Goal: Task Accomplishment & Management: Manage account settings

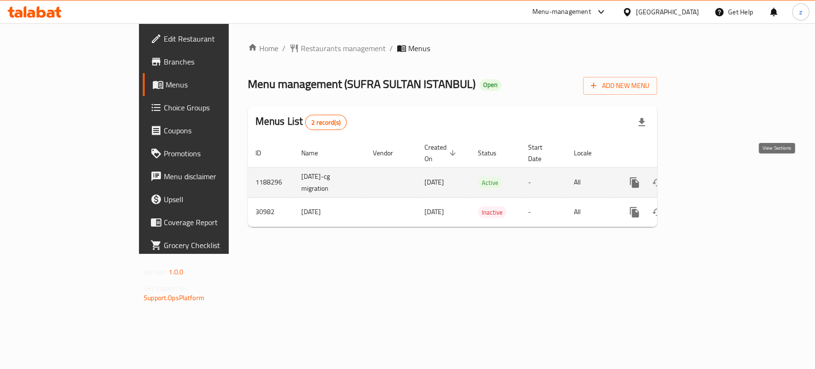
click at [709, 177] on icon "enhanced table" at bounding box center [703, 182] width 11 height 11
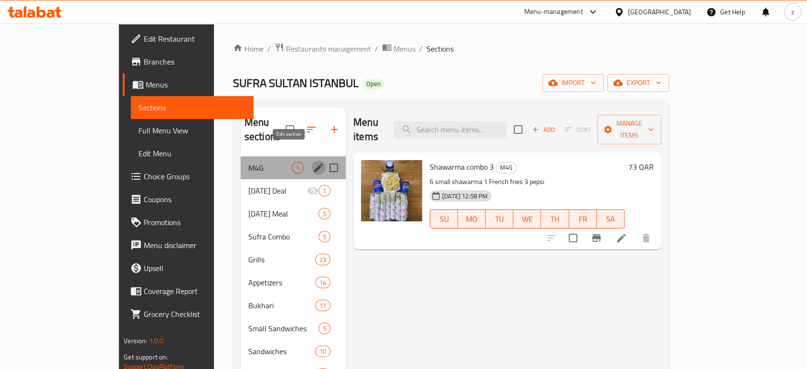
click at [313, 162] on icon "edit" at bounding box center [318, 167] width 11 height 11
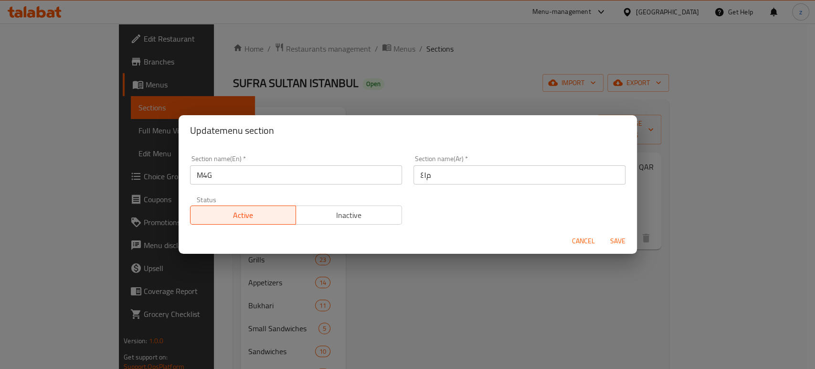
drag, startPoint x: 326, startPoint y: 221, endPoint x: 352, endPoint y: 219, distance: 26.3
click at [327, 221] on span "Inactive" at bounding box center [349, 215] width 98 height 14
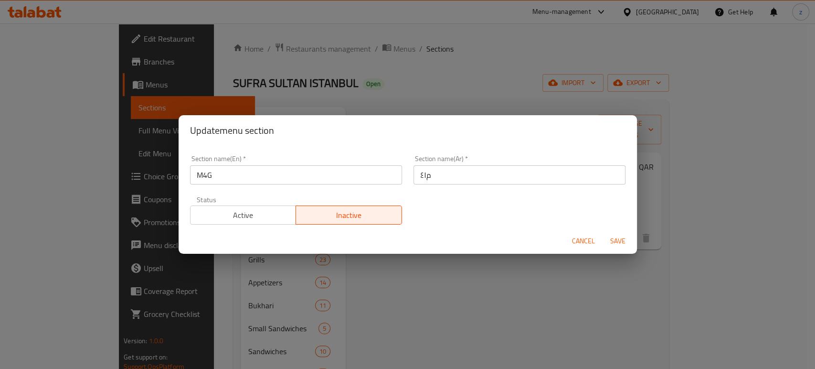
click at [627, 235] on button "Save" at bounding box center [618, 241] width 31 height 18
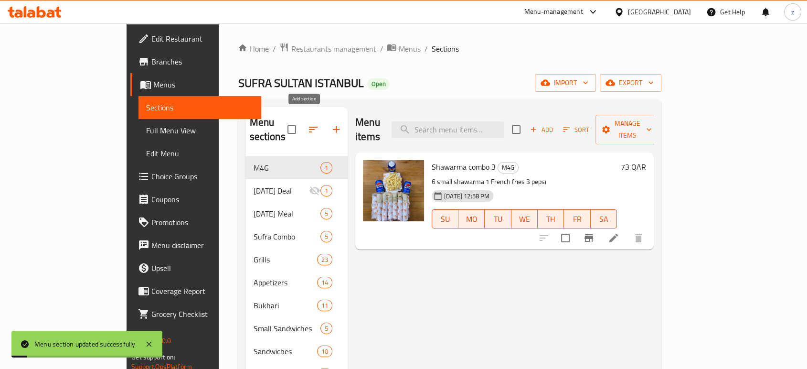
click at [330, 124] on icon "button" at bounding box center [335, 129] width 11 height 11
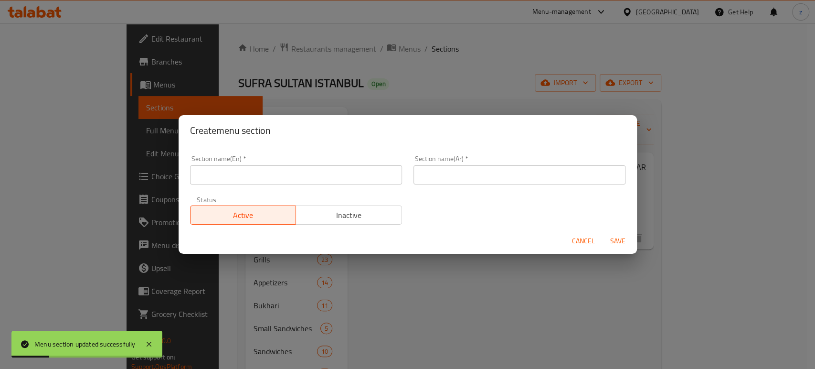
click at [262, 171] on input "text" at bounding box center [296, 174] width 212 height 19
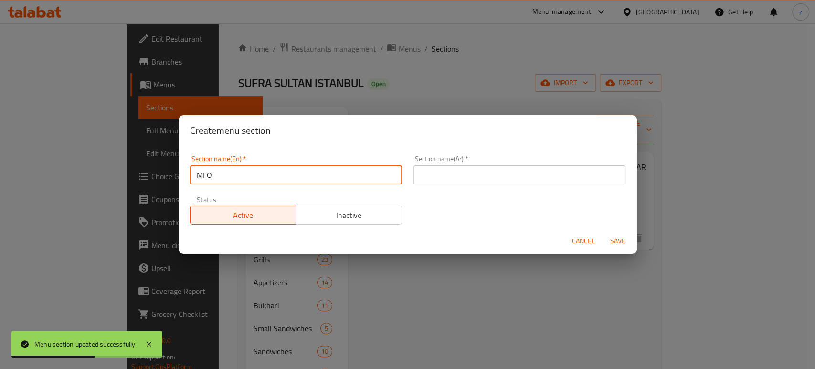
type input "MFO"
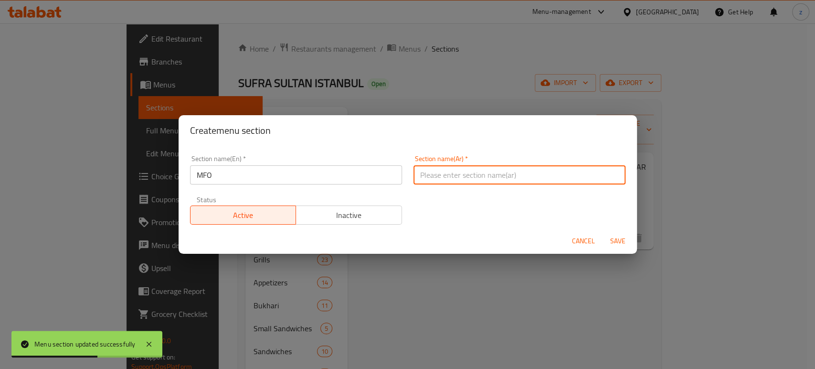
click at [442, 170] on input "text" at bounding box center [520, 174] width 212 height 19
type input "م41"
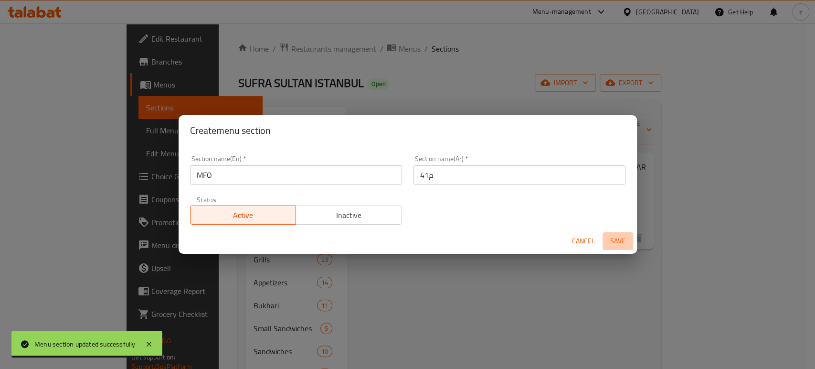
click at [613, 238] on span "Save" at bounding box center [617, 241] width 23 height 12
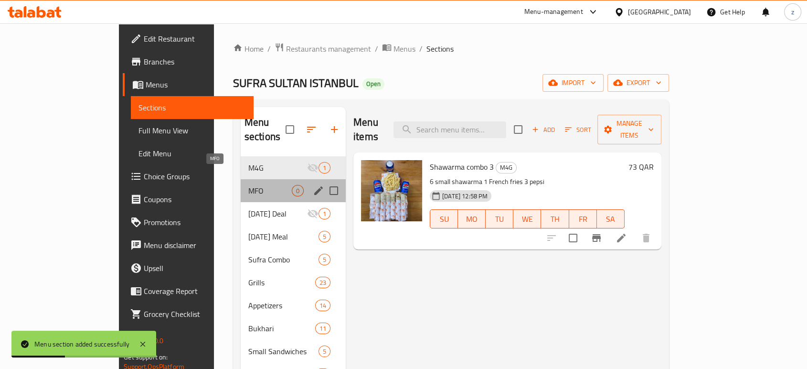
click at [248, 185] on span "MFO" at bounding box center [269, 190] width 43 height 11
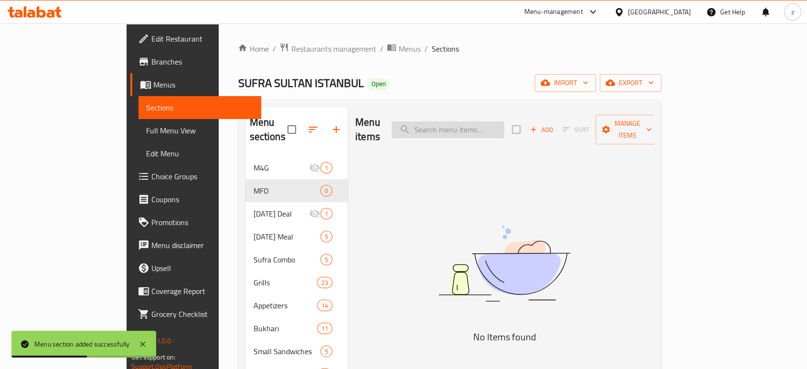
click at [465, 124] on input "search" at bounding box center [448, 129] width 113 height 17
paste input "Shawarma combo 1 2 small shawarma 1 French fries 1 Pepsi"
drag, startPoint x: 465, startPoint y: 121, endPoint x: 564, endPoint y: 121, distance: 98.9
click at [564, 121] on div "Menu items Shawarma combo 1 2 small shawarma 1 French fries 1 Pepsi Add Sort Ma…" at bounding box center [504, 129] width 298 height 45
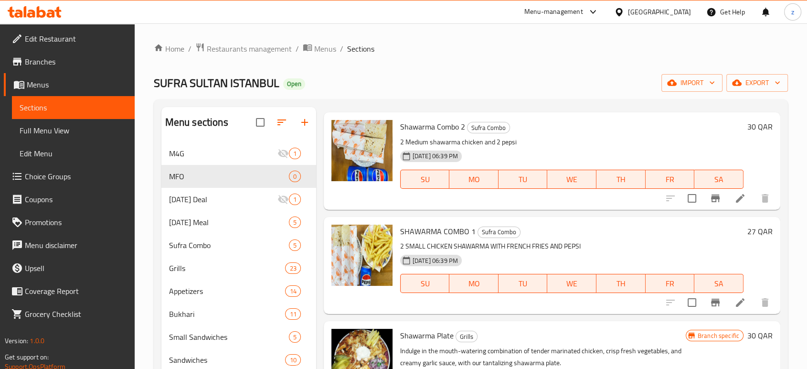
scroll to position [106, 0]
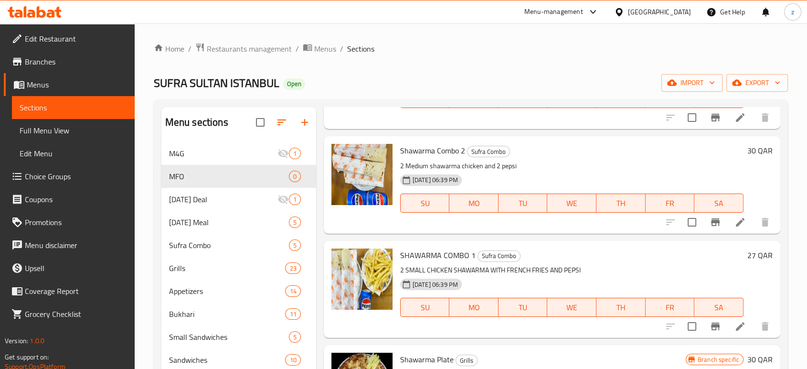
type input "Shaw"
click at [682, 323] on input "checkbox" at bounding box center [692, 326] width 20 height 20
checkbox input "true"
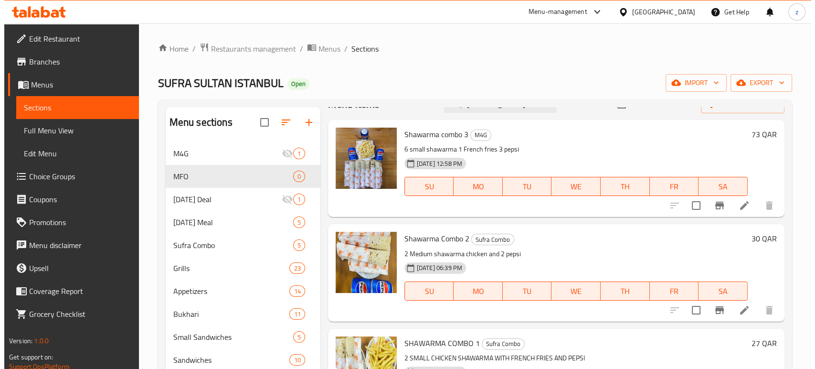
scroll to position [0, 0]
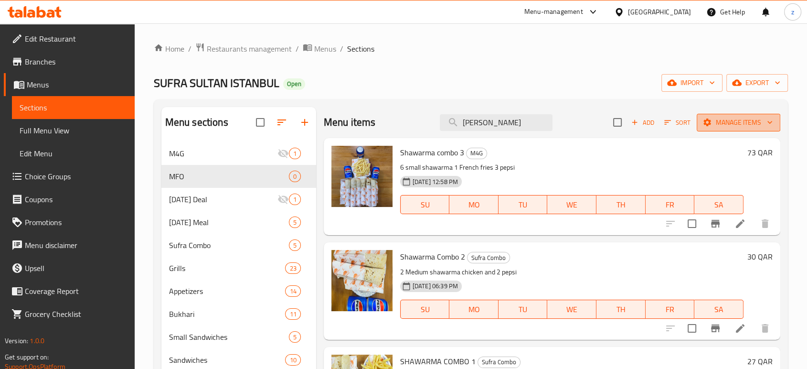
click at [720, 122] on span "Manage items" at bounding box center [738, 123] width 68 height 12
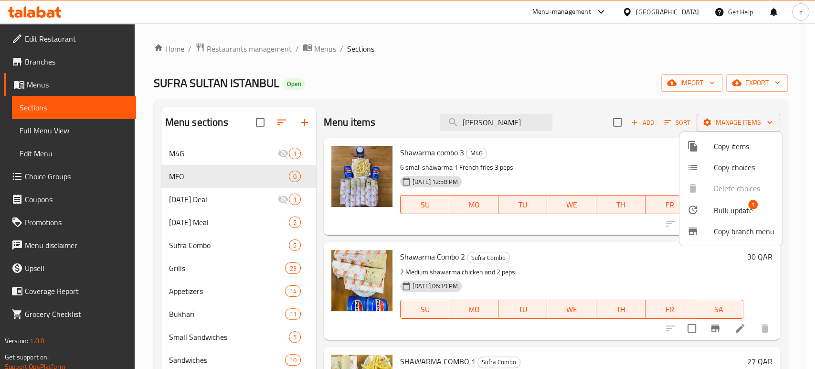
click at [720, 147] on span "Copy items" at bounding box center [744, 145] width 61 height 11
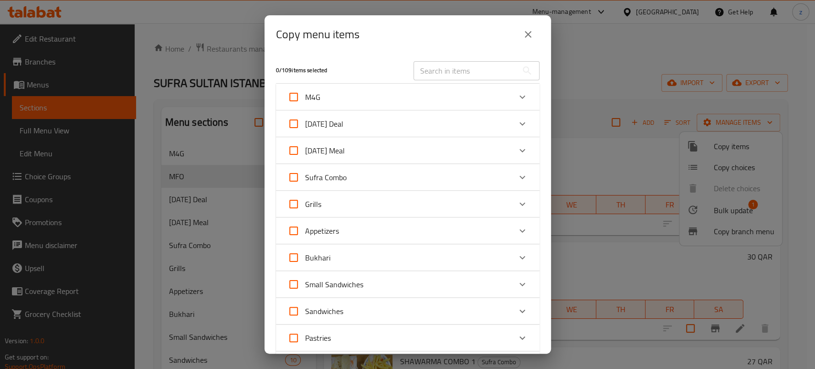
click at [445, 74] on input "text" at bounding box center [466, 70] width 104 height 19
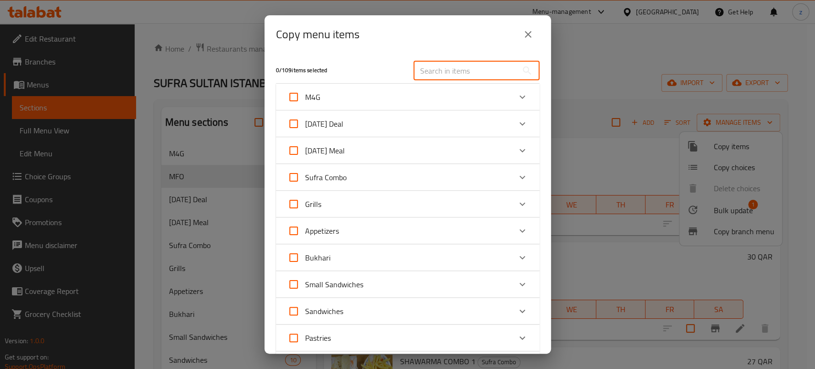
click at [368, 177] on div "Sufra Combo" at bounding box center [398, 177] width 223 height 23
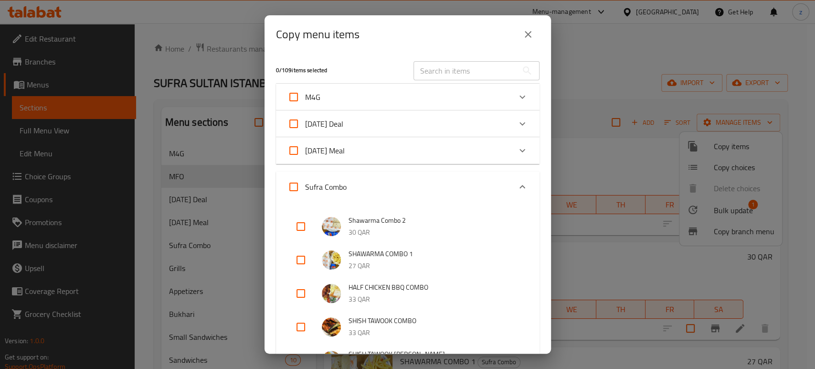
click at [299, 258] on input "checkbox" at bounding box center [300, 259] width 23 height 23
checkbox input "true"
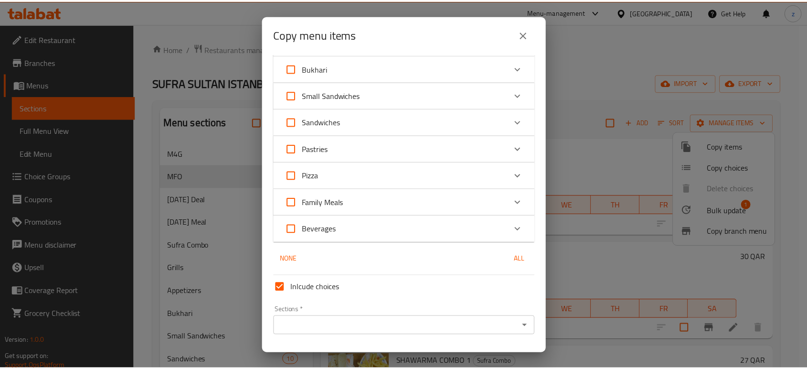
scroll to position [424, 0]
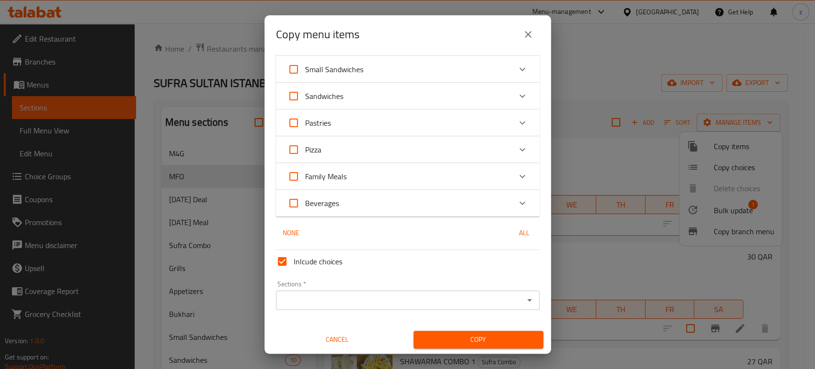
click at [524, 302] on icon "Open" at bounding box center [529, 299] width 11 height 11
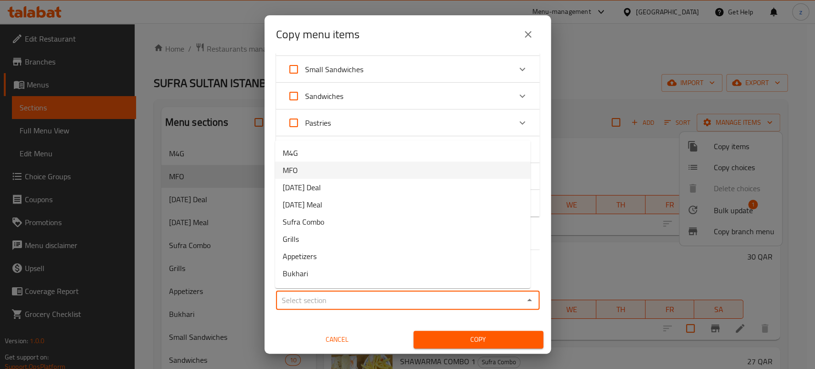
click at [341, 173] on li "MFO" at bounding box center [402, 169] width 255 height 17
type input "MFO"
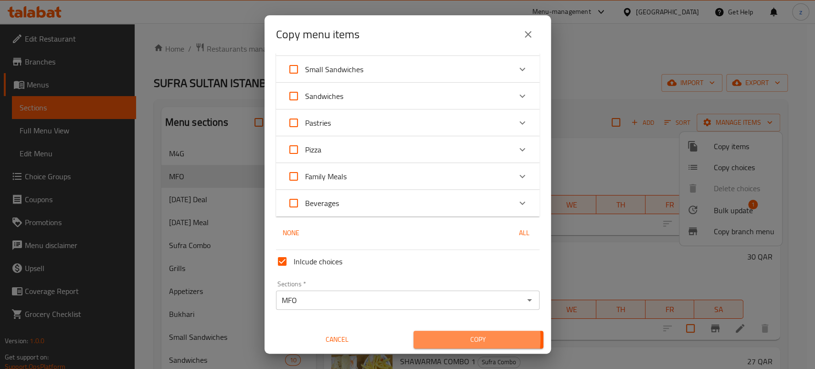
click at [444, 338] on span "Copy" at bounding box center [478, 339] width 115 height 12
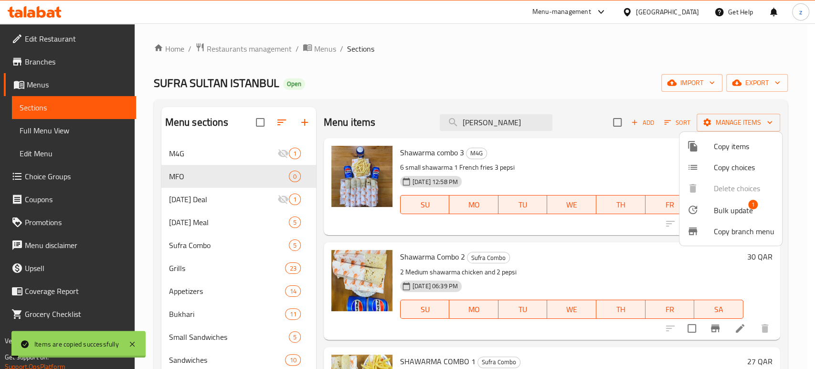
checkbox input "true"
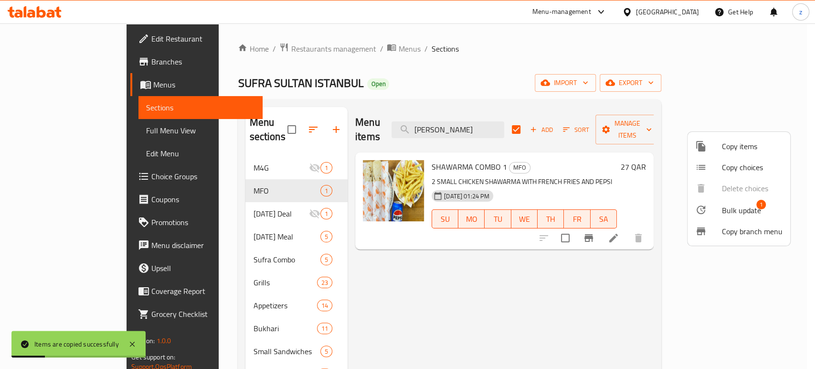
click at [526, 259] on div at bounding box center [407, 184] width 815 height 369
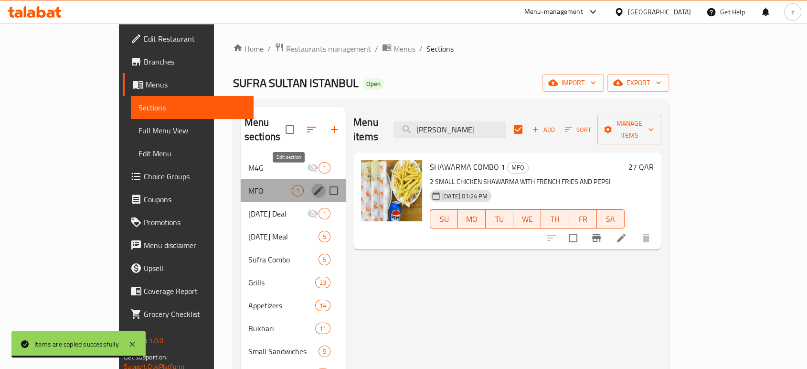
click at [313, 185] on icon "edit" at bounding box center [318, 190] width 11 height 11
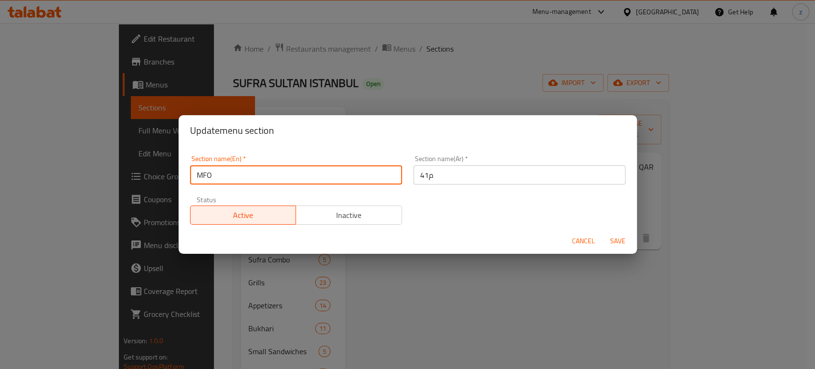
drag, startPoint x: 218, startPoint y: 173, endPoint x: 183, endPoint y: 173, distance: 34.4
click at [184, 173] on div "Section name(En)   * MFO Section name(En) *" at bounding box center [295, 169] width 223 height 41
paste input "41"
type input "M41"
click at [622, 242] on span "Save" at bounding box center [617, 241] width 23 height 12
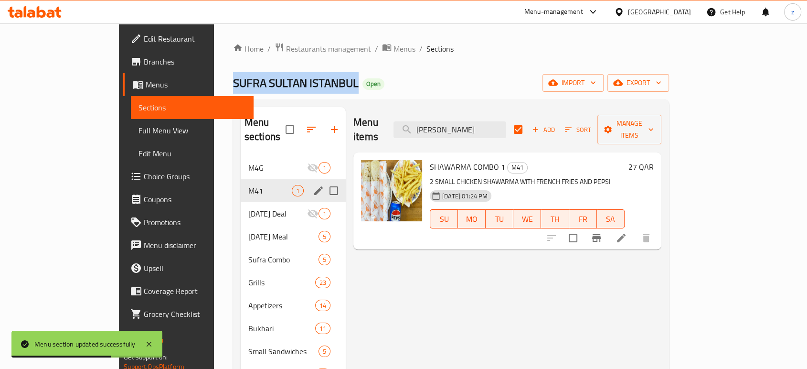
drag, startPoint x: 146, startPoint y: 80, endPoint x: 280, endPoint y: 78, distance: 134.2
click at [280, 78] on div "Home / Restaurants management / Menus / Sections SUFRA SULTAN ISTANBUL Open imp…" at bounding box center [451, 265] width 474 height 484
copy span "SUFRA SULTAN ISTANBUL"
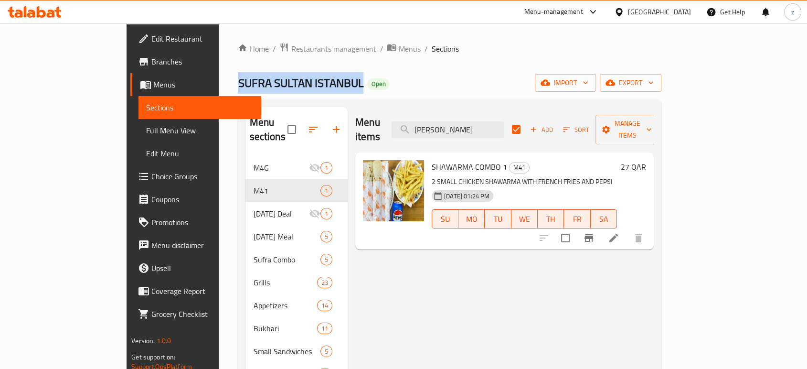
copy span "SUFRA SULTAN ISTANBUL"
click at [291, 52] on span "Restaurants management" at bounding box center [333, 48] width 85 height 11
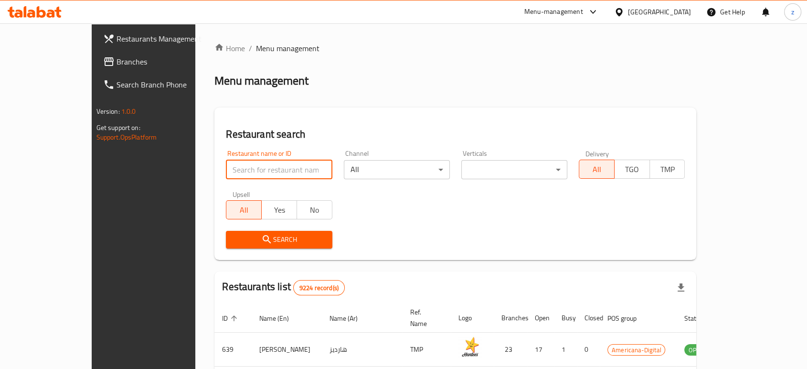
click at [226, 168] on input "search" at bounding box center [279, 169] width 106 height 19
paste input "SUFRA SULTAN ISTANBUL"
click button "Search" at bounding box center [279, 240] width 106 height 18
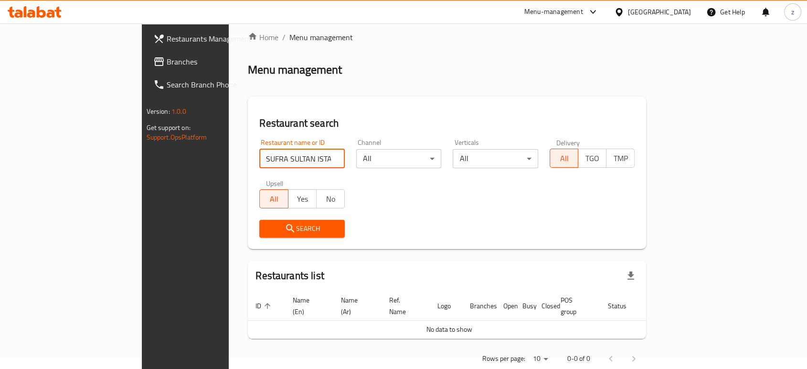
scroll to position [21, 0]
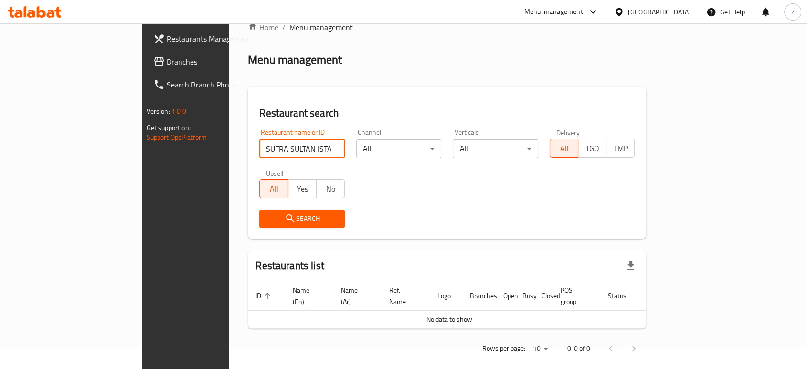
click at [259, 148] on input "SUFRA SULTAN ISTANBUL" at bounding box center [301, 148] width 85 height 19
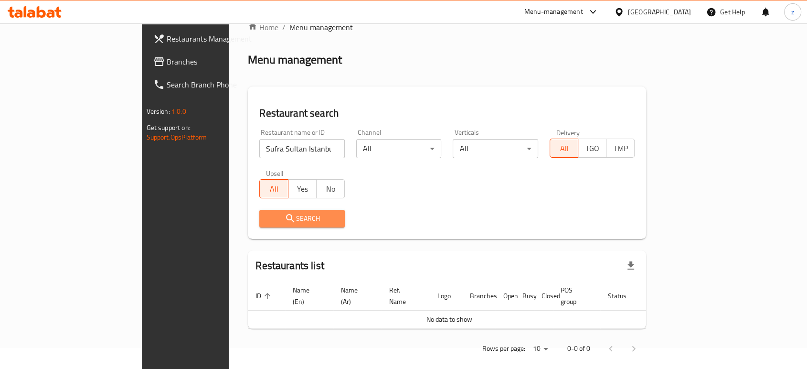
click at [267, 221] on span "Search" at bounding box center [302, 219] width 70 height 12
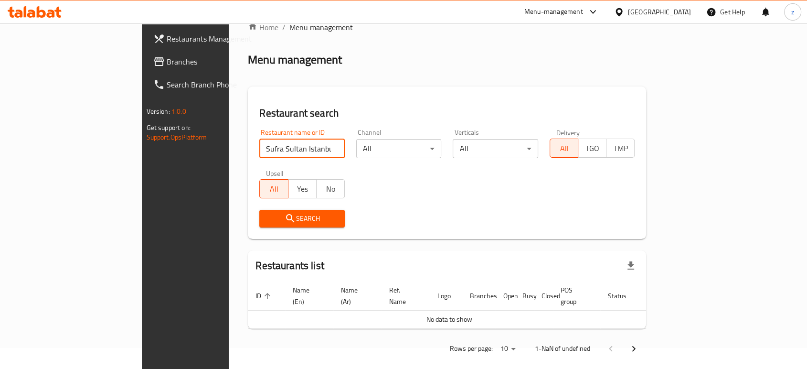
drag, startPoint x: 210, startPoint y: 145, endPoint x: 303, endPoint y: 146, distance: 93.1
click at [303, 146] on input "Sufra Sultan Istanbul Restaurant" at bounding box center [301, 148] width 85 height 19
type input "Sufra Sultan"
click button "Search" at bounding box center [301, 219] width 85 height 18
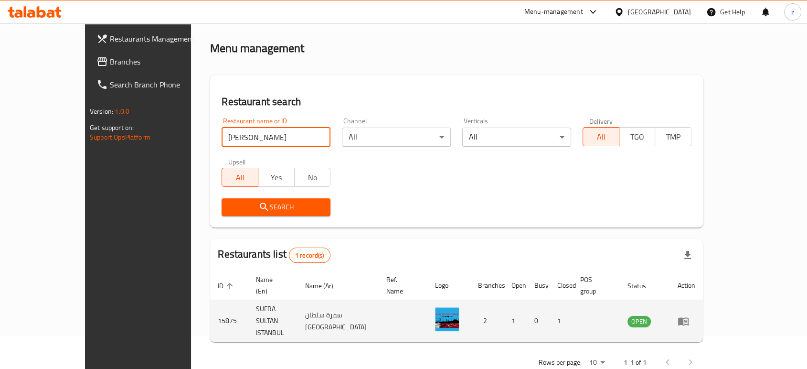
scroll to position [38, 0]
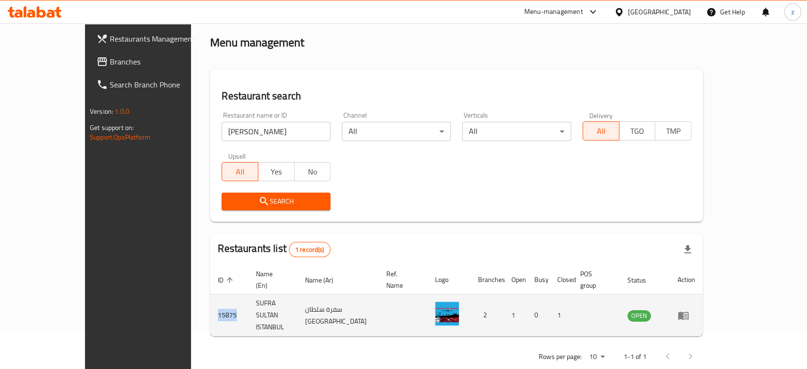
drag, startPoint x: 181, startPoint y: 298, endPoint x: 160, endPoint y: 301, distance: 20.8
click at [210, 301] on td "15875" at bounding box center [229, 315] width 38 height 42
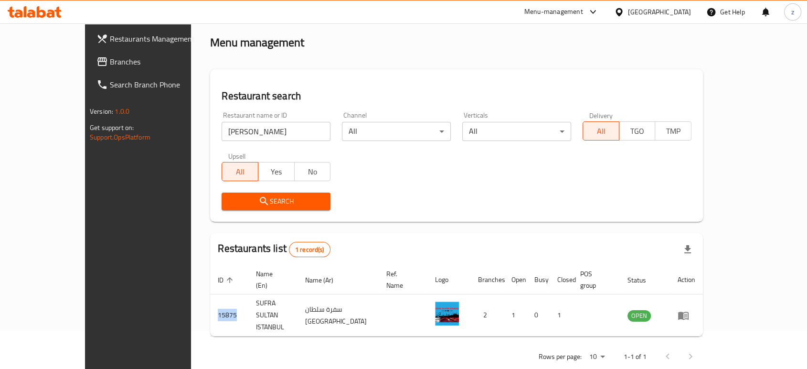
copy td "15875"
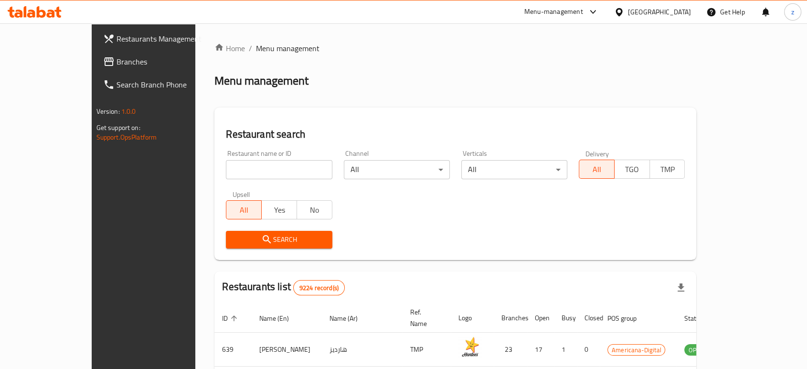
click at [226, 165] on input "search" at bounding box center [279, 169] width 106 height 19
type input "Bake and Take"
click button "Search" at bounding box center [279, 240] width 106 height 18
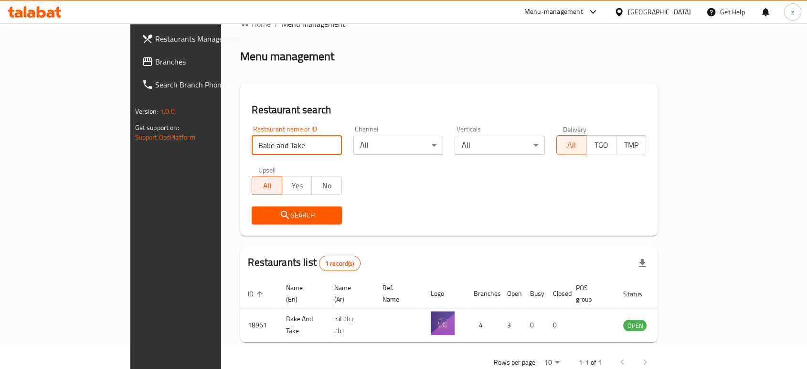
scroll to position [38, 0]
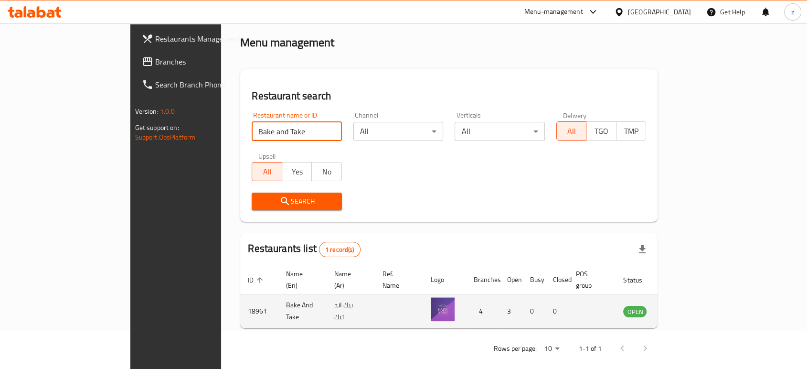
click at [699, 297] on td "enhanced table" at bounding box center [682, 311] width 33 height 34
click at [684, 308] on icon "enhanced table" at bounding box center [679, 312] width 11 height 8
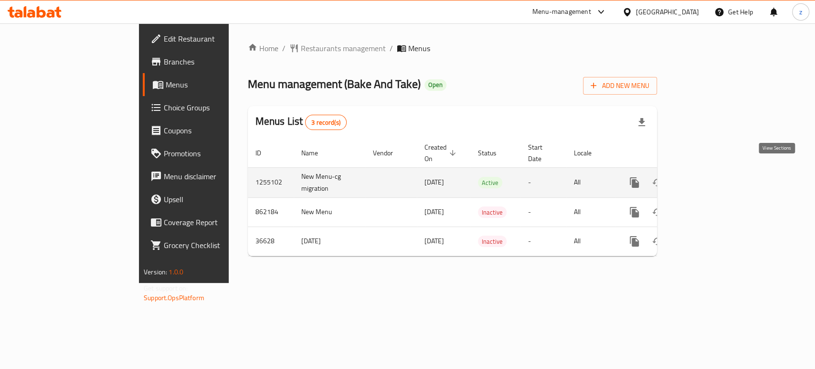
click at [709, 177] on icon "enhanced table" at bounding box center [703, 182] width 11 height 11
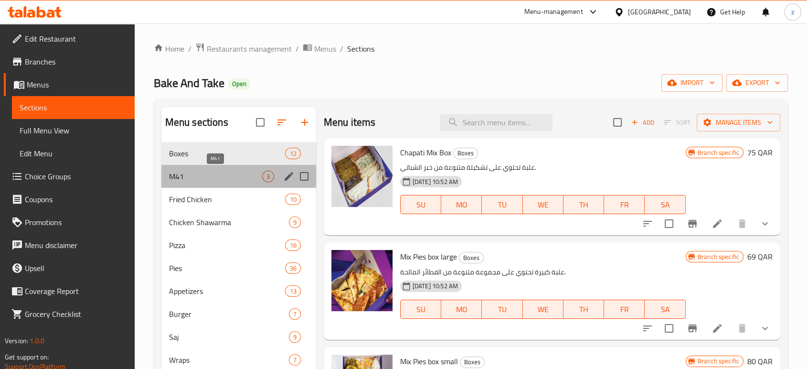
click at [229, 180] on span "M41" at bounding box center [215, 175] width 93 height 11
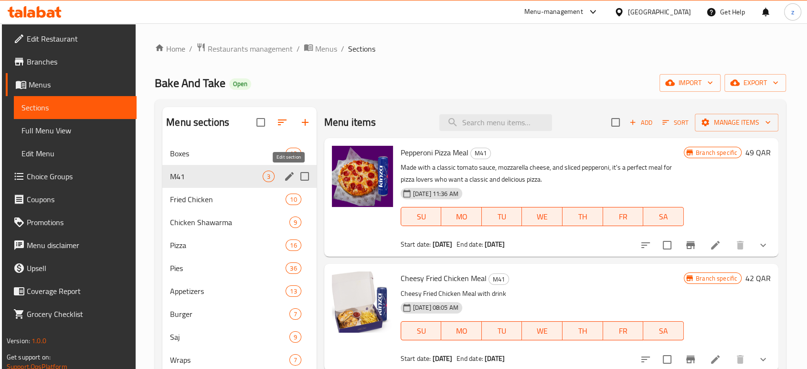
click at [289, 177] on icon "edit" at bounding box center [289, 176] width 9 height 9
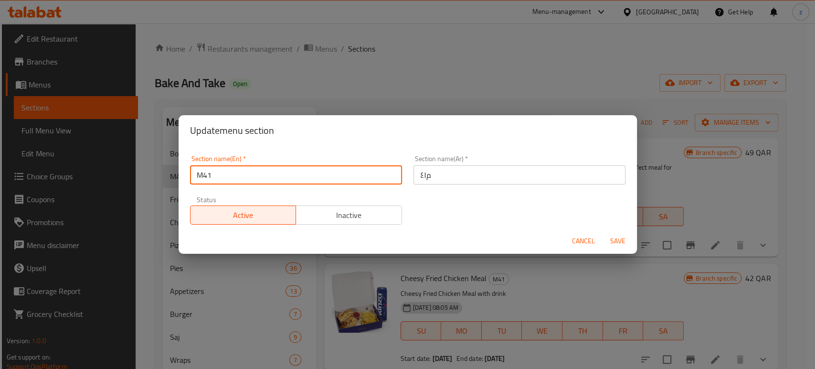
drag, startPoint x: 247, startPoint y: 175, endPoint x: 152, endPoint y: 171, distance: 95.6
click at [152, 171] on div "Update menu section Section name(En)   * M41 Section name(En) * Section name(Ar…" at bounding box center [407, 184] width 815 height 369
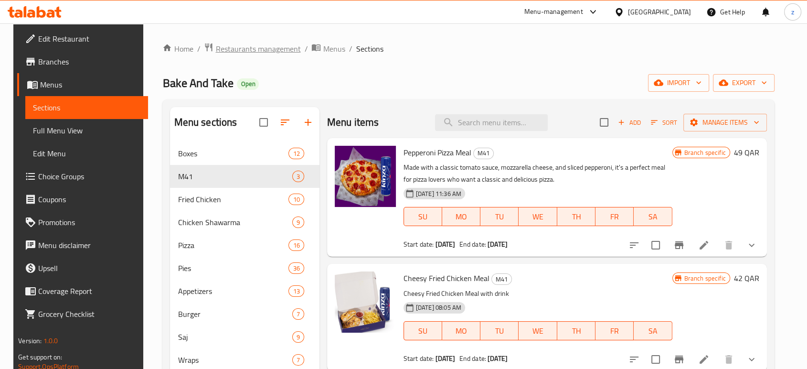
click at [255, 52] on span "Restaurants management" at bounding box center [257, 48] width 85 height 11
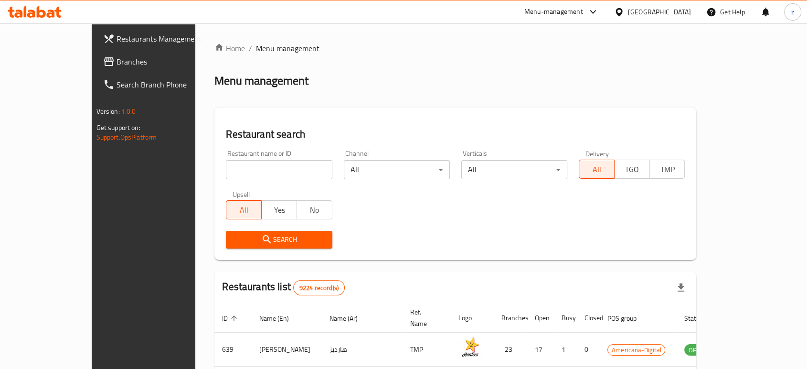
click at [226, 164] on input "search" at bounding box center [279, 169] width 106 height 19
type input "SUFRA SULTAN ISTANBUL"
click button "Search" at bounding box center [279, 240] width 106 height 18
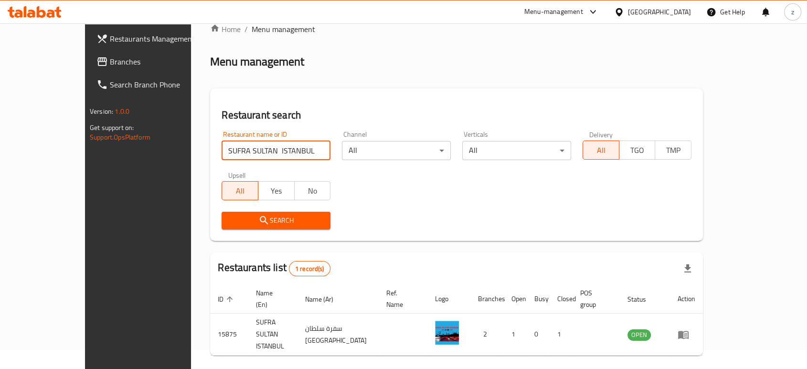
scroll to position [38, 0]
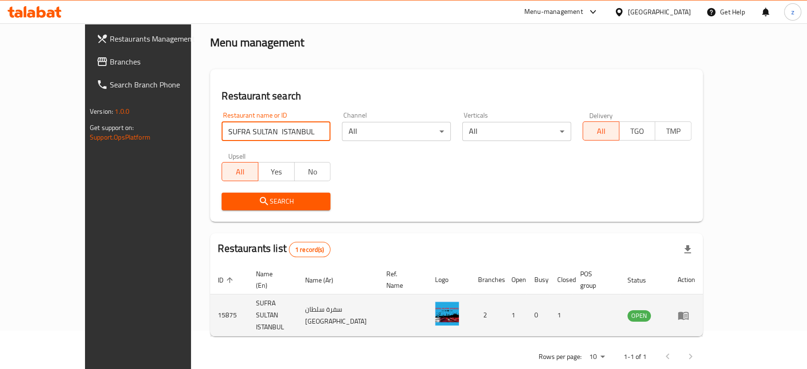
click at [689, 311] on icon "enhanced table" at bounding box center [683, 315] width 11 height 8
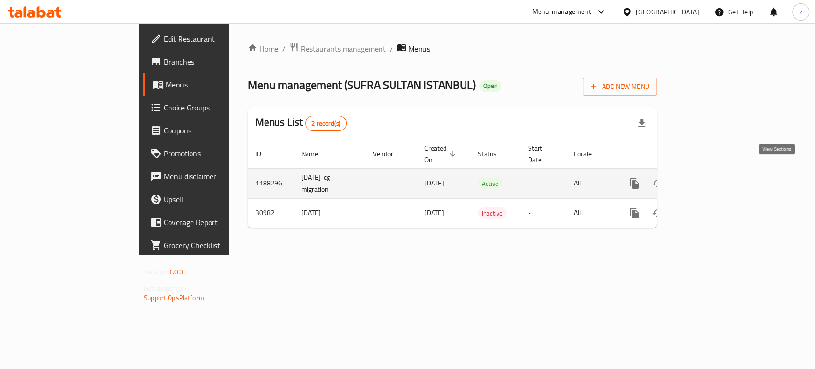
click at [709, 178] on icon "enhanced table" at bounding box center [703, 183] width 11 height 11
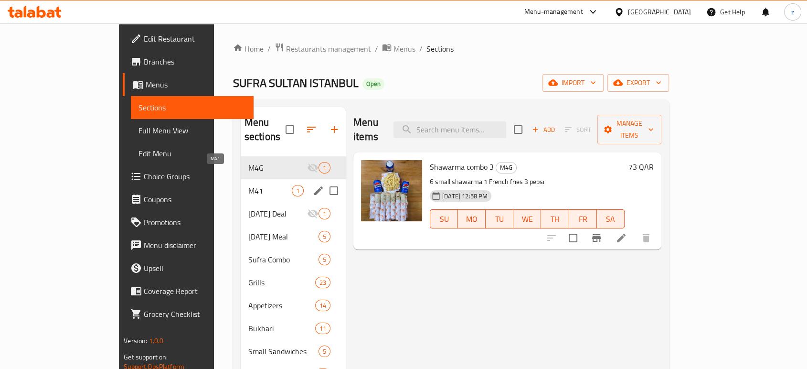
click at [248, 185] on span "M41" at bounding box center [269, 190] width 43 height 11
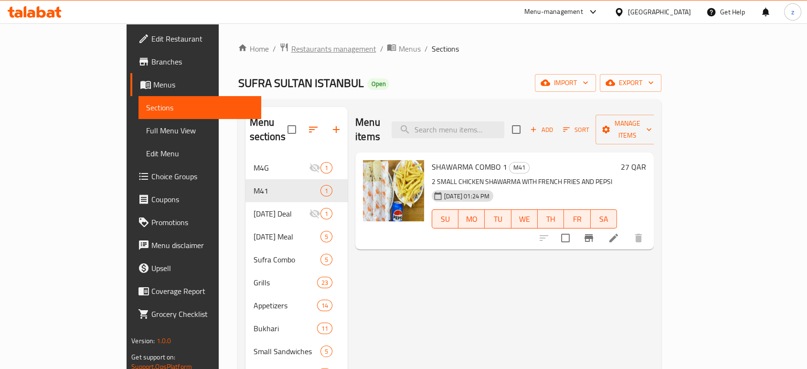
click at [291, 50] on span "Restaurants management" at bounding box center [333, 48] width 85 height 11
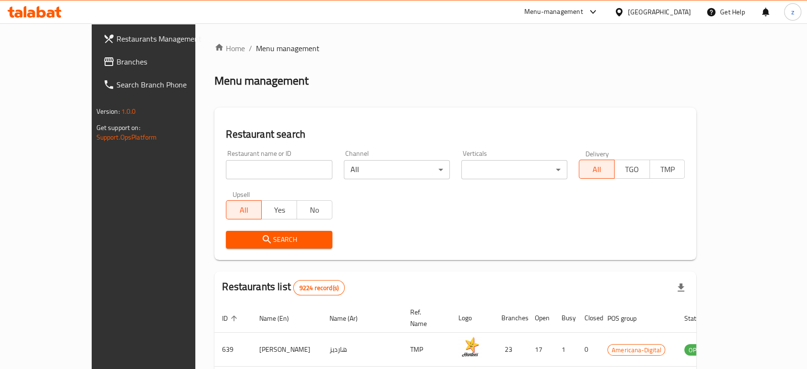
click at [254, 173] on input "search" at bounding box center [279, 169] width 106 height 19
type input "Mankoucha"
click button "Search" at bounding box center [279, 240] width 106 height 18
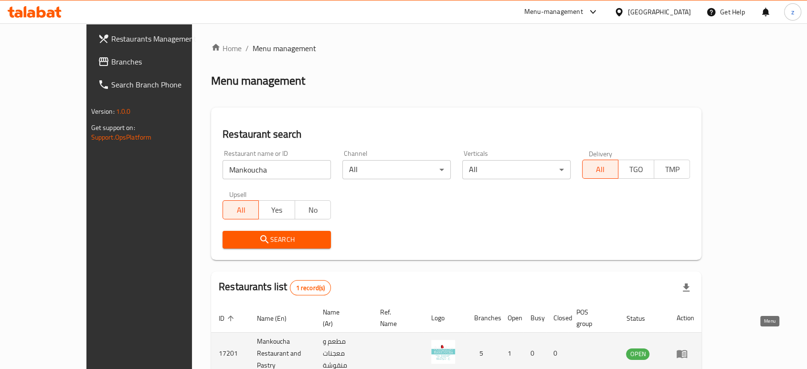
click at [687, 350] on icon "enhanced table" at bounding box center [682, 354] width 11 height 8
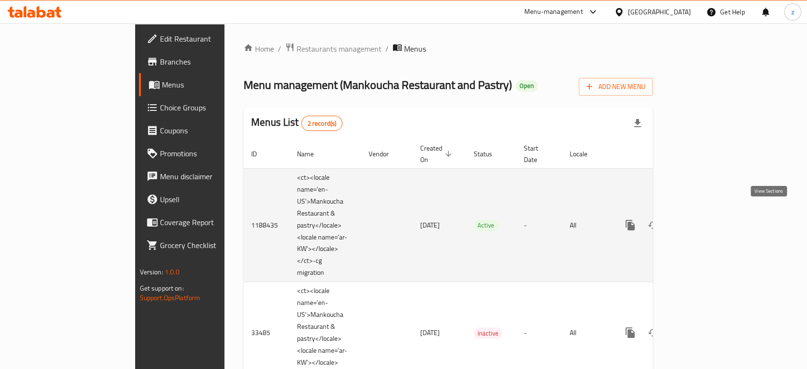
click at [705, 219] on icon "enhanced table" at bounding box center [698, 224] width 11 height 11
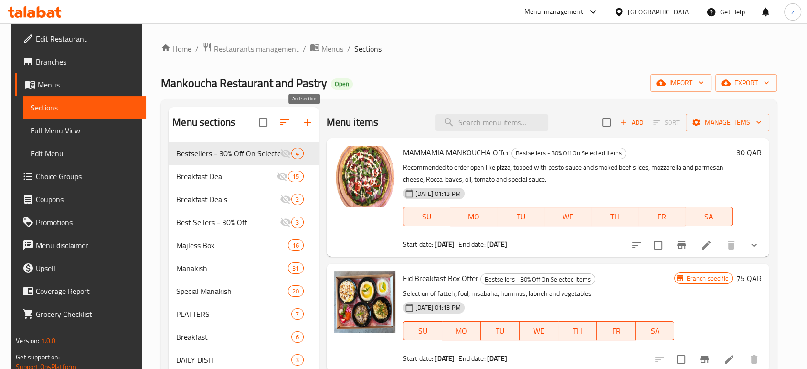
click at [303, 121] on icon "button" at bounding box center [307, 122] width 11 height 11
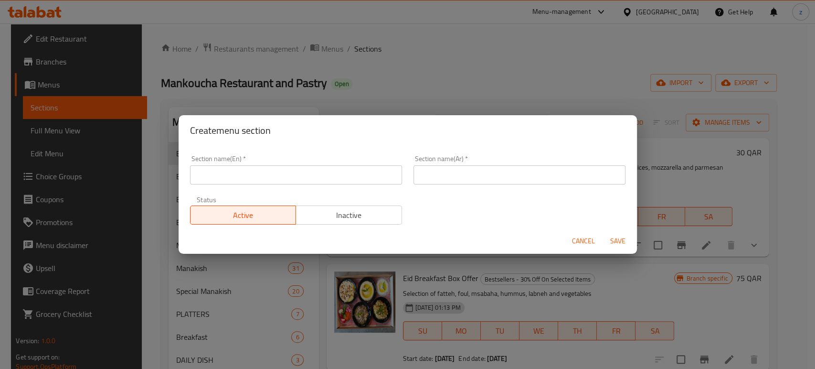
click at [235, 177] on input "text" at bounding box center [296, 174] width 212 height 19
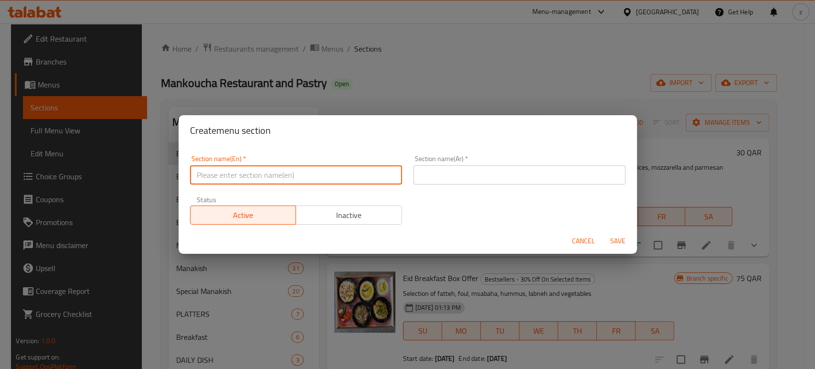
type input "M41"
click at [438, 181] on input "text" at bounding box center [520, 174] width 212 height 19
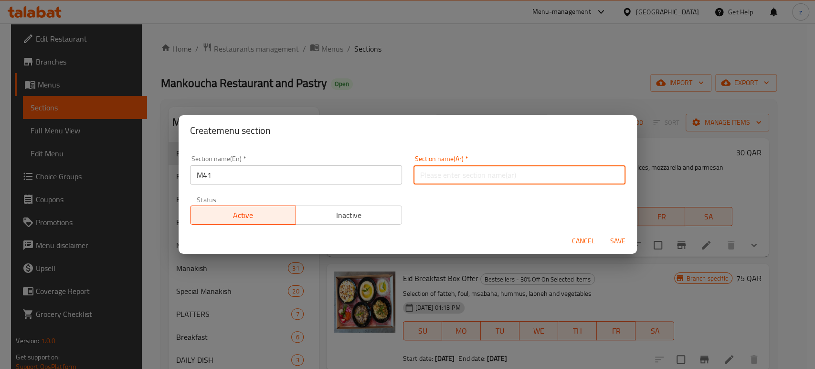
type input "م41"
click at [619, 238] on span "Save" at bounding box center [617, 241] width 23 height 12
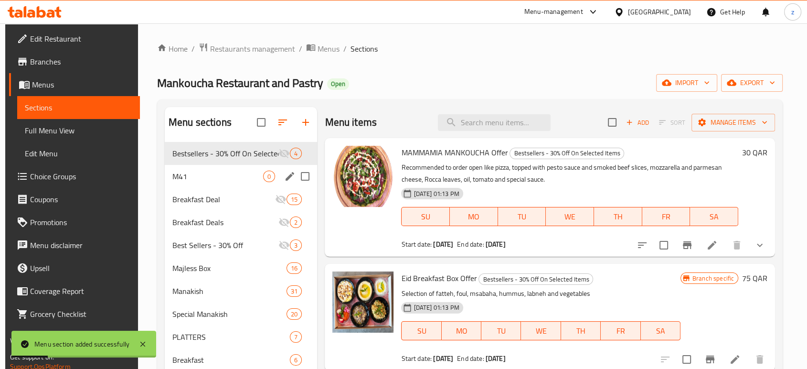
click at [165, 171] on div "M41 0" at bounding box center [241, 176] width 153 height 23
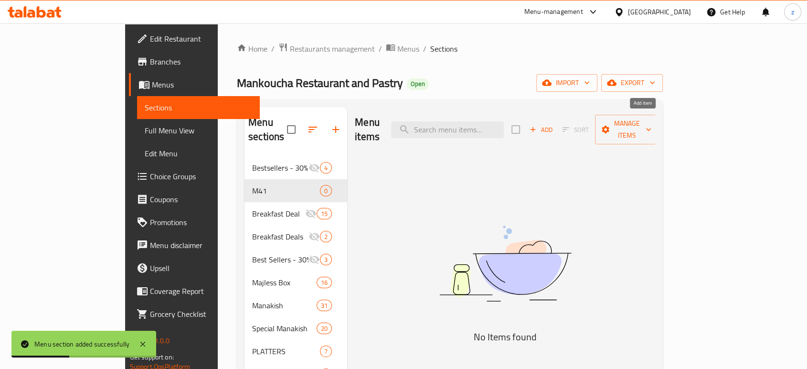
click at [554, 125] on span "Add" at bounding box center [541, 129] width 26 height 11
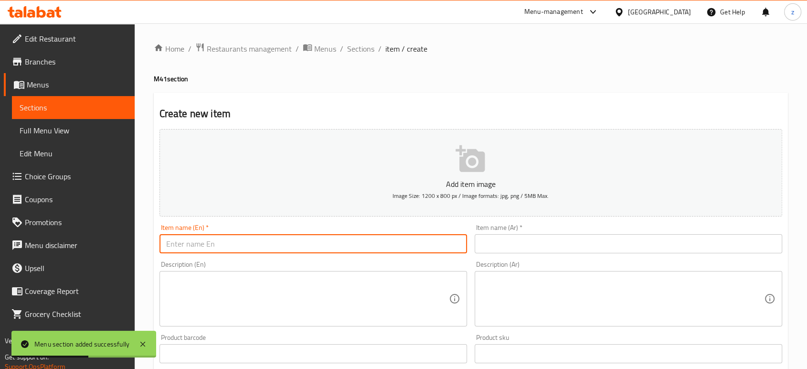
click at [214, 244] on input "text" at bounding box center [313, 243] width 308 height 19
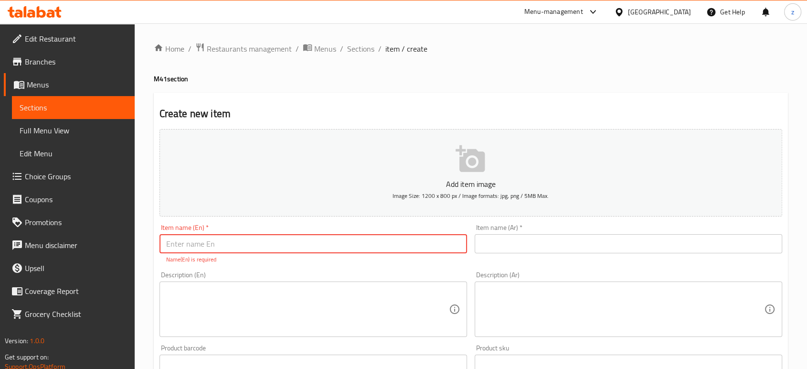
click at [470, 173] on icon "button" at bounding box center [471, 159] width 31 height 31
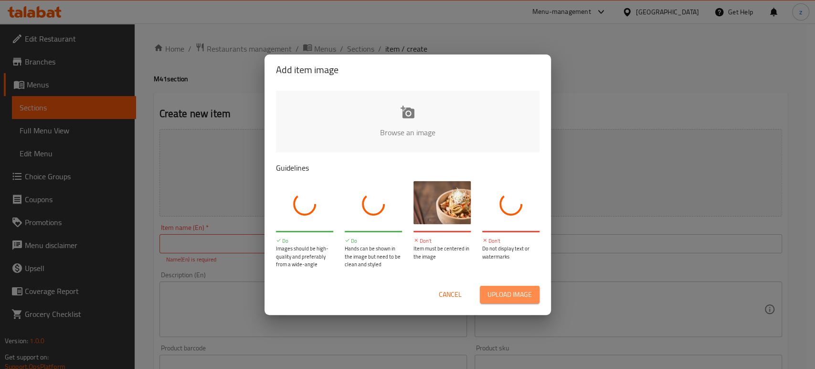
click at [520, 299] on span "Upload image" at bounding box center [510, 294] width 44 height 12
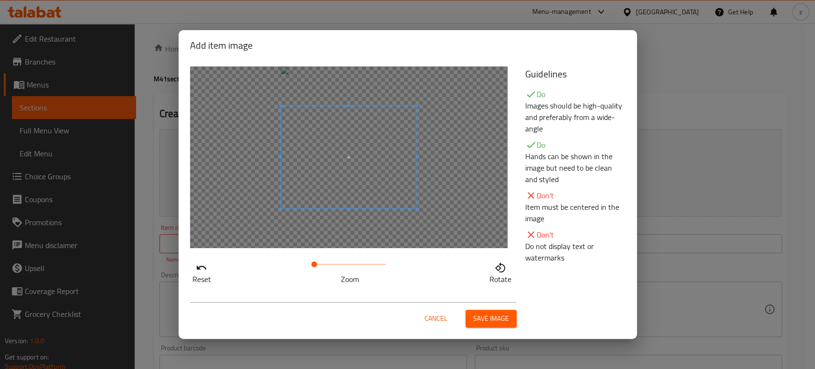
click at [436, 319] on span "Cancel" at bounding box center [436, 318] width 23 height 12
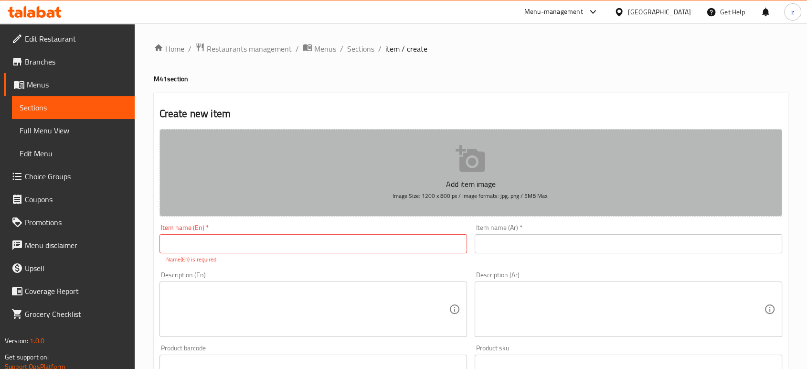
click at [460, 166] on icon "button" at bounding box center [470, 158] width 29 height 27
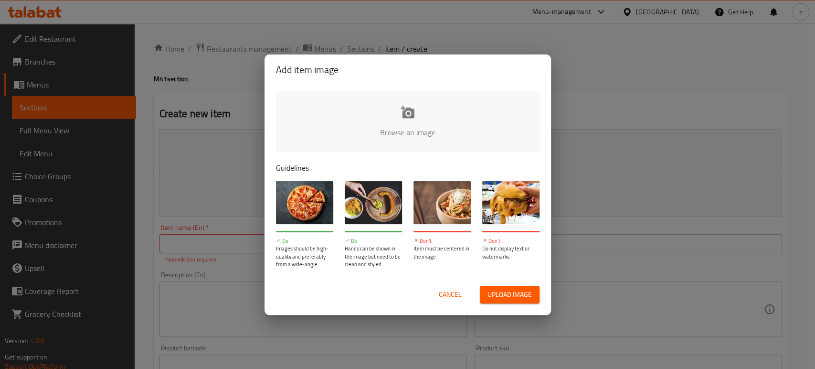
click at [493, 290] on span "Upload image" at bounding box center [510, 294] width 44 height 12
type input "C:\fakepath\WhatsApp Image [DATE] 2.43.31 PM.jpeg"
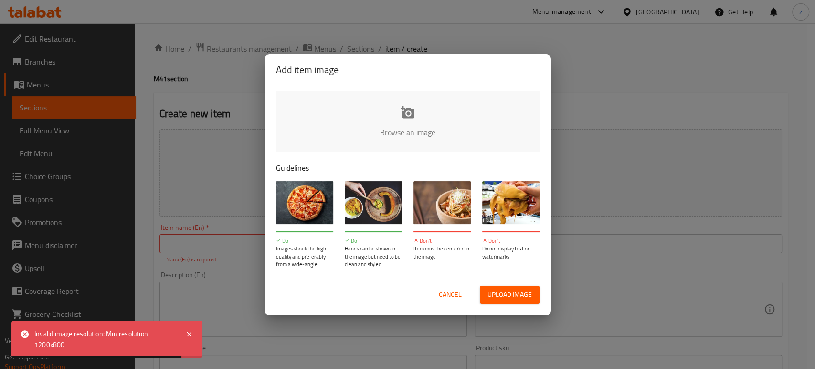
click at [442, 298] on span "Cancel" at bounding box center [450, 294] width 23 height 12
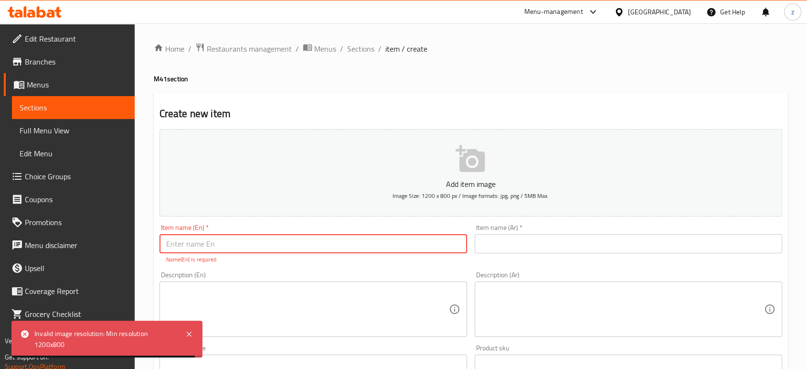
click at [203, 247] on input "text" at bounding box center [313, 243] width 308 height 19
paste input "Special manakich combo meal"
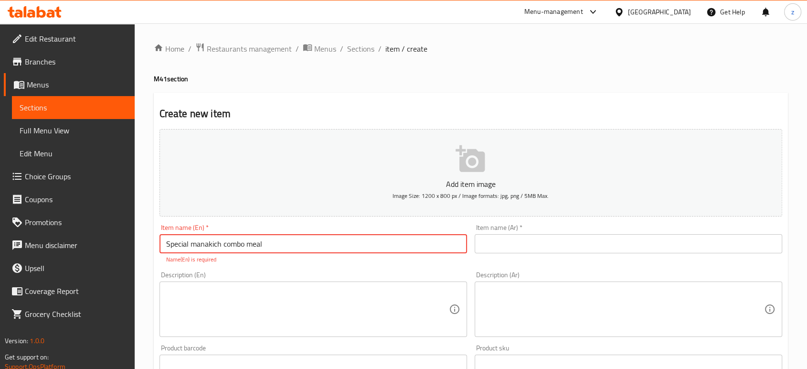
drag, startPoint x: 275, startPoint y: 244, endPoint x: 146, endPoint y: 243, distance: 128.9
click at [146, 243] on div "Home / Restaurants management / Menus / Sections / item / create M41 section Cr…" at bounding box center [471, 354] width 672 height 662
type input "Special manakich combo meal"
click at [540, 243] on input "text" at bounding box center [629, 243] width 308 height 19
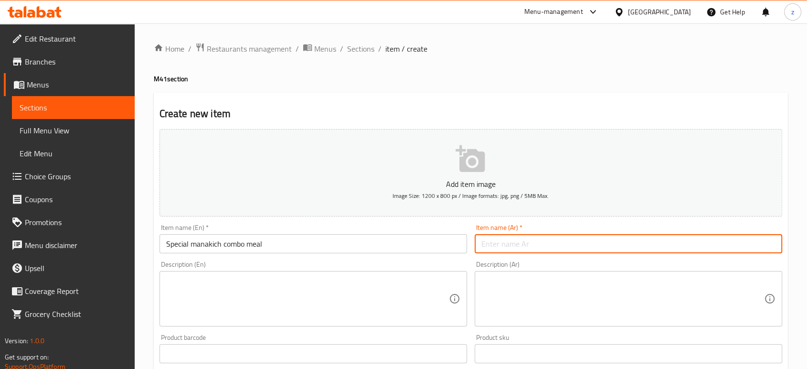
paste input "وجبة مناقيش خاصة"
type input "وجبة مناقيش خاصة"
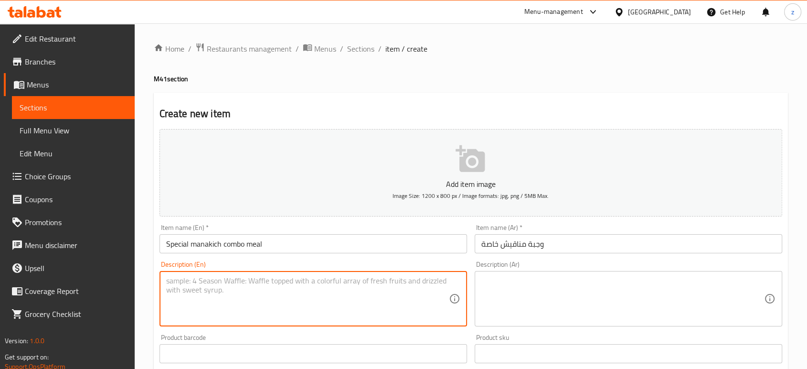
click at [285, 305] on textarea at bounding box center [307, 298] width 283 height 45
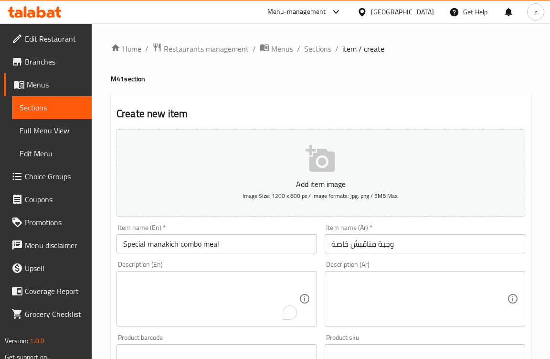
click at [328, 172] on icon "button" at bounding box center [321, 159] width 31 height 31
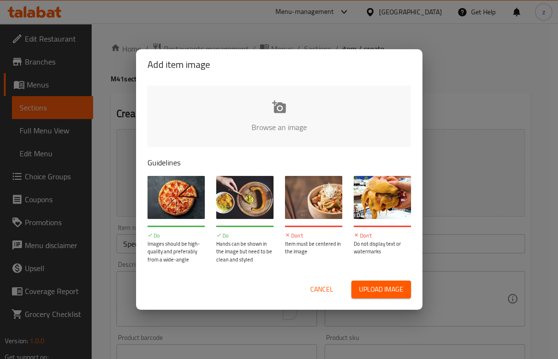
click at [366, 294] on span "Upload image" at bounding box center [381, 289] width 44 height 12
type input "C:\fakepath\WhatsApp Image [DATE] 1.54.51 PM.jpeg"
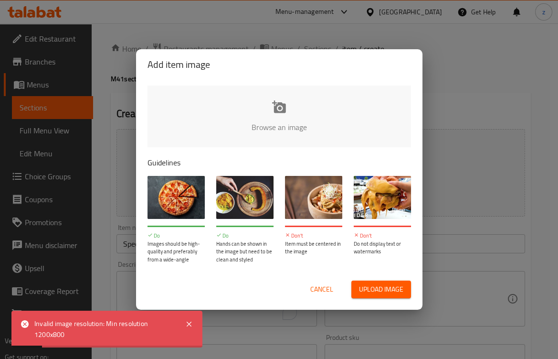
click at [473, 80] on div "Add item image Browse an image Guidelines Do Images should be high-quality and …" at bounding box center [279, 179] width 558 height 359
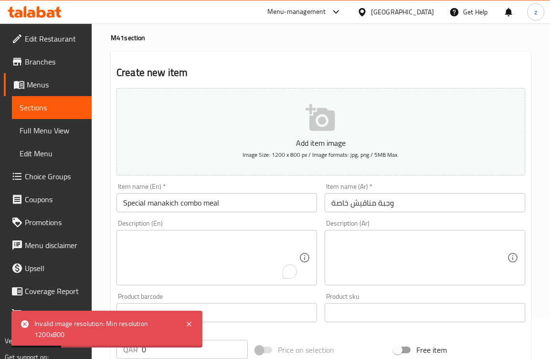
scroll to position [106, 0]
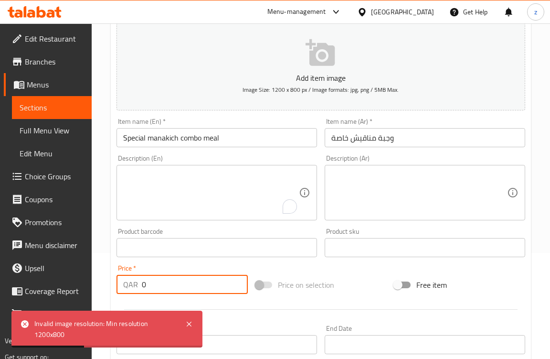
drag, startPoint x: 146, startPoint y: 282, endPoint x: 140, endPoint y: 284, distance: 5.9
click at [140, 283] on div "QAR 0 Price *" at bounding box center [182, 284] width 131 height 19
type input "30"
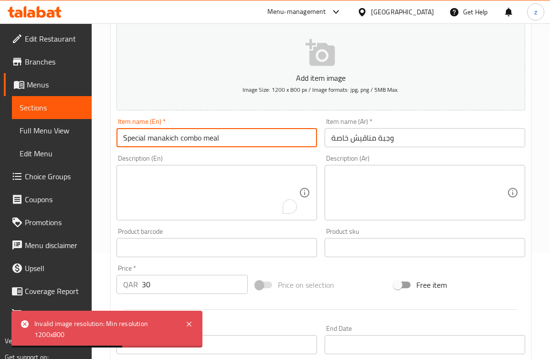
drag, startPoint x: 234, startPoint y: 136, endPoint x: 217, endPoint y: 136, distance: 17.2
click at [217, 136] on input "Special manakich combo meal" at bounding box center [217, 137] width 201 height 19
click at [181, 138] on input "Special manakich combo meal" at bounding box center [217, 137] width 201 height 19
drag, startPoint x: 203, startPoint y: 138, endPoint x: 228, endPoint y: 139, distance: 24.4
click at [228, 139] on input "Special manakich combo meal" at bounding box center [217, 137] width 201 height 19
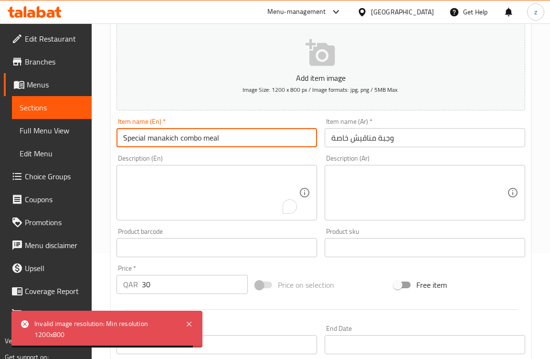
click at [170, 202] on textarea "To enrich screen reader interactions, please activate Accessibility in Grammarl…" at bounding box center [211, 192] width 176 height 45
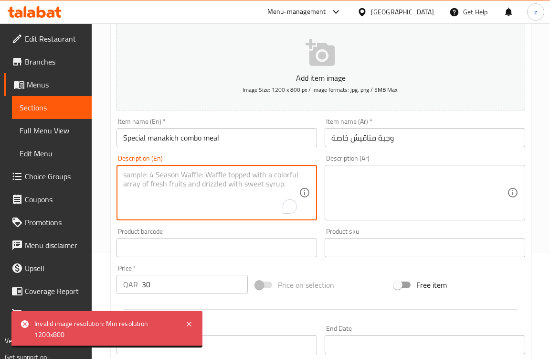
paste textarea "meal"
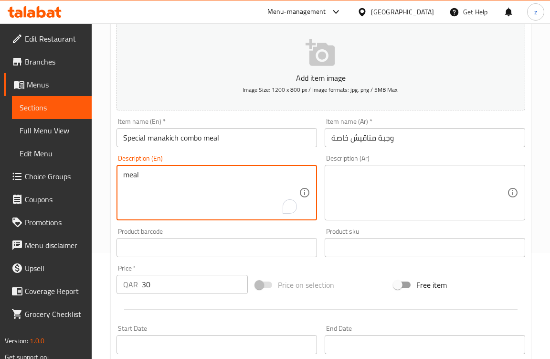
type textarea "meal"
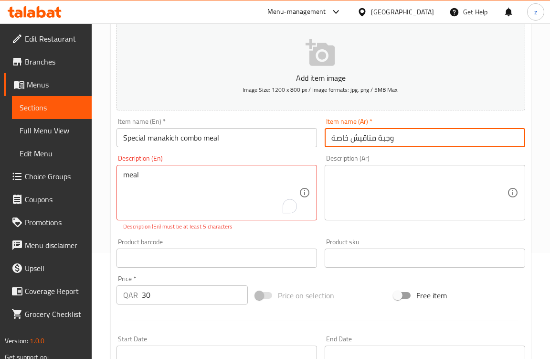
drag, startPoint x: 349, startPoint y: 140, endPoint x: 325, endPoint y: 136, distance: 23.8
click at [325, 136] on input "وجبة مناقيش خاصة" at bounding box center [425, 137] width 201 height 19
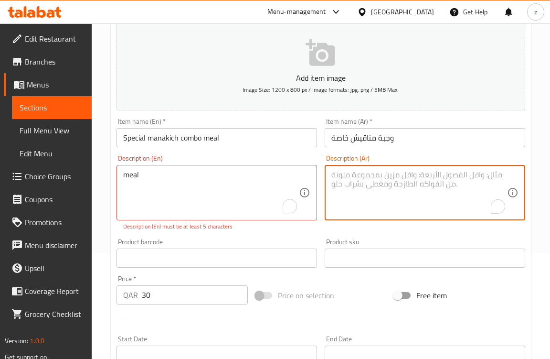
click at [348, 174] on textarea "To enrich screen reader interactions, please activate Accessibility in Grammarl…" at bounding box center [419, 192] width 176 height 45
paste textarea "خاصة"
type textarea "خاصة"
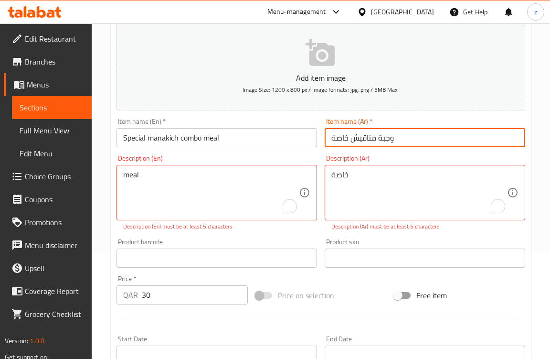
drag, startPoint x: 349, startPoint y: 138, endPoint x: 329, endPoint y: 138, distance: 20.1
click at [329, 138] on input "وجبة مناقيش خاصة" at bounding box center [425, 137] width 201 height 19
type input "وجبة مناقيش"
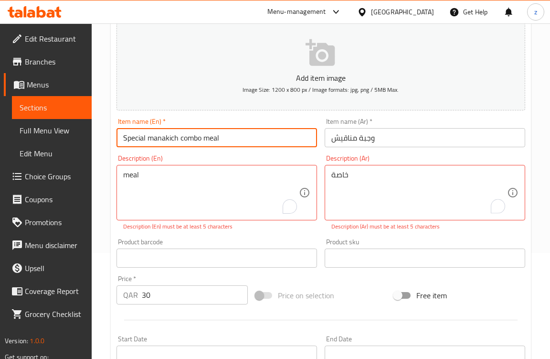
drag, startPoint x: 235, startPoint y: 138, endPoint x: 204, endPoint y: 137, distance: 30.6
click at [204, 137] on input "Special manakich combo meal" at bounding box center [217, 137] width 201 height 19
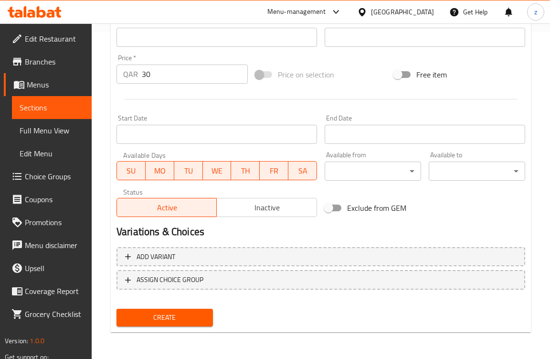
type input "Special manakich combo"
click at [181, 314] on span "Create" at bounding box center [164, 317] width 81 height 12
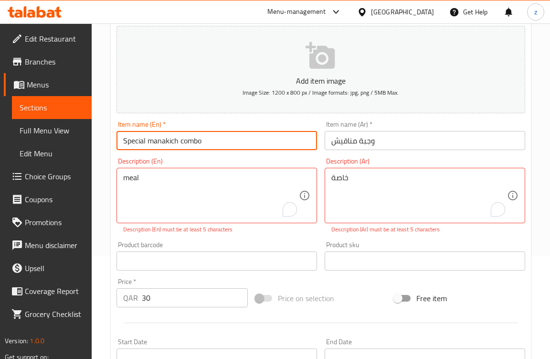
drag, startPoint x: 146, startPoint y: 141, endPoint x: 179, endPoint y: 139, distance: 33.0
click at [179, 139] on input "Special manakich combo" at bounding box center [217, 140] width 201 height 19
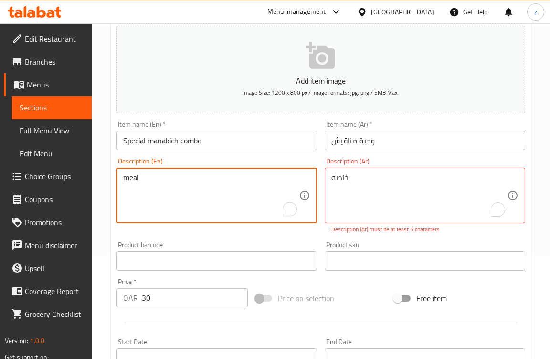
paste textarea "manakich"
click at [237, 179] on textarea "meal manakich" at bounding box center [211, 195] width 176 height 45
type textarea "meal manakich"
click at [231, 153] on div "Item name (En)   * Special manakich combo Item name (En) *" at bounding box center [217, 135] width 208 height 37
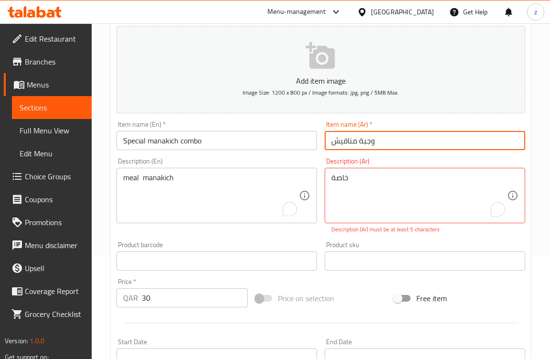
drag, startPoint x: 330, startPoint y: 144, endPoint x: 358, endPoint y: 141, distance: 28.3
click at [358, 141] on input "وجبة مناقيش" at bounding box center [425, 140] width 201 height 19
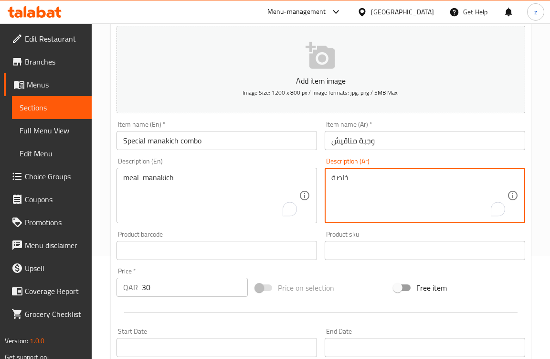
paste textarea "مناقيش"
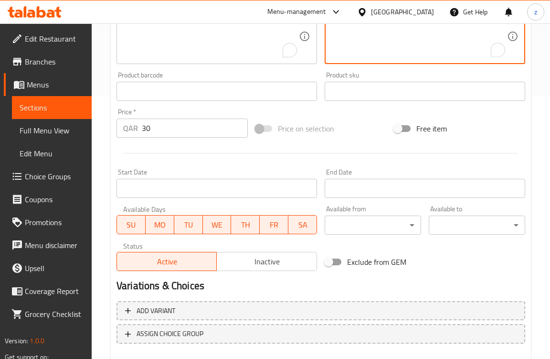
scroll to position [316, 0]
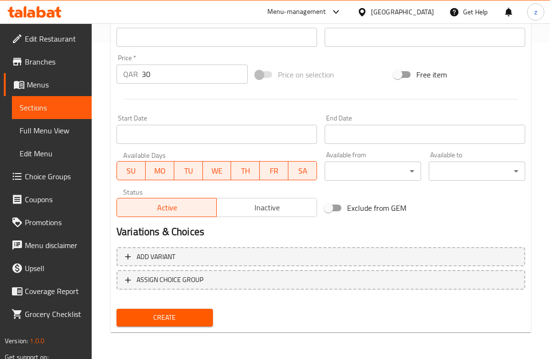
type textarea "خاصة مناقيش"
drag, startPoint x: 157, startPoint y: 76, endPoint x: 147, endPoint y: 74, distance: 10.6
click at [147, 74] on input "30" at bounding box center [195, 73] width 106 height 19
type input "38"
click at [185, 314] on span "Create" at bounding box center [164, 317] width 81 height 12
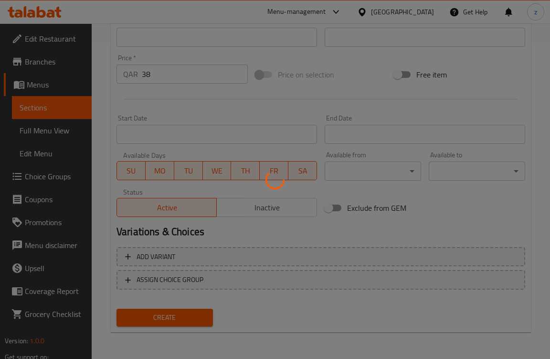
type input "0"
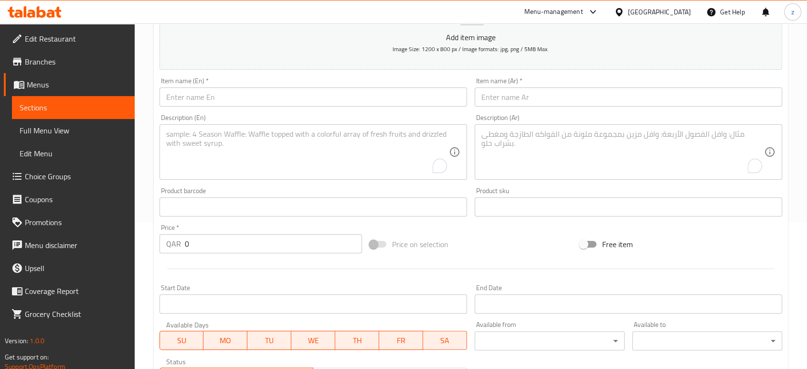
scroll to position [0, 0]
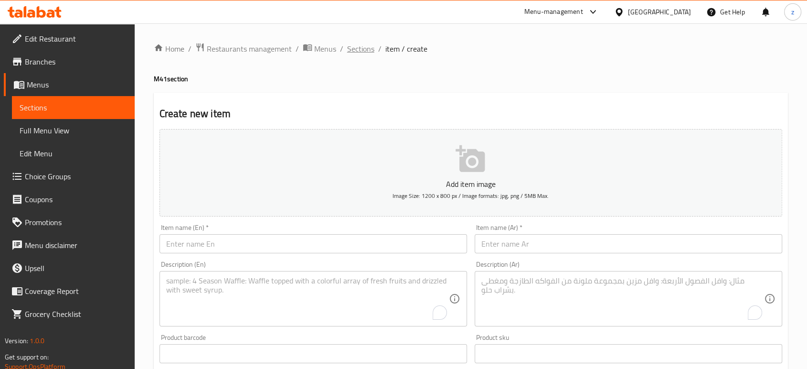
click at [355, 47] on span "Sections" at bounding box center [360, 48] width 27 height 11
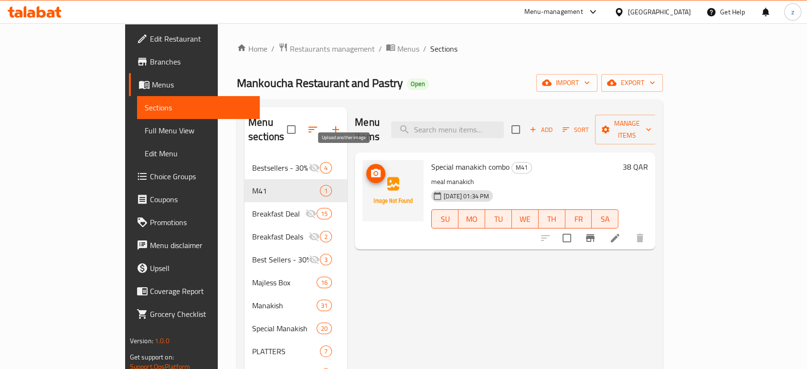
click at [371, 169] on icon "upload picture" at bounding box center [376, 173] width 10 height 9
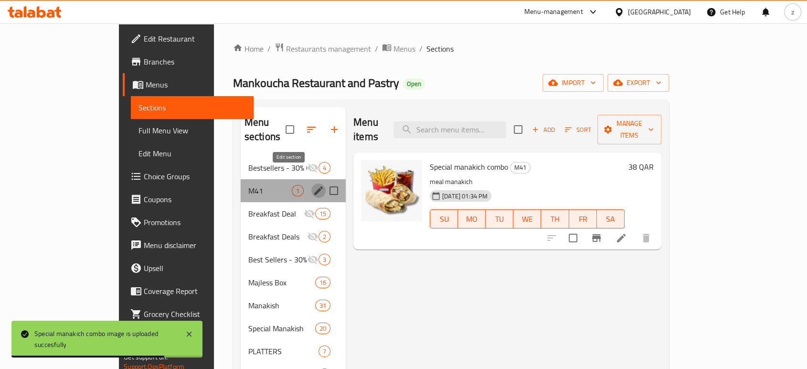
click at [313, 185] on icon "edit" at bounding box center [318, 190] width 11 height 11
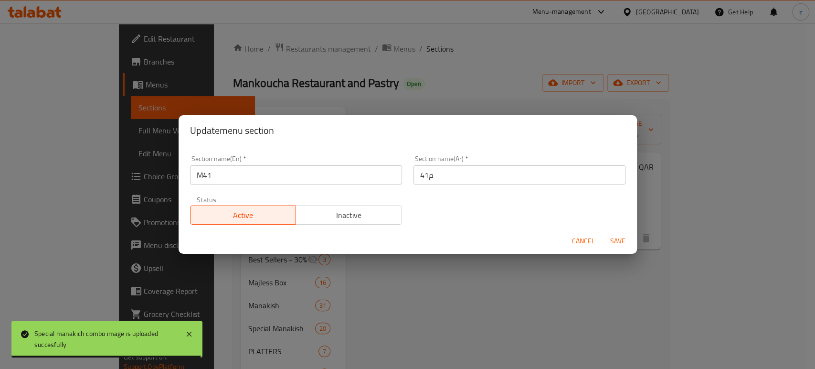
click at [340, 211] on span "Inactive" at bounding box center [349, 215] width 98 height 14
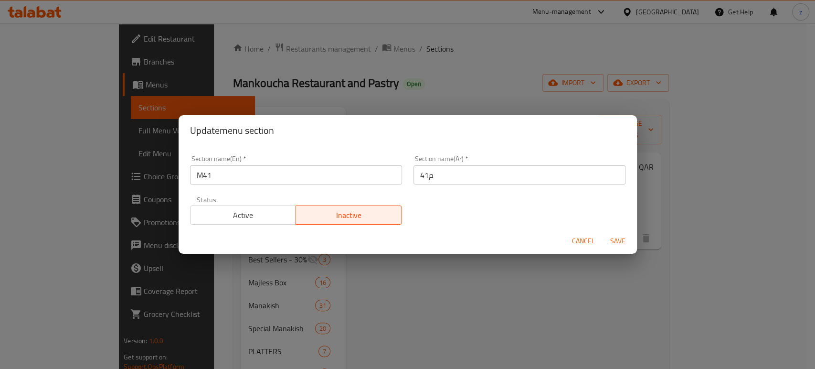
click at [626, 236] on span "Save" at bounding box center [617, 241] width 23 height 12
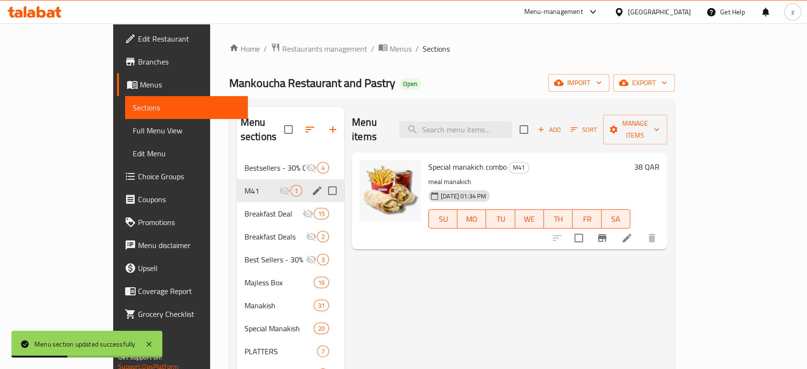
click at [633, 232] on icon at bounding box center [626, 237] width 11 height 11
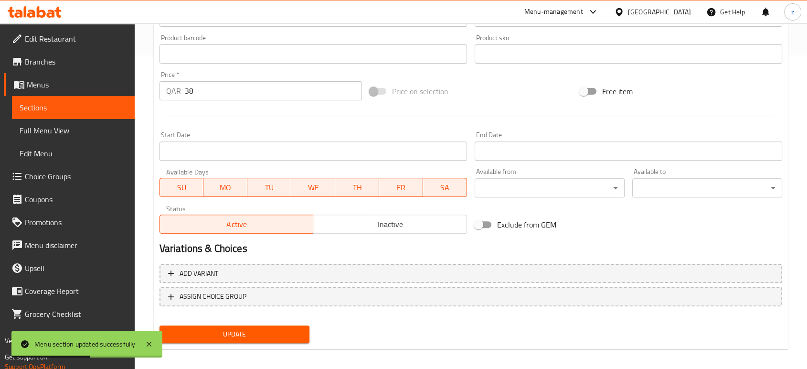
scroll to position [319, 0]
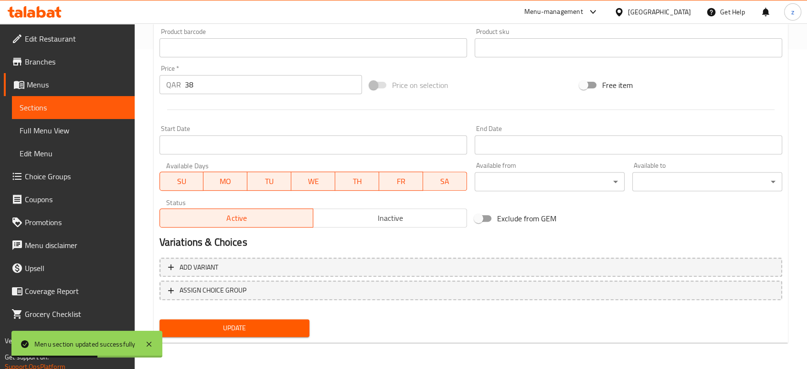
click at [222, 150] on input "Start Date" at bounding box center [313, 144] width 308 height 19
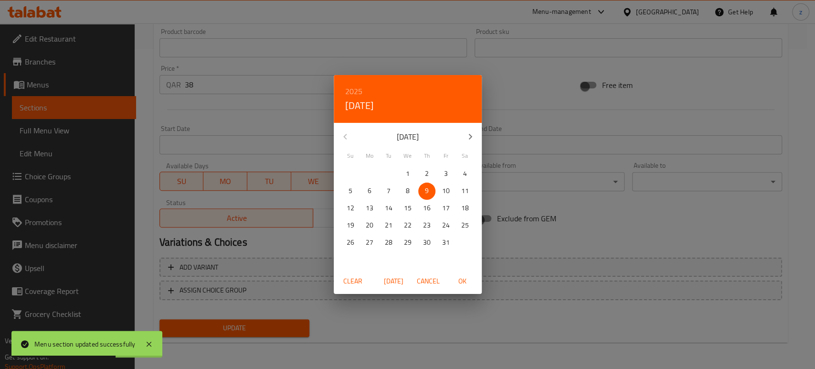
click at [351, 208] on p "12" at bounding box center [351, 208] width 8 height 12
click at [466, 279] on span "OK" at bounding box center [462, 281] width 23 height 12
type input "[DATE]"
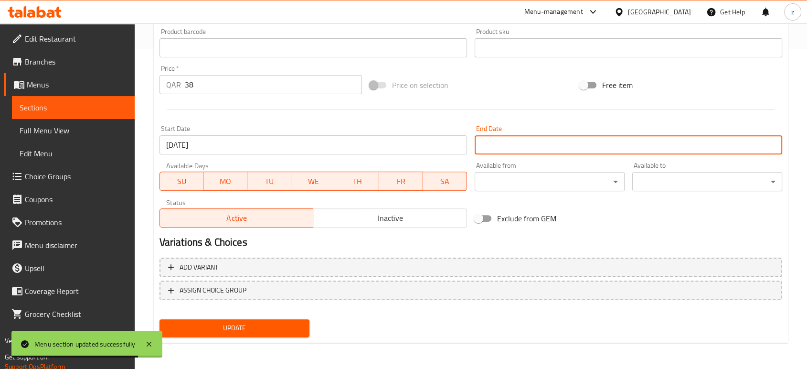
click at [500, 149] on input "Start Date" at bounding box center [629, 144] width 308 height 19
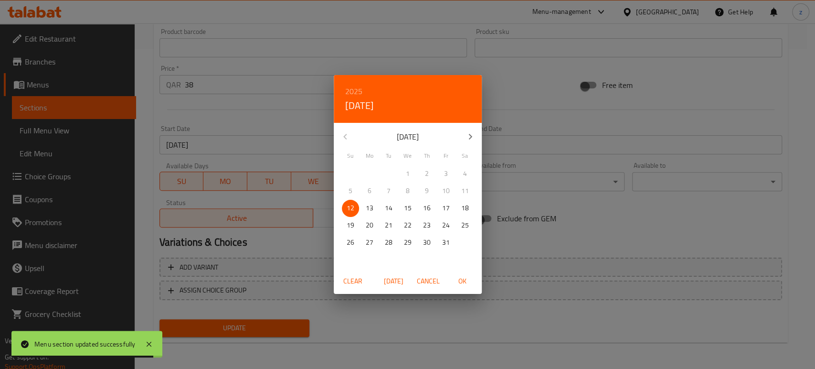
click at [446, 242] on p "31" at bounding box center [446, 242] width 8 height 12
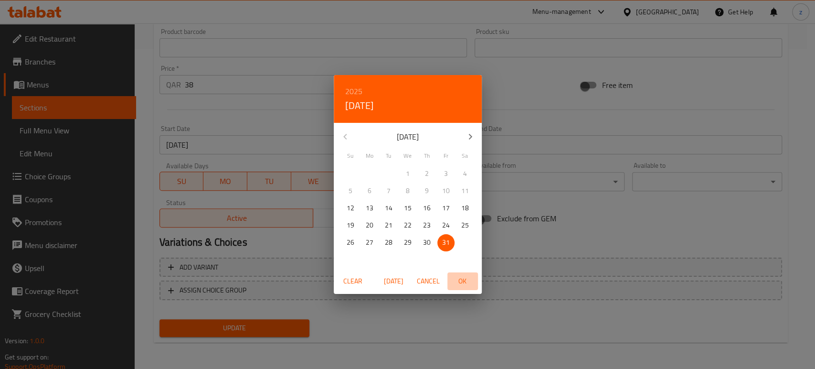
click at [462, 282] on span "OK" at bounding box center [462, 281] width 23 height 12
type input "[DATE]"
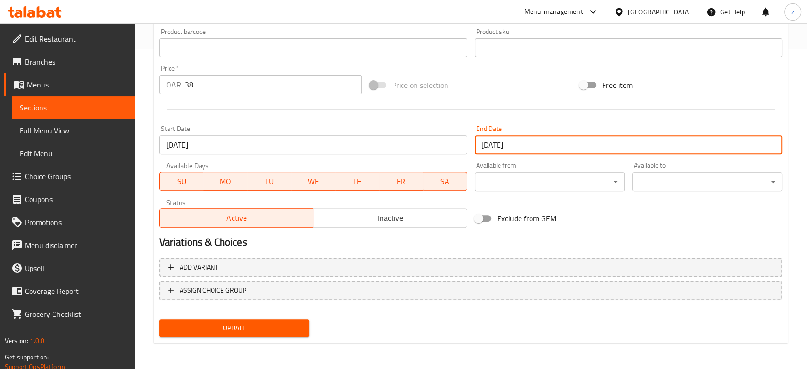
drag, startPoint x: 482, startPoint y: 339, endPoint x: 467, endPoint y: 335, distance: 15.2
click at [481, 339] on div "Update" at bounding box center [471, 327] width 630 height 25
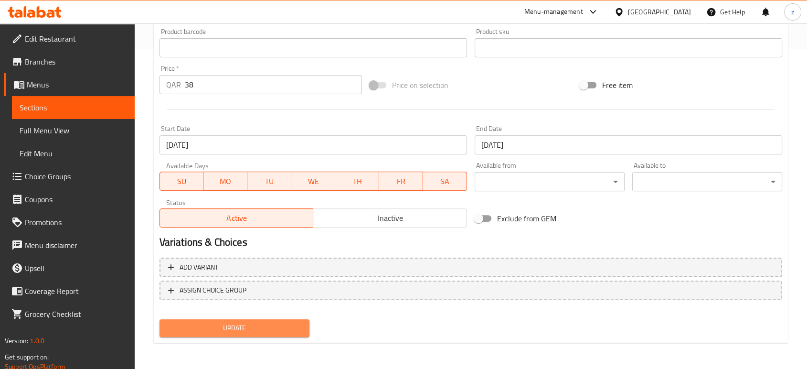
click at [264, 325] on span "Update" at bounding box center [234, 328] width 135 height 12
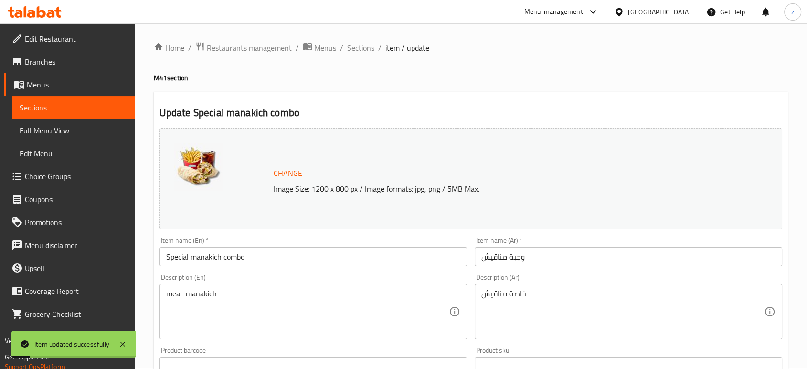
scroll to position [0, 0]
click at [360, 51] on span "Sections" at bounding box center [360, 48] width 27 height 11
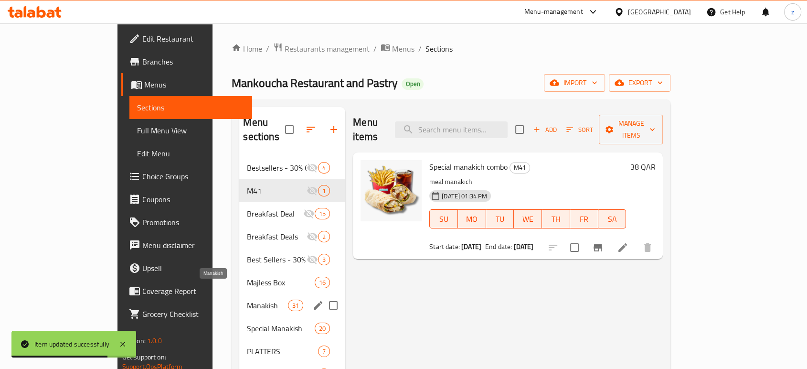
click at [247, 299] on span "Manakish" at bounding box center [267, 304] width 41 height 11
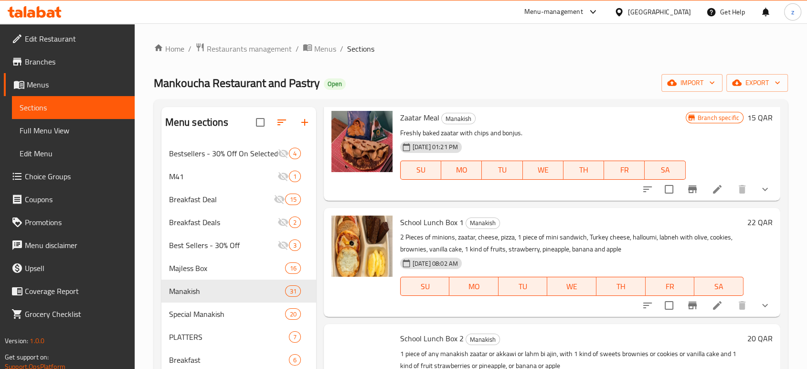
scroll to position [2556, 0]
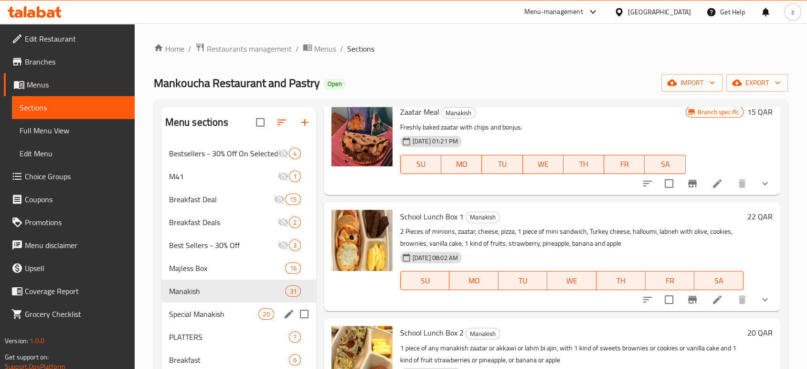
click at [187, 309] on span "Special Manakish" at bounding box center [214, 313] width 90 height 11
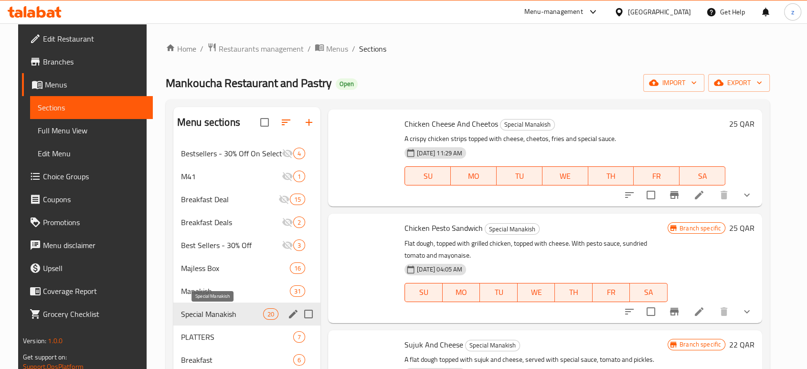
scroll to position [1444, 0]
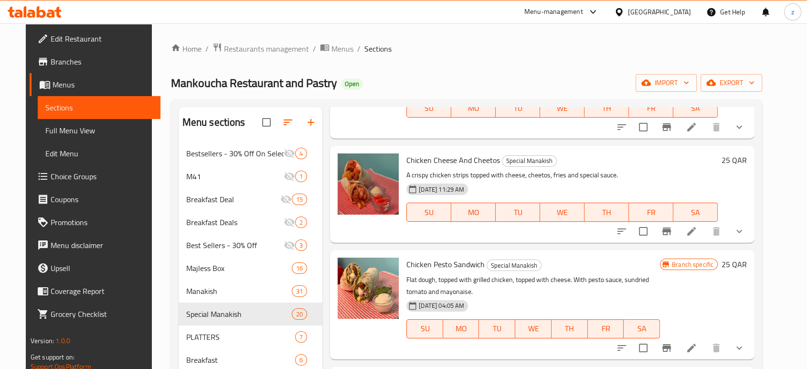
click at [697, 342] on icon at bounding box center [691, 347] width 11 height 11
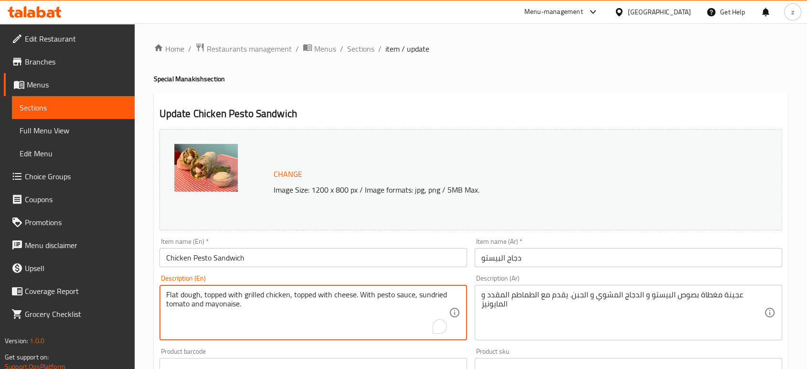
drag, startPoint x: 256, startPoint y: 304, endPoint x: 466, endPoint y: 304, distance: 209.6
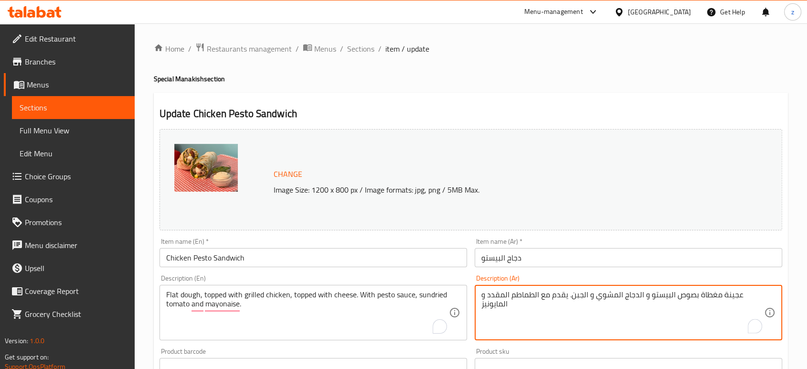
drag, startPoint x: 481, startPoint y: 293, endPoint x: 738, endPoint y: 297, distance: 256.5
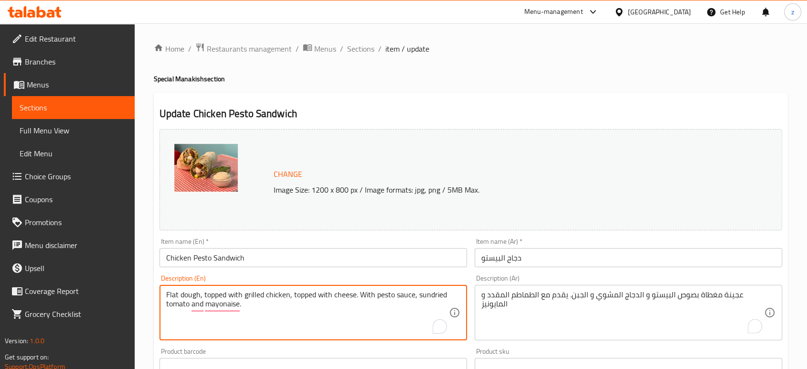
paste textarea "عجينة مغطاة بصوص البيستو و الدجاج المشوي و الجبن. يقدم مع الطماطم المقدد و الما…"
drag, startPoint x: 199, startPoint y: 317, endPoint x: 165, endPoint y: 293, distance: 41.7
click at [165, 293] on div "Flat dough, topped with grilled chicken, topped with cheese. With pesto sauce, …" at bounding box center [313, 312] width 308 height 55
type textarea "Flat dough, topped with grilled chicken, topped with cheese. With pesto sauce, …"
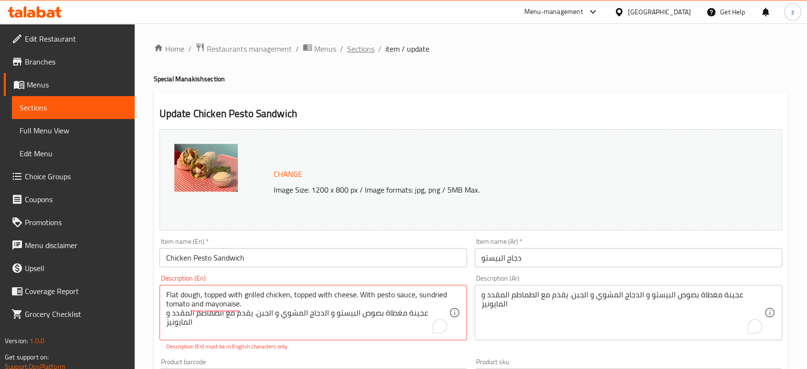
click at [366, 44] on span "Sections" at bounding box center [360, 48] width 27 height 11
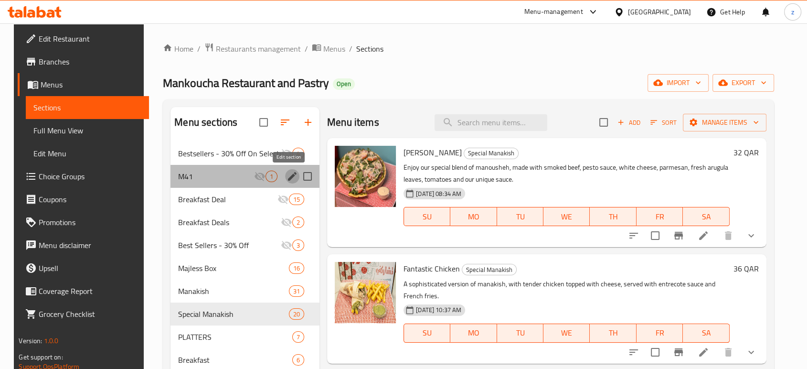
click at [287, 175] on icon "edit" at bounding box center [292, 175] width 11 height 11
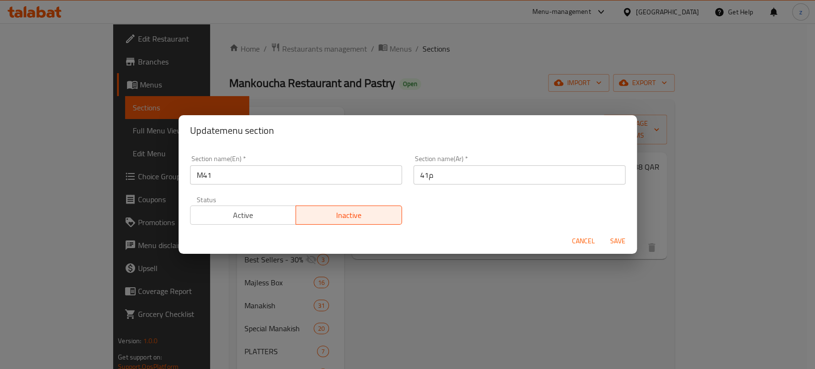
click at [581, 241] on span "Cancel" at bounding box center [583, 241] width 23 height 12
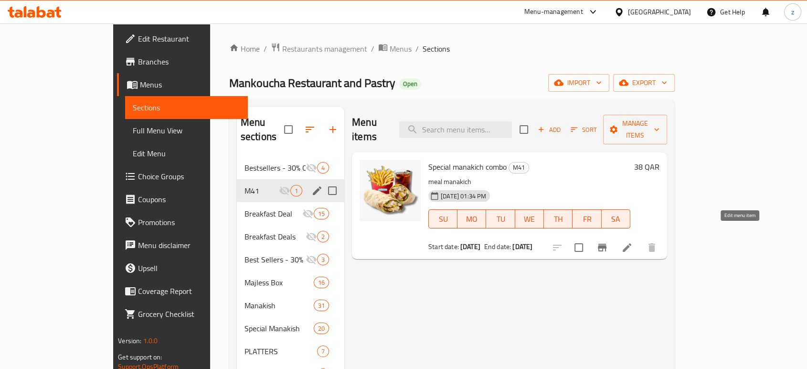
click at [633, 242] on icon at bounding box center [626, 247] width 11 height 11
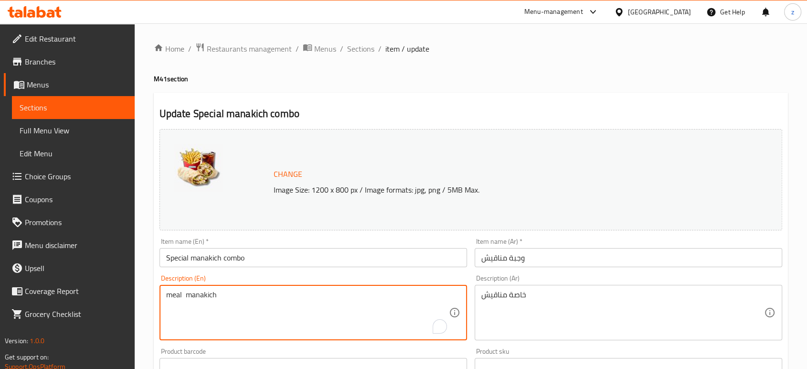
drag, startPoint x: 235, startPoint y: 297, endPoint x: 132, endPoint y: 294, distance: 103.2
paste textarea "Flat dough, topped with grilled chicken, topped with cheese. With pesto sauce, …"
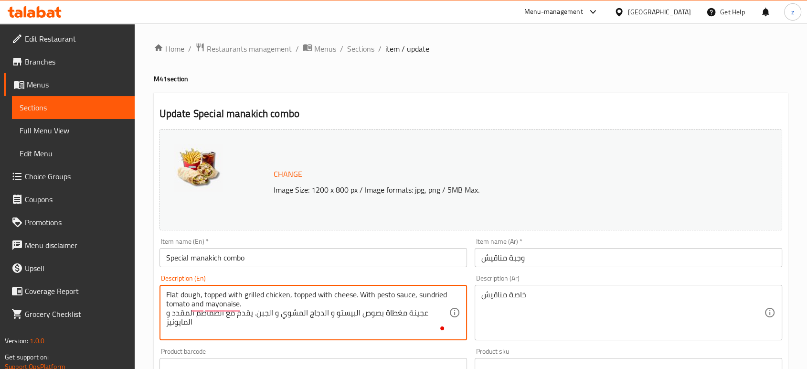
drag, startPoint x: 196, startPoint y: 324, endPoint x: 422, endPoint y: 316, distance: 226.0
click at [422, 316] on textarea "Flat dough, topped with grilled chicken, topped with cheese. With pesto sauce, …" at bounding box center [307, 312] width 283 height 45
type textarea "Flat dough, topped with grilled chicken, topped with cheese. With pesto sauce, …"
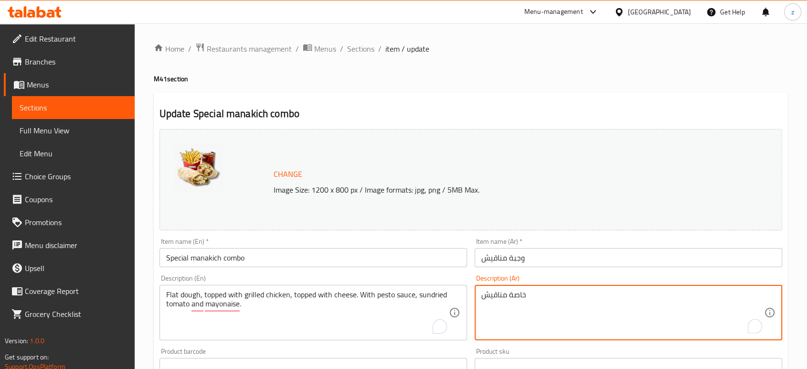
paste textarea "جينة مغطاة بصوص البيستو و الدجاج المشوي و الجبن. يقدم مع الطماطم المقدد و الماي…"
drag, startPoint x: 593, startPoint y: 298, endPoint x: 479, endPoint y: 294, distance: 114.2
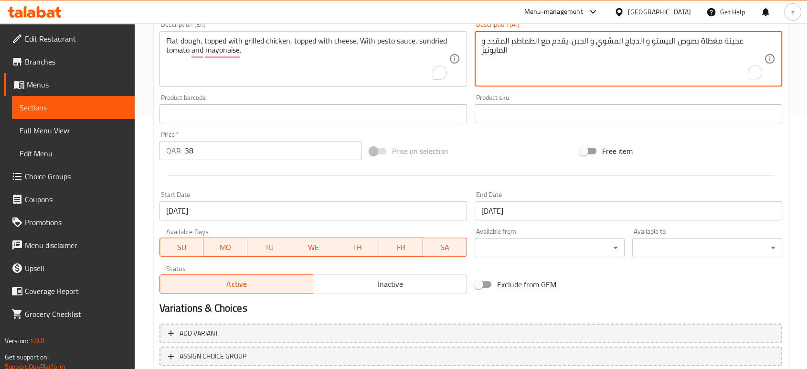
scroll to position [319, 0]
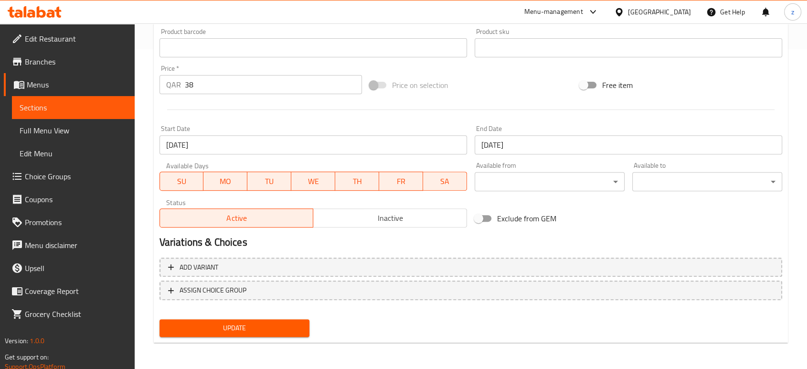
type textarea "عجينة مغطاة بصوص البيستو و الدجاج المشوي و الجبن. يقدم مع الطماطم المقدد و الما…"
click at [241, 334] on button "Update" at bounding box center [234, 328] width 150 height 18
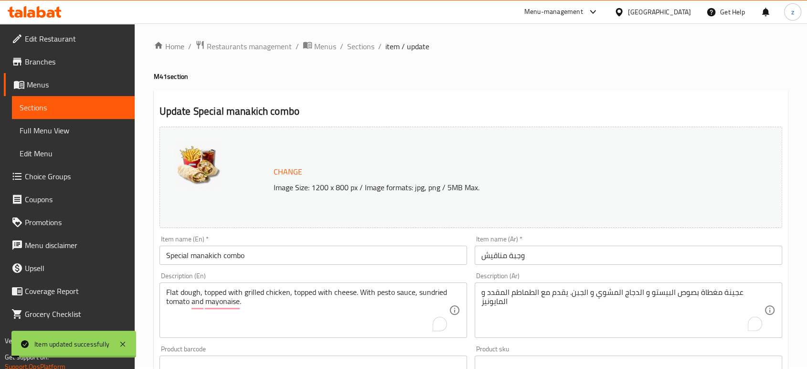
scroll to position [0, 0]
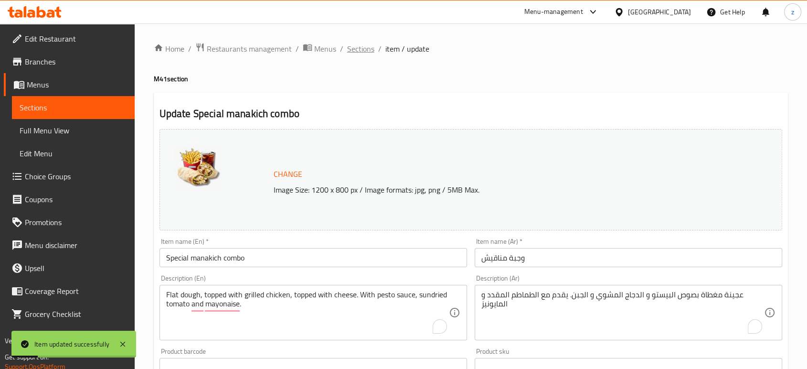
click at [363, 46] on span "Sections" at bounding box center [360, 48] width 27 height 11
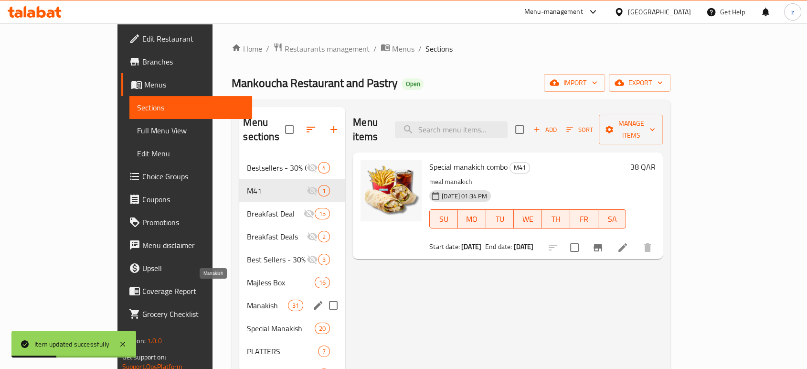
click at [247, 299] on span "Manakish" at bounding box center [267, 304] width 41 height 11
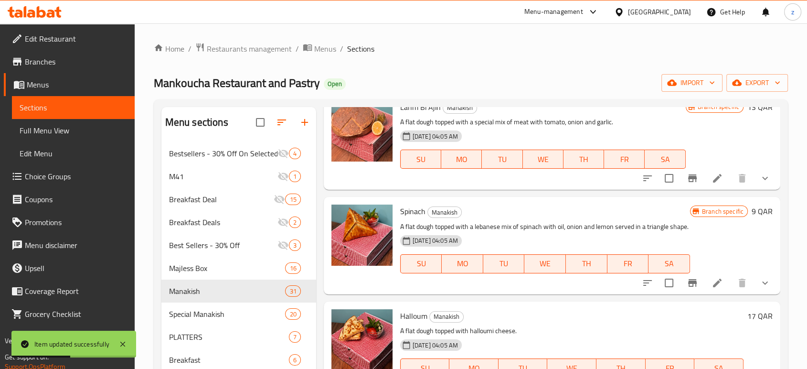
scroll to position [690, 0]
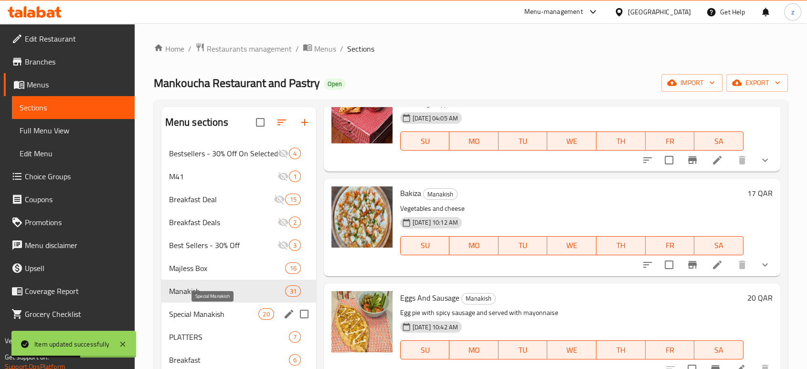
click at [223, 317] on span "Special Manakish" at bounding box center [214, 313] width 90 height 11
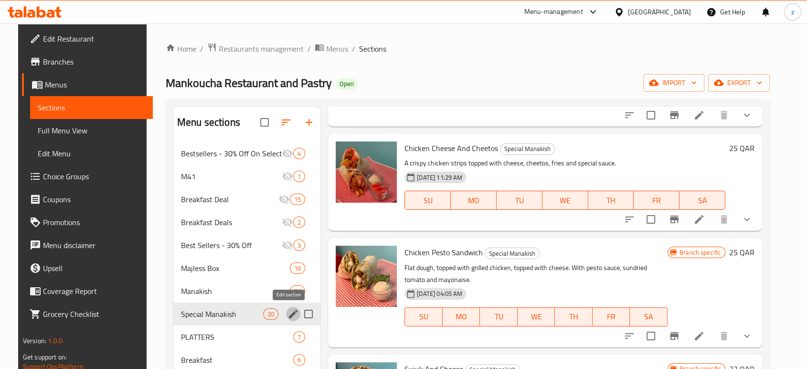
click at [287, 312] on icon "edit" at bounding box center [292, 313] width 11 height 11
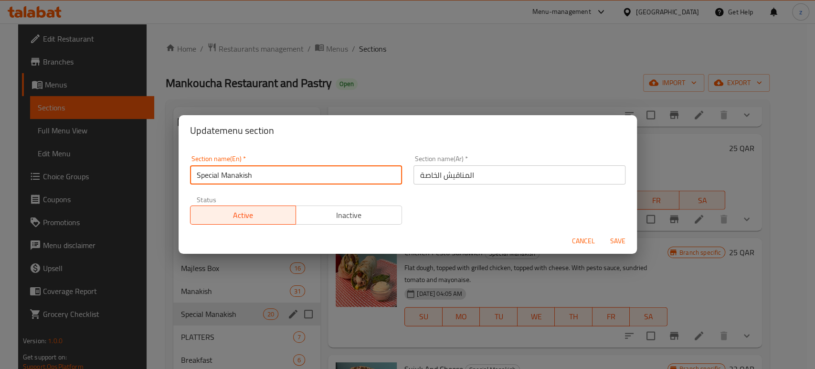
drag, startPoint x: 257, startPoint y: 176, endPoint x: 220, endPoint y: 176, distance: 36.8
click at [220, 176] on input "Special Manakish" at bounding box center [296, 174] width 212 height 19
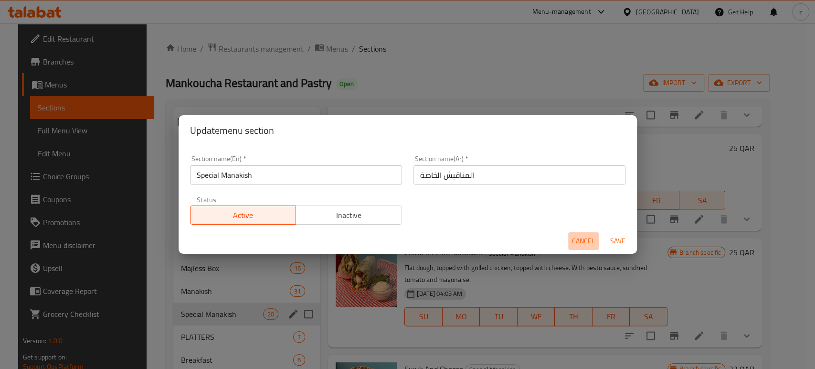
click at [587, 242] on span "Cancel" at bounding box center [583, 241] width 23 height 12
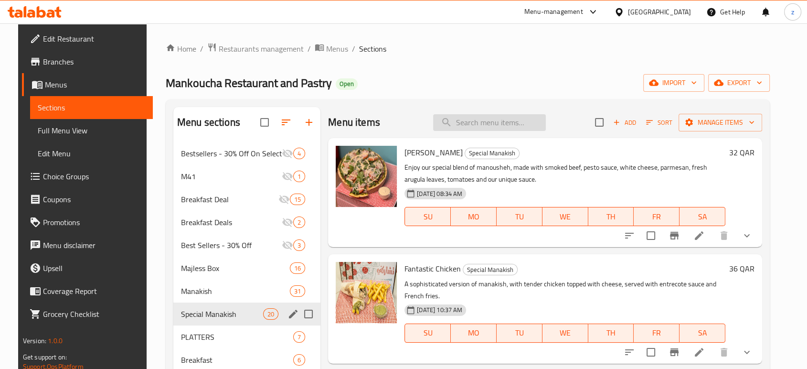
click at [464, 124] on input "search" at bounding box center [489, 122] width 113 height 17
paste input "Manakish"
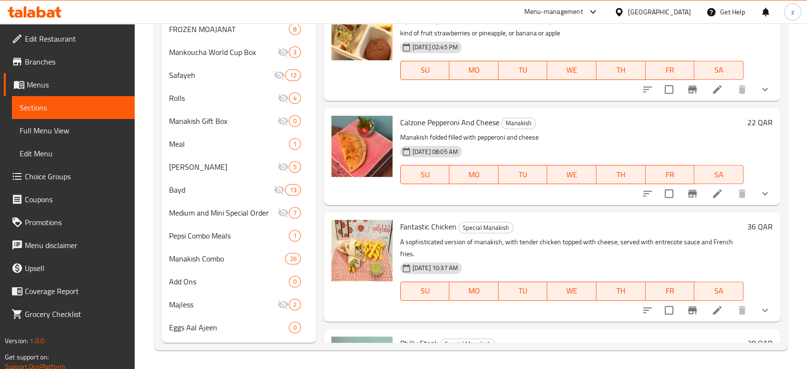
scroll to position [164, 0]
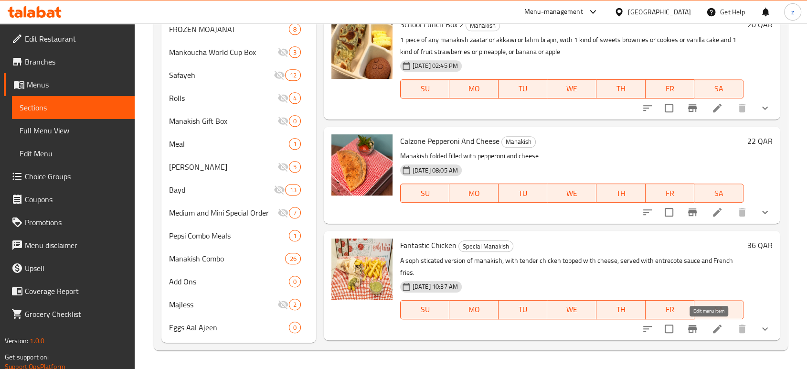
type input "Manakish"
click at [712, 328] on icon at bounding box center [717, 328] width 11 height 11
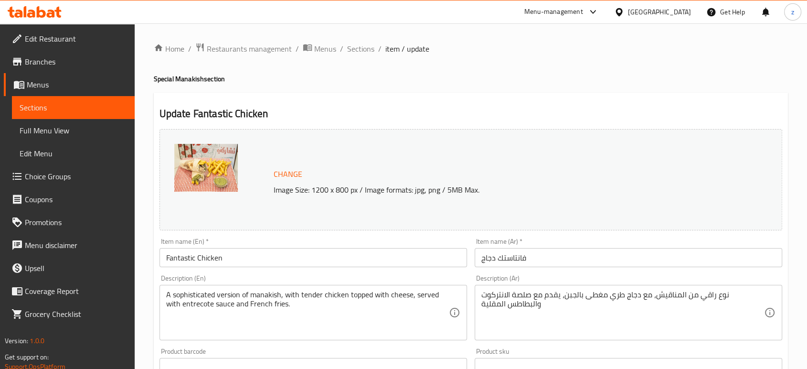
scroll to position [53, 0]
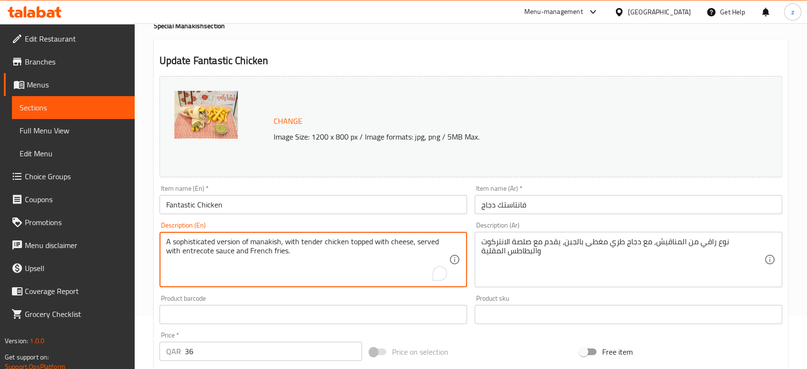
drag, startPoint x: 282, startPoint y: 242, endPoint x: 165, endPoint y: 236, distance: 117.1
click at [355, 257] on textarea "A sophisticated version of manakish, with tender chicken topped with cheese, se…" at bounding box center [307, 259] width 283 height 45
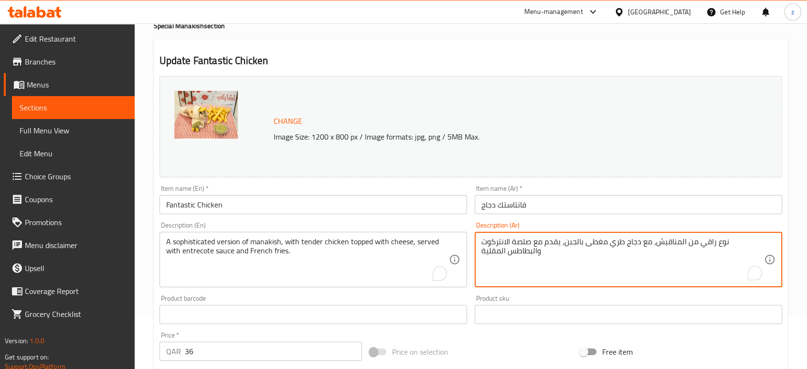
drag, startPoint x: 688, startPoint y: 243, endPoint x: 762, endPoint y: 242, distance: 73.6
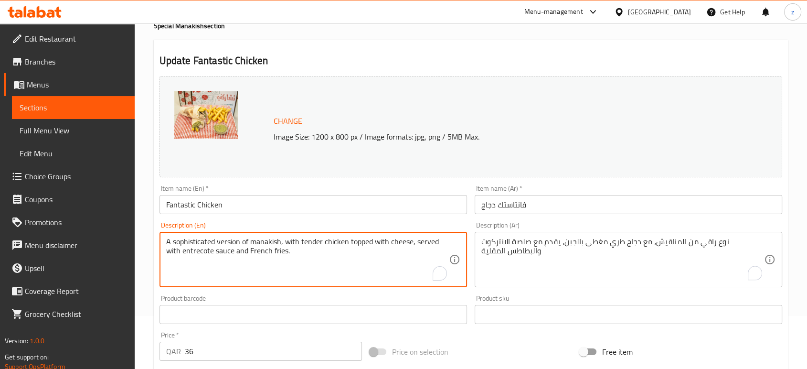
drag, startPoint x: 190, startPoint y: 271, endPoint x: 183, endPoint y: 268, distance: 6.8
click at [299, 254] on textarea "A sophisticated version of manakish, with tender chicken topped with cheese, se…" at bounding box center [307, 259] width 283 height 45
paste textarea "نوع راقي من المناقيش،"
drag, startPoint x: 241, startPoint y: 266, endPoint x: 162, endPoint y: 240, distance: 83.2
click at [162, 240] on div "A sophisticated version of manakish, with tender chicken topped with cheese, se…" at bounding box center [313, 259] width 308 height 55
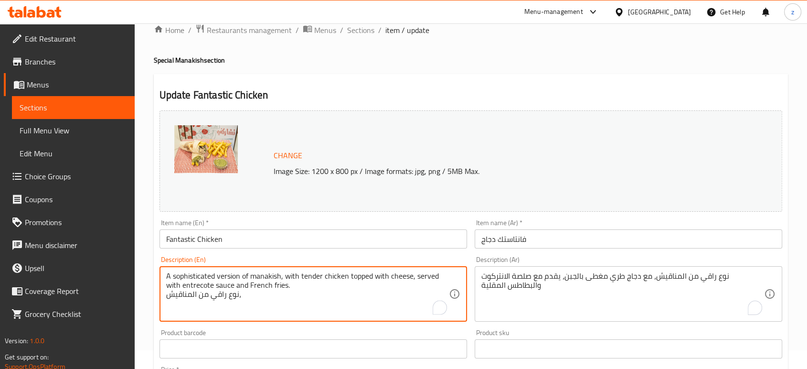
scroll to position [0, 0]
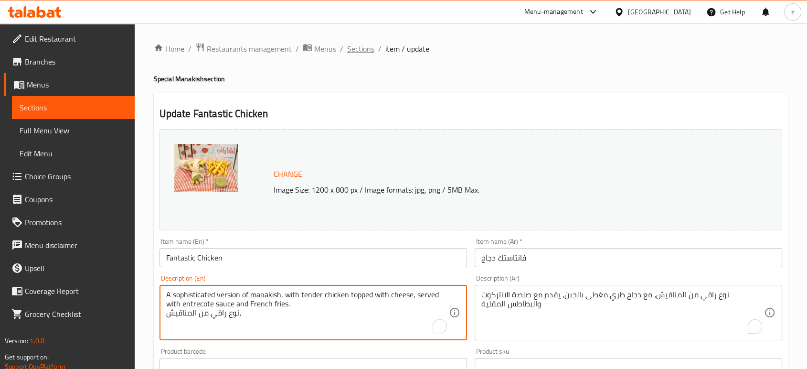
type textarea "A sophisticated version of manakish, with tender chicken topped with cheese, se…"
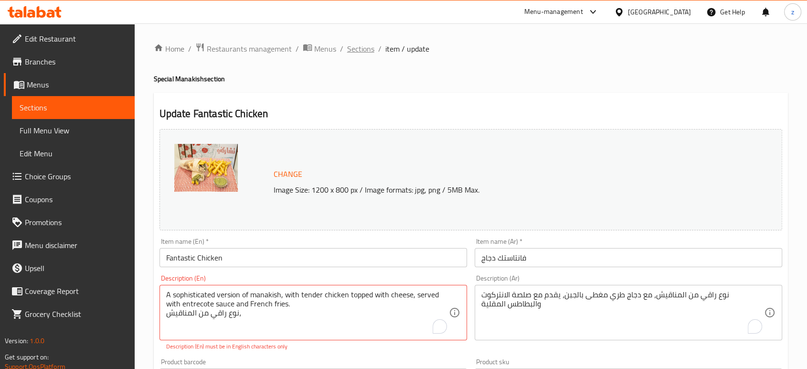
click at [364, 49] on span "Sections" at bounding box center [360, 48] width 27 height 11
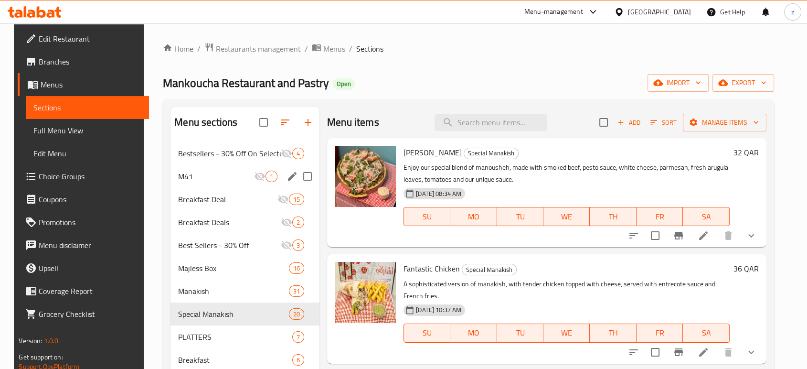
click at [292, 175] on icon "edit" at bounding box center [292, 175] width 11 height 11
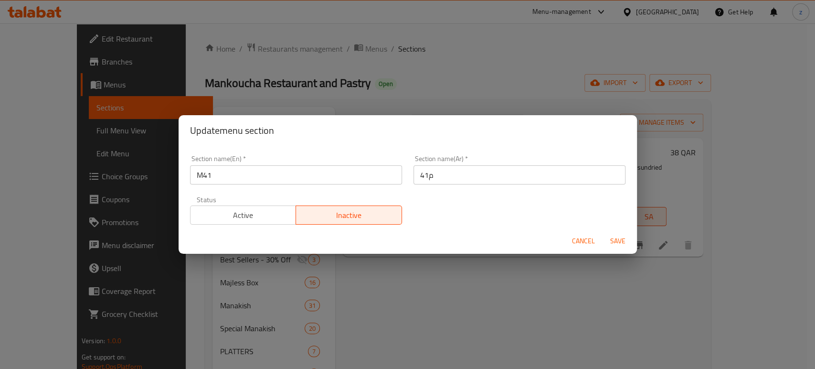
click at [580, 245] on span "Cancel" at bounding box center [583, 241] width 23 height 12
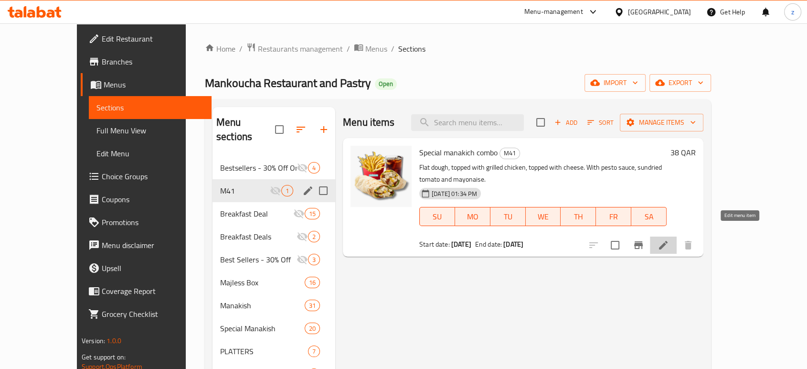
click at [669, 239] on icon at bounding box center [663, 244] width 11 height 11
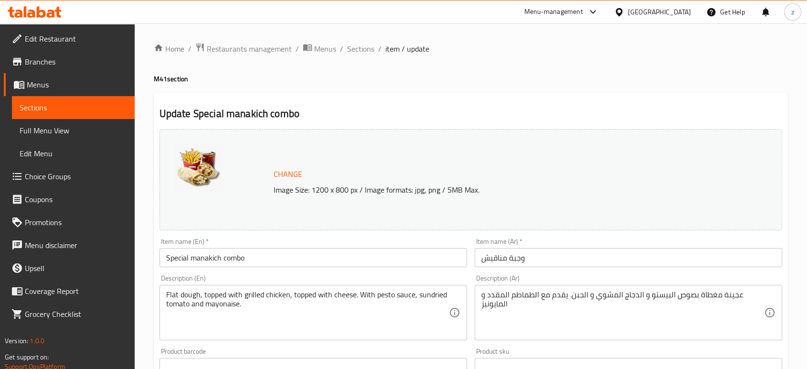
scroll to position [53, 0]
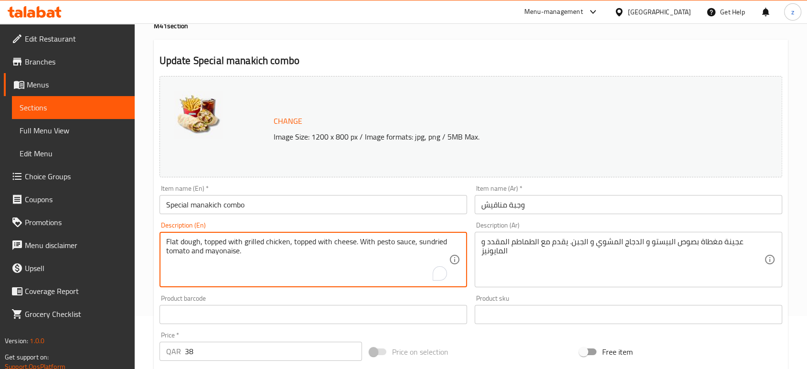
drag, startPoint x: 252, startPoint y: 254, endPoint x: 155, endPoint y: 243, distance: 98.0
paste textarea "A sophisticated version of manakish, with tender chicken topped with cheese, se…"
click at [283, 243] on textarea "A sophisticated version of manakish, with tender chicken topped with cheese, se…" at bounding box center [307, 259] width 283 height 45
click at [286, 264] on textarea "A sophisticated version of manakish, with tender chicken topped with cheese, se…" at bounding box center [307, 259] width 283 height 45
click at [270, 264] on textarea "A sophisticated version of manakish, with tender chicken topped with cheese, se…" at bounding box center [307, 259] width 283 height 45
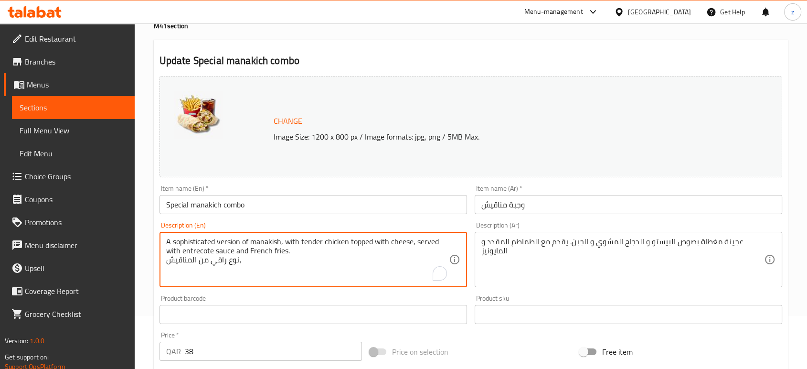
drag, startPoint x: 283, startPoint y: 240, endPoint x: 302, endPoint y: 253, distance: 22.9
click at [302, 253] on textarea "A sophisticated version of manakish, with tender chicken topped with cheese, se…" at bounding box center [307, 259] width 283 height 45
click at [302, 260] on textarea "A sophisticated version of manakish, with tender chicken topped with cheese, se…" at bounding box center [307, 259] width 283 height 45
drag, startPoint x: 284, startPoint y: 241, endPoint x: 328, endPoint y: 250, distance: 44.4
click at [328, 250] on textarea "A sophisticated version of manakish, with tender chicken topped with cheese, se…" at bounding box center [307, 259] width 283 height 45
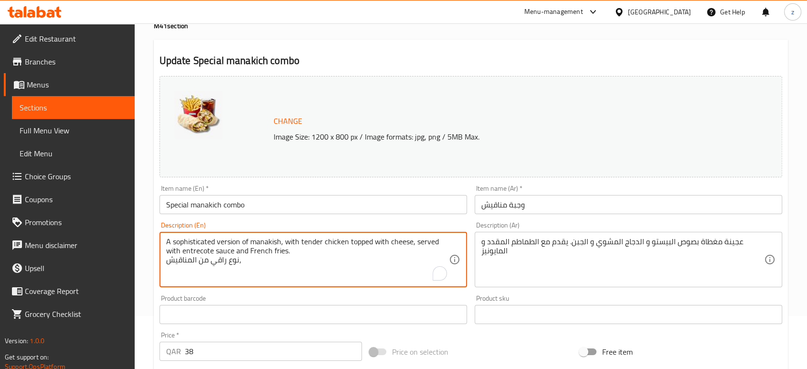
click at [276, 274] on textarea "A sophisticated version of manakish, with tender chicken topped with cheese, se…" at bounding box center [307, 259] width 283 height 45
drag, startPoint x: 249, startPoint y: 260, endPoint x: 237, endPoint y: 261, distance: 11.9
click at [237, 261] on textarea "A sophisticated version of manakish, with tender chicken topped with cheese, se…" at bounding box center [307, 259] width 283 height 45
click at [248, 262] on textarea "A sophisticated version of manakish, with tender chicken topped with cheese, se…" at bounding box center [307, 259] width 283 height 45
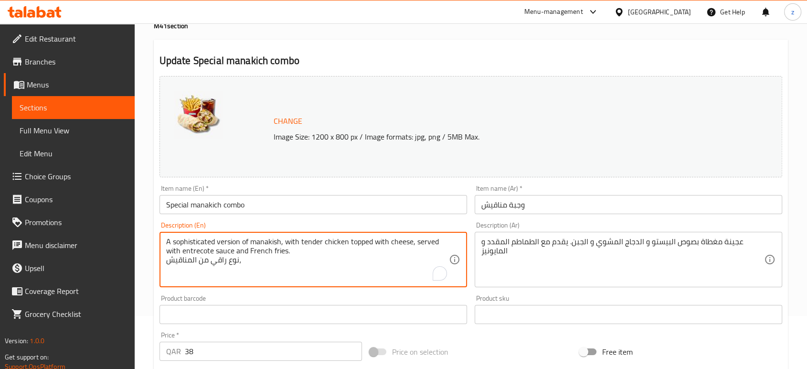
click at [248, 262] on textarea "A sophisticated version of manakish, with tender chicken topped with cheese, se…" at bounding box center [307, 259] width 283 height 45
type textarea "A sophisticated version of manakish, with tender chicken topped with cheese, se…"
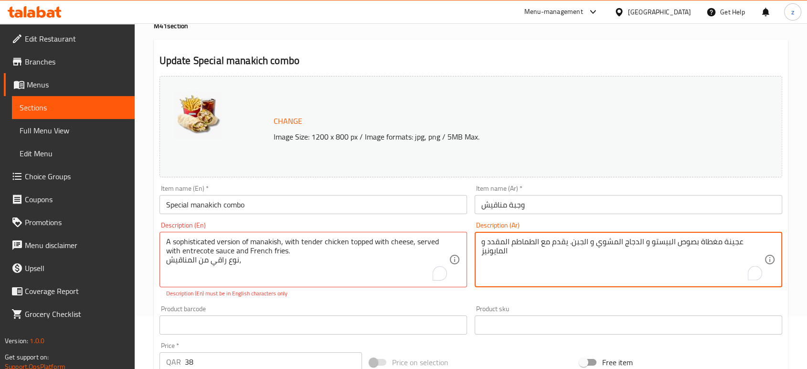
drag, startPoint x: 518, startPoint y: 263, endPoint x: 732, endPoint y: 237, distance: 215.1
click at [686, 251] on textarea "عجينة مغطاة بصوص البيستو و الدجاج المشوي و الجبن. يقدم مع الطماطم المقدد و الما…" at bounding box center [622, 259] width 283 height 45
click at [542, 262] on textarea "عجينة مغطاة بصوص البيستو و الدجاج المشوي و الجبن. يقدم مع الطماطم المقدد و الما…" at bounding box center [622, 259] width 283 height 45
drag, startPoint x: 501, startPoint y: 249, endPoint x: 512, endPoint y: 251, distance: 11.2
click at [505, 250] on textarea "عجينة مغطاة بصوص البيستو و الدجاج المشوي و الجبن. يقدم مع الطماطم المقدد و الما…" at bounding box center [622, 259] width 283 height 45
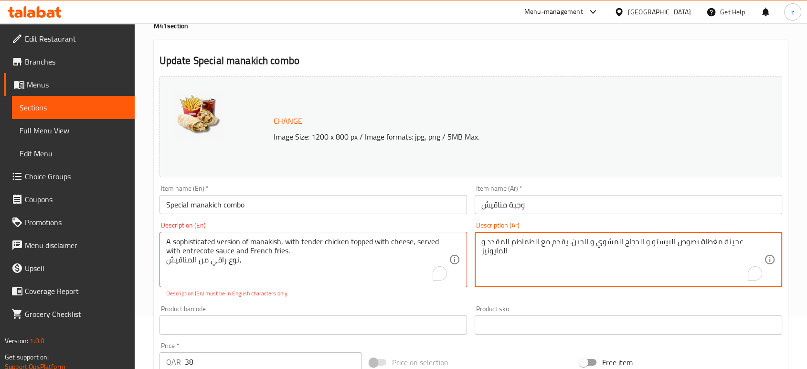
drag, startPoint x: 514, startPoint y: 248, endPoint x: 739, endPoint y: 247, distance: 224.9
click at [739, 247] on textarea "عجينة مغطاة بصوص البيستو و الدجاج المشوي و الجبن. يقدم مع الطماطم المقدد و الما…" at bounding box center [622, 259] width 283 height 45
paste textarea "نوع راقي من المناقيش،"
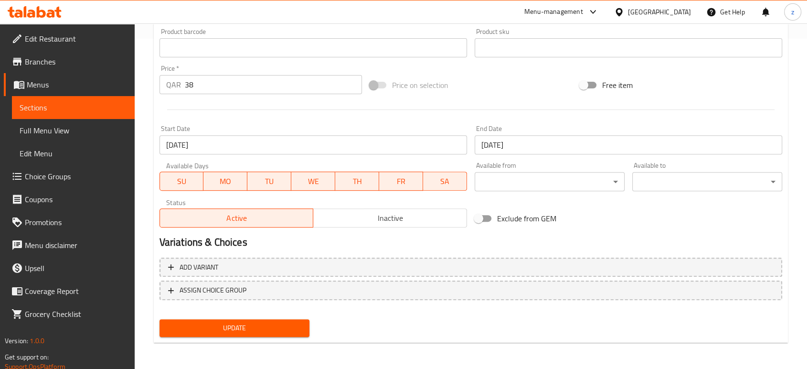
type textarea "نوع راقي من المناقيش،"
click at [225, 335] on button "Update" at bounding box center [234, 328] width 150 height 18
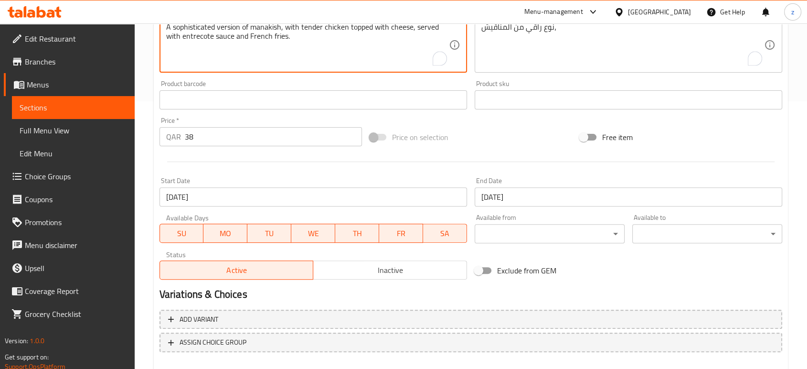
scroll to position [287, 0]
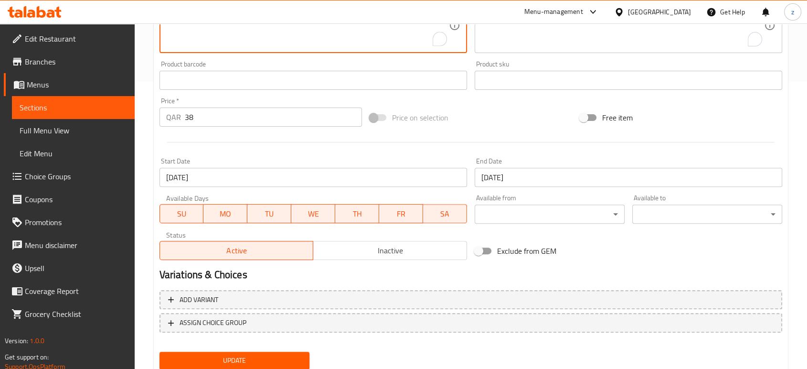
type textarea "A sophisticated version of manakish, with tender chicken topped with cheese, se…"
click at [256, 359] on span "Update" at bounding box center [234, 360] width 135 height 12
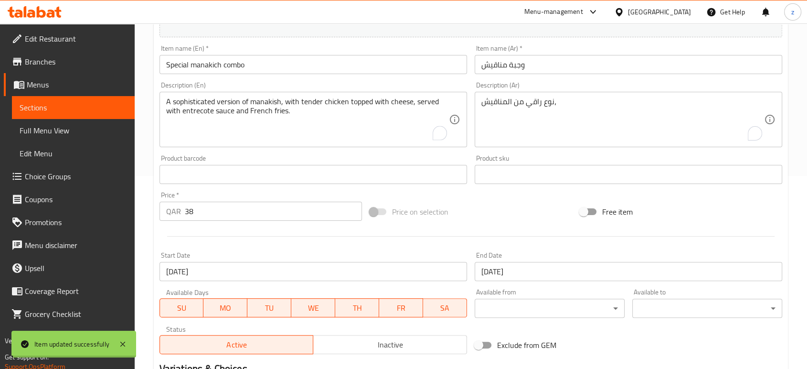
scroll to position [128, 0]
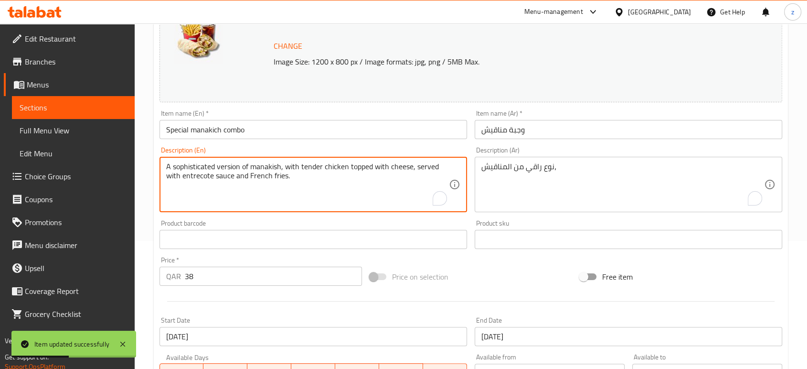
drag, startPoint x: 313, startPoint y: 177, endPoint x: 155, endPoint y: 165, distance: 159.0
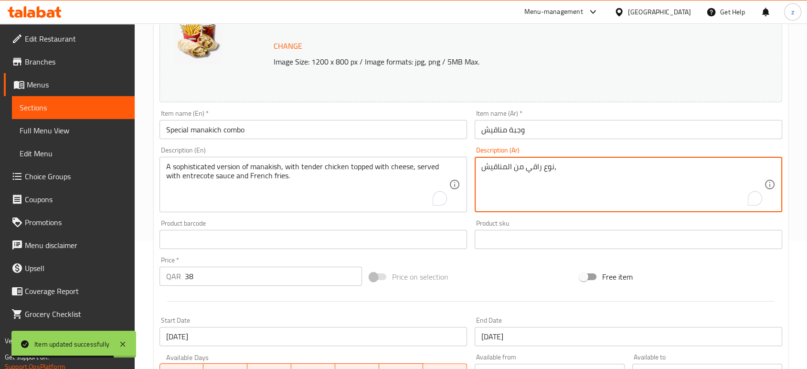
click at [587, 171] on textarea "نوع راقي من المناقيش،" at bounding box center [622, 184] width 283 height 45
click at [586, 171] on textarea "نوع راقي من المناقيش،" at bounding box center [622, 184] width 283 height 45
paste textarea "A sophisticated version of manakish, with tender chicken topped with cheese, se…"
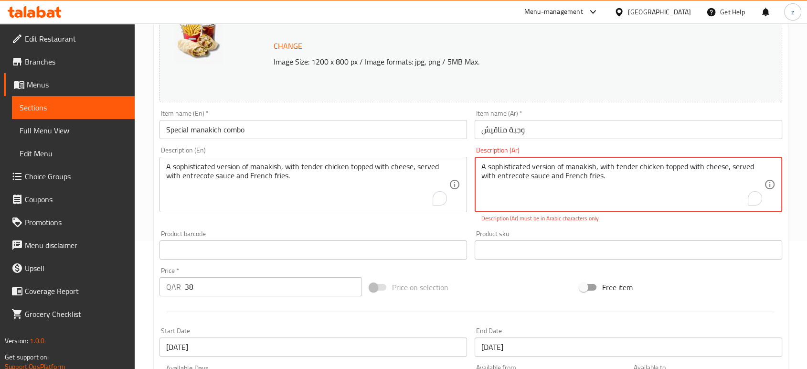
drag, startPoint x: 561, startPoint y: 169, endPoint x: 457, endPoint y: 159, distance: 104.1
click at [457, 159] on div "Change Image Size: 1200 x 800 px / Image formats: jpg, png / 5MB Max. Item name…" at bounding box center [471, 215] width 630 height 436
paste textarea "نسخة متطورة من المناقيش، مع دجاج طري مغطى بالجبن، تقدم مع صلصة الانتركوت والبطا…"
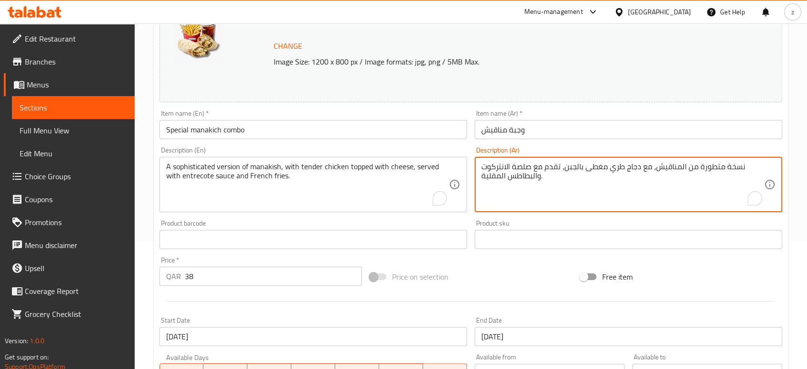
drag, startPoint x: 562, startPoint y: 167, endPoint x: 607, endPoint y: 166, distance: 44.9
click at [607, 166] on textarea "نسخة متطورة من المناقيش، مع دجاج طري مغطى بالجبن، تقدم مع صلصة الانتركوت والبطا…" at bounding box center [622, 184] width 283 height 45
click at [595, 182] on textarea "نسخة متطورة من المناقيش، مع دجاج طري تقدم مع صلصة الانتركوت والبطاطس المقلية." at bounding box center [622, 184] width 283 height 45
drag, startPoint x: 541, startPoint y: 167, endPoint x: 591, endPoint y: 167, distance: 50.6
click at [591, 167] on textarea "نسخة متطورة من المناقيش، مع دجاج طري تقدم مع صلصة الانتركوت والبطاطس المقلية." at bounding box center [622, 184] width 283 height 45
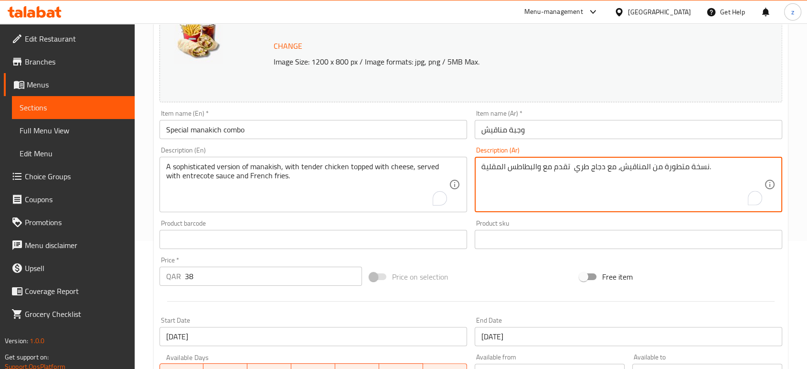
type textarea "نسخة متطورة من المناقيش، مع دجاج طري تقدم مع والبطاطس المقلية."
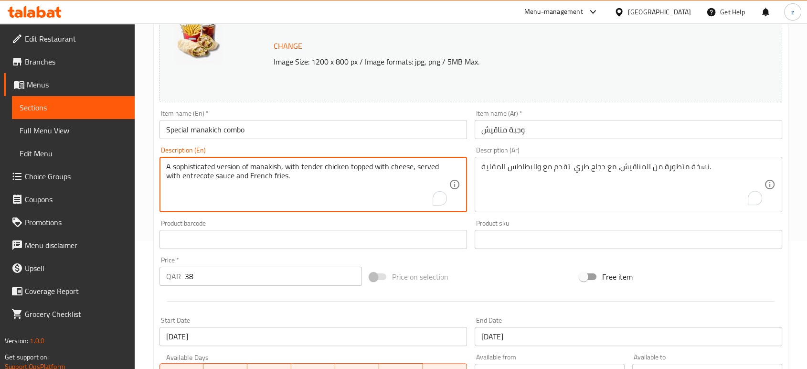
drag, startPoint x: 348, startPoint y: 166, endPoint x: 413, endPoint y: 165, distance: 64.9
click at [308, 177] on textarea "A sophisticated version of manakish, with tender chicken, served with entrecote…" at bounding box center [307, 184] width 283 height 45
drag, startPoint x: 390, startPoint y: 166, endPoint x: 442, endPoint y: 168, distance: 52.6
click at [442, 168] on textarea "A sophisticated version of manakish, with tender chicken, served with entrecote…" at bounding box center [307, 184] width 283 height 45
click at [365, 185] on textarea "A sophisticated version of manakish, with tender chicken, served with and Frenc…" at bounding box center [307, 184] width 283 height 45
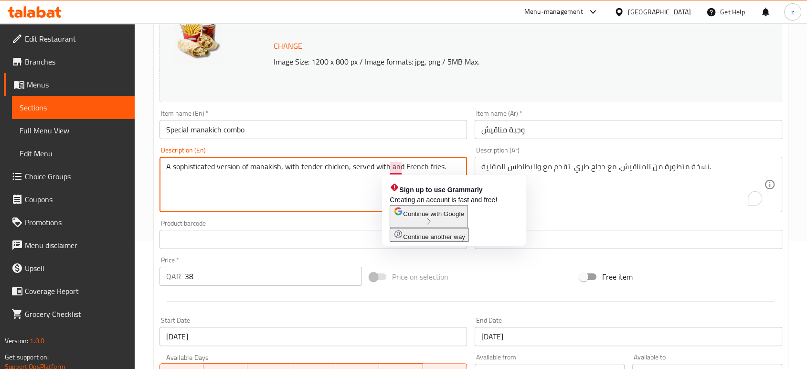
click at [402, 168] on textarea "A sophisticated version of manakish, with tender chicken, served with and Frenc…" at bounding box center [307, 184] width 283 height 45
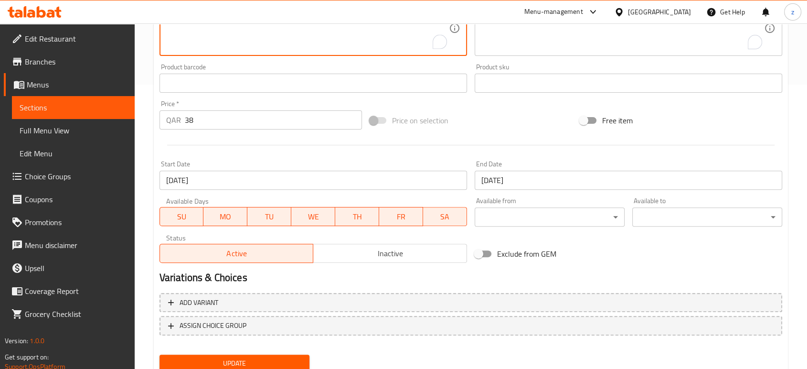
scroll to position [319, 0]
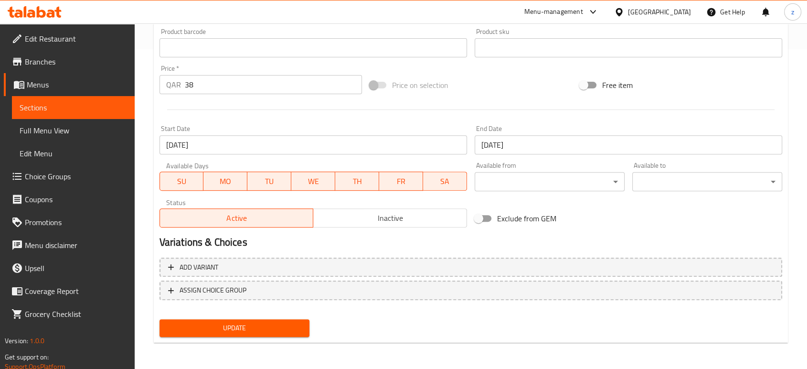
type textarea "A sophisticated version of manakish, with tender chicken, served with French fr…"
click at [271, 327] on span "Update" at bounding box center [234, 328] width 135 height 12
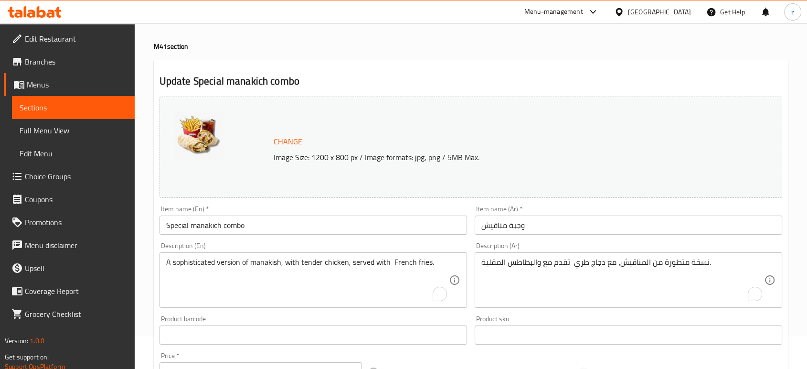
scroll to position [0, 0]
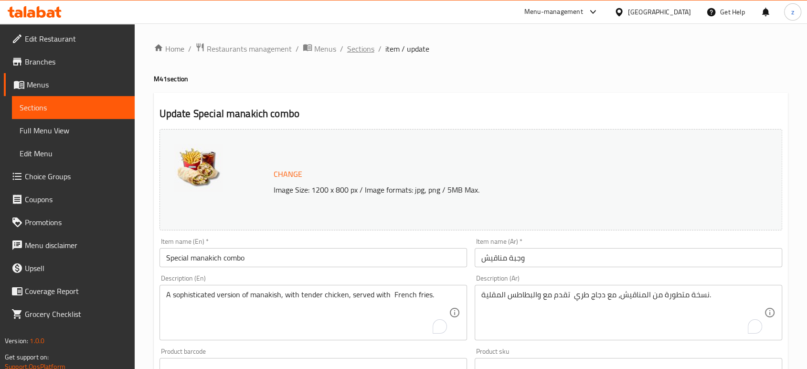
click at [365, 47] on span "Sections" at bounding box center [360, 48] width 27 height 11
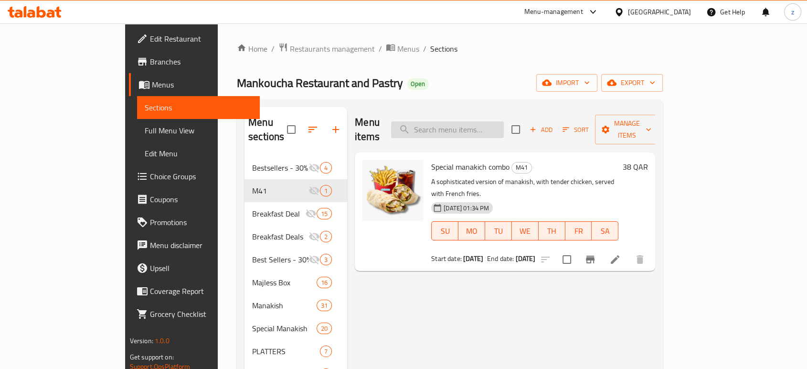
click at [492, 126] on input "search" at bounding box center [447, 129] width 113 height 17
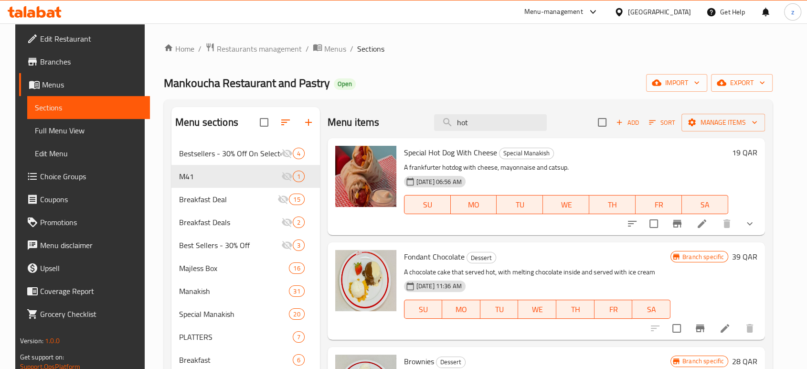
type input "hot"
click at [706, 227] on icon at bounding box center [702, 223] width 9 height 9
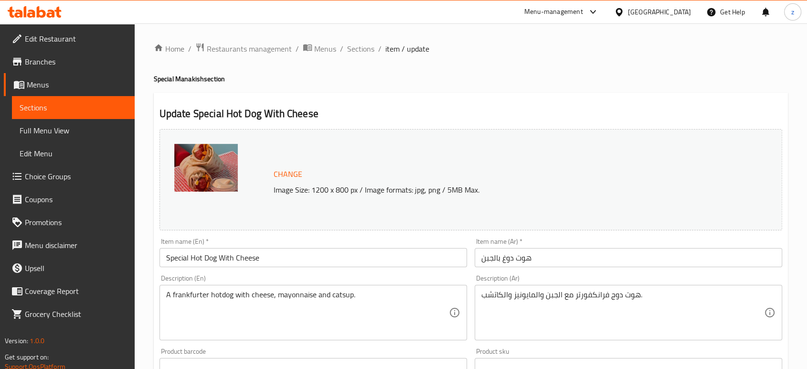
scroll to position [106, 0]
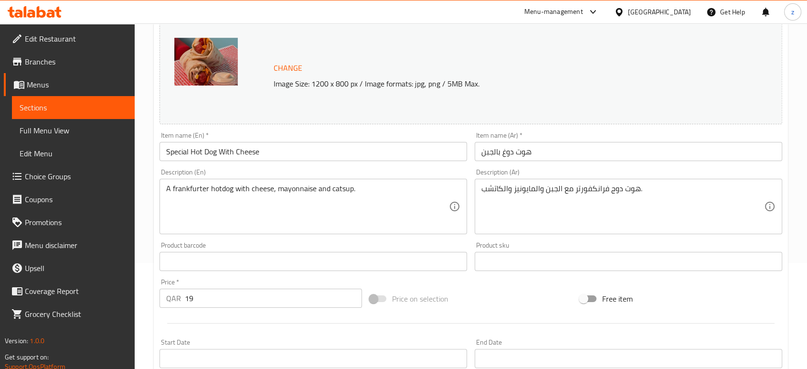
click at [209, 59] on img at bounding box center [206, 62] width 64 height 48
click at [220, 65] on img at bounding box center [206, 62] width 64 height 48
click at [215, 68] on img at bounding box center [206, 62] width 64 height 48
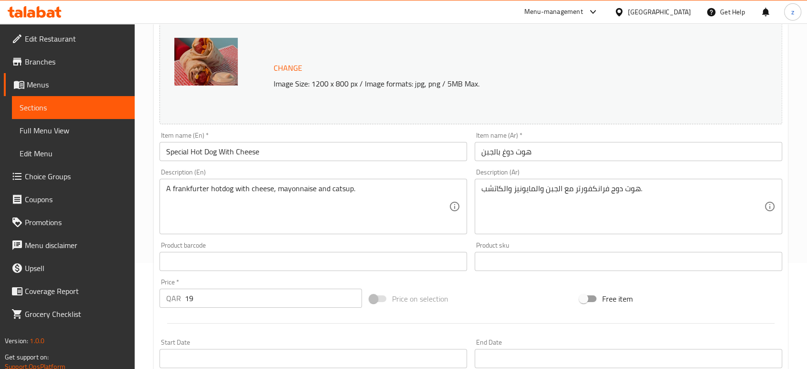
click at [215, 68] on img at bounding box center [206, 62] width 64 height 48
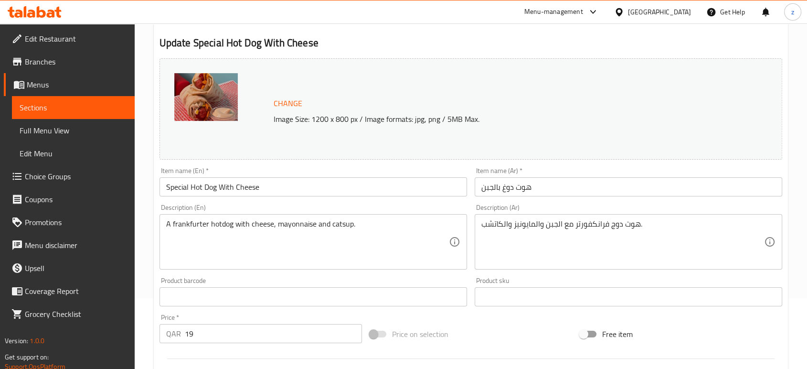
scroll to position [53, 0]
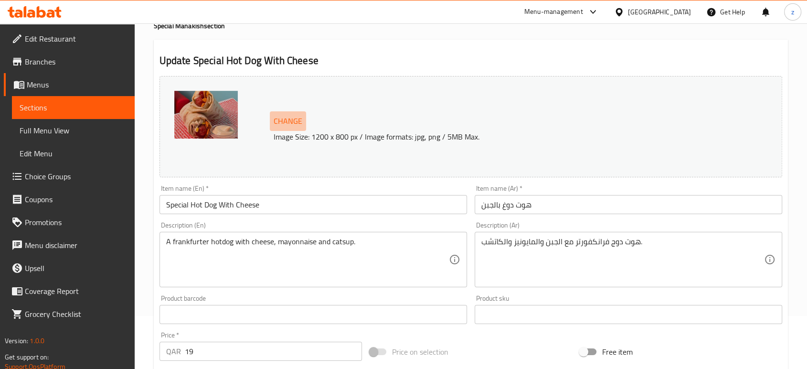
click at [295, 122] on span "Change" at bounding box center [288, 121] width 29 height 14
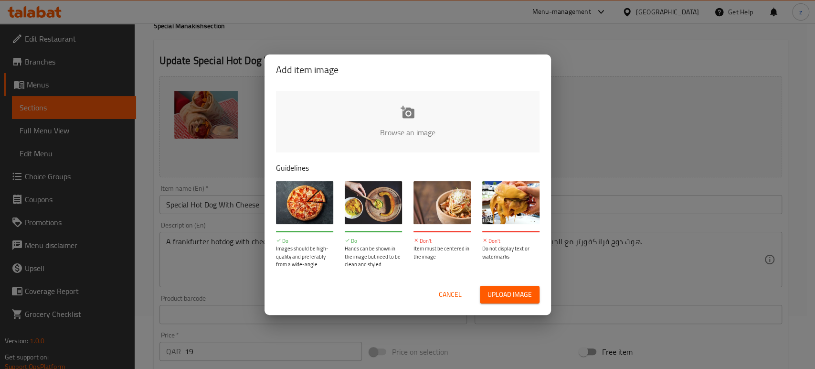
click at [580, 47] on div "Add item image Browse an image Guidelines Do Images should be high-quality and …" at bounding box center [407, 184] width 815 height 369
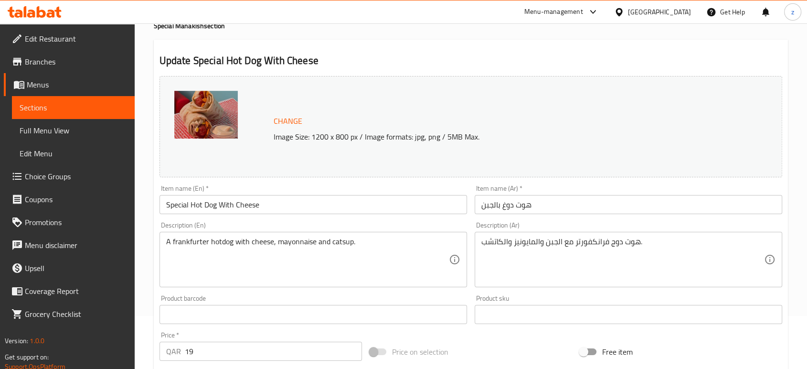
click at [206, 110] on img at bounding box center [206, 115] width 64 height 48
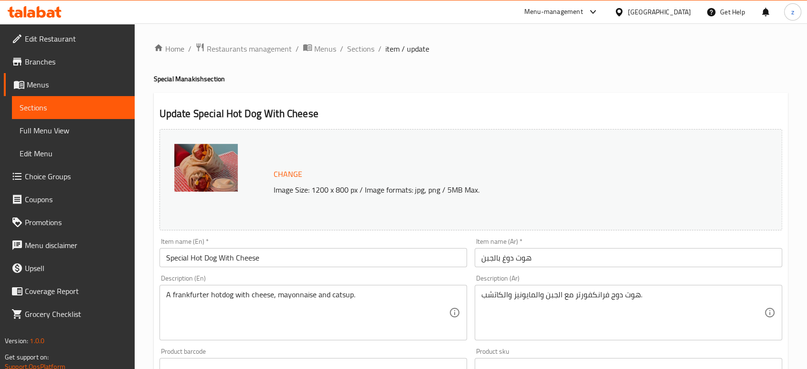
scroll to position [0, 0]
click at [357, 45] on span "Sections" at bounding box center [360, 48] width 27 height 11
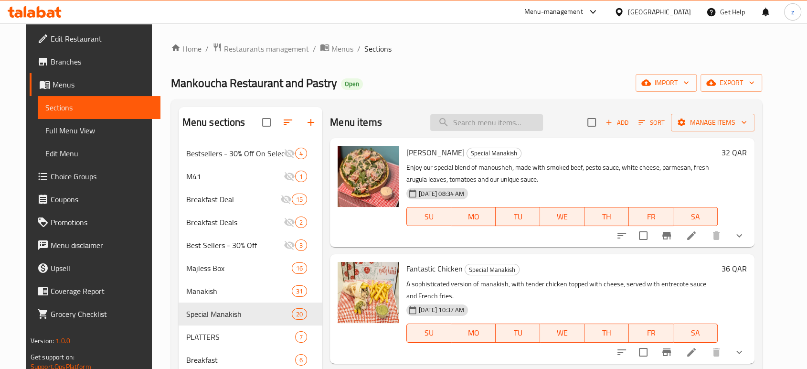
click at [462, 127] on input "search" at bounding box center [486, 122] width 113 height 17
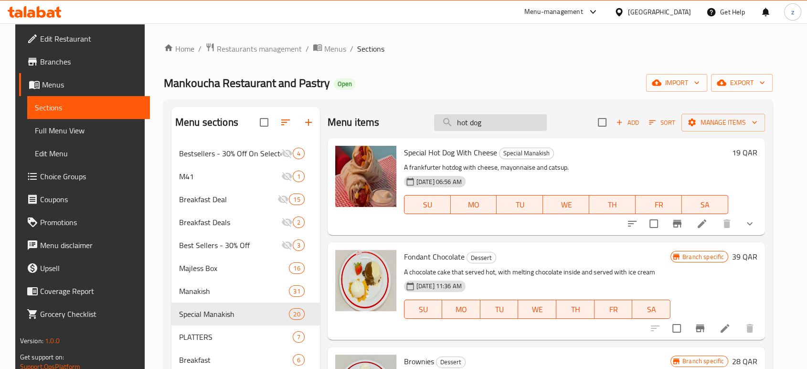
type input "hot dog"
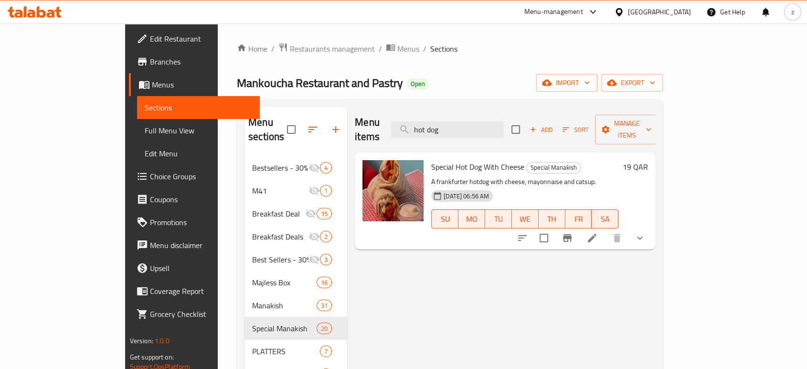
type input "hot dog"
click at [606, 229] on li at bounding box center [592, 237] width 27 height 17
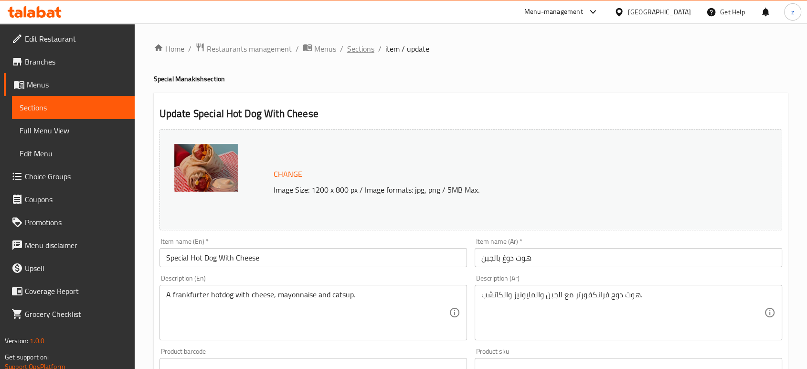
click at [365, 52] on span "Sections" at bounding box center [360, 48] width 27 height 11
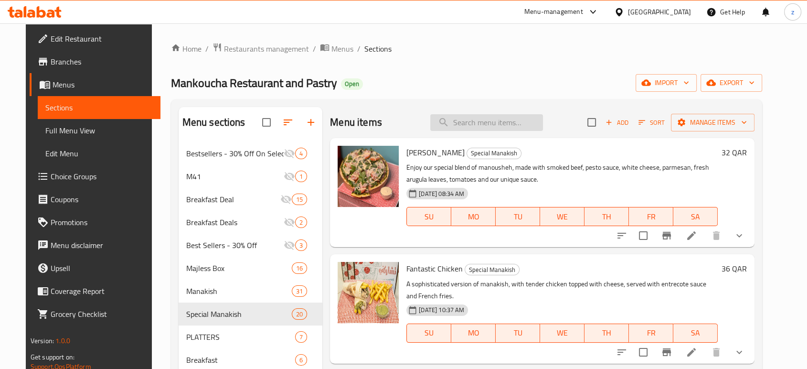
click at [468, 121] on input "search" at bounding box center [486, 122] width 113 height 17
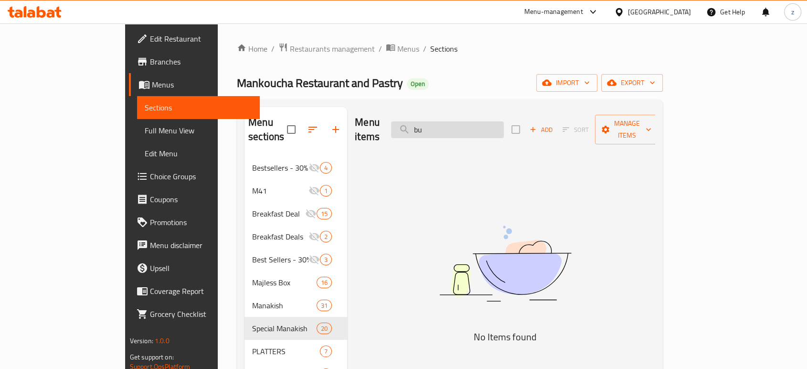
type input "b"
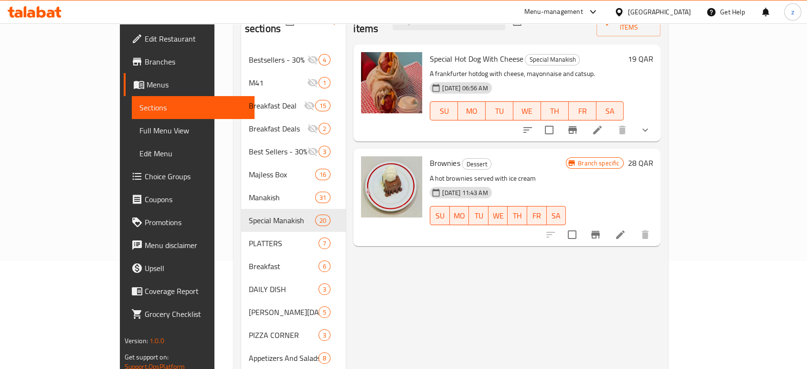
scroll to position [53, 0]
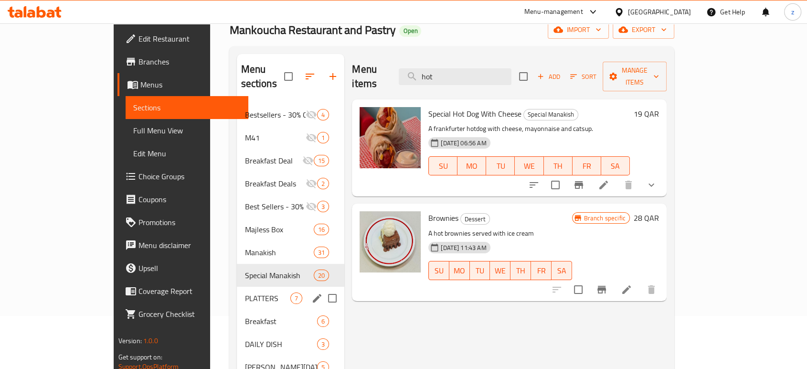
type input "hot"
click at [245, 292] on span "PLATTERS" at bounding box center [268, 297] width 46 height 11
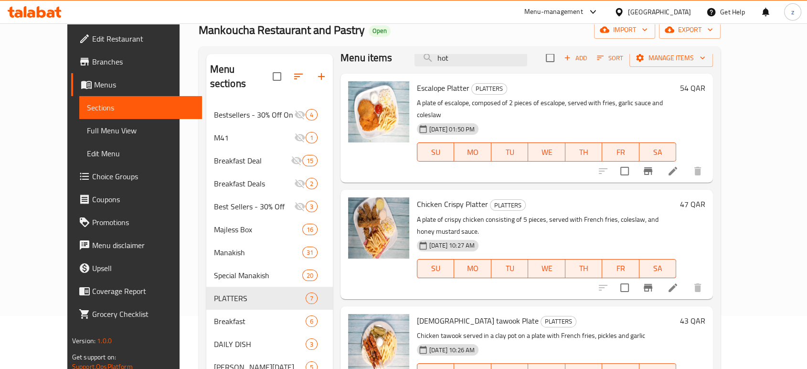
scroll to position [17, 0]
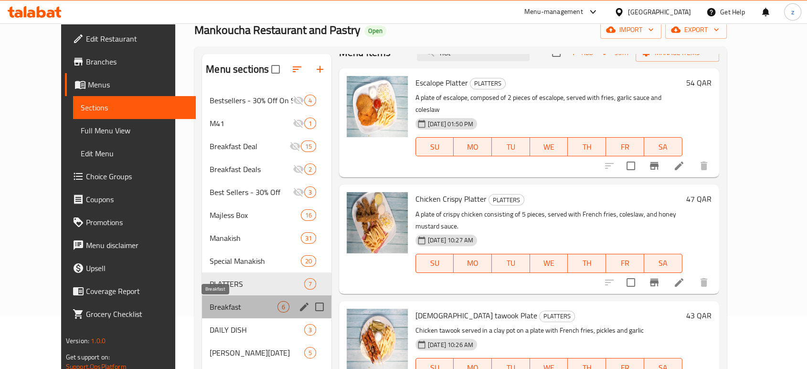
click at [210, 304] on span "Breakfast" at bounding box center [243, 306] width 67 height 11
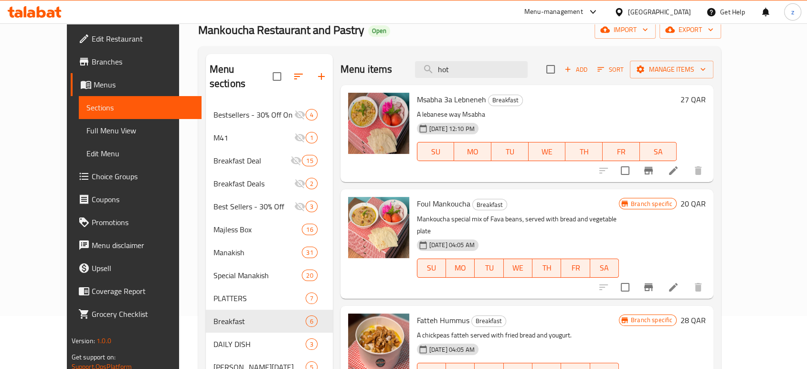
scroll to position [212, 0]
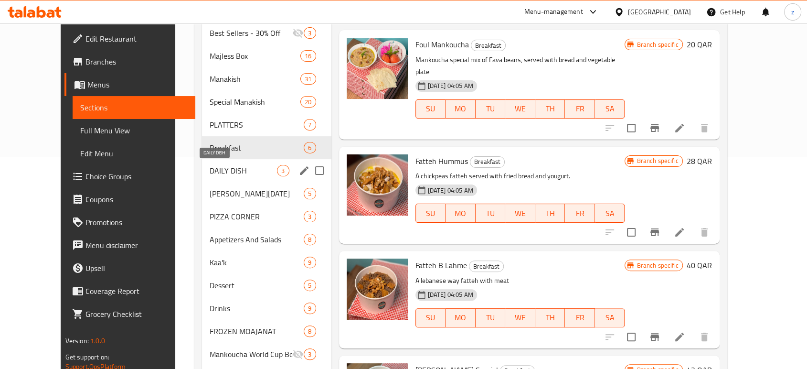
click at [210, 170] on span "DAILY DISH" at bounding box center [244, 170] width 68 height 11
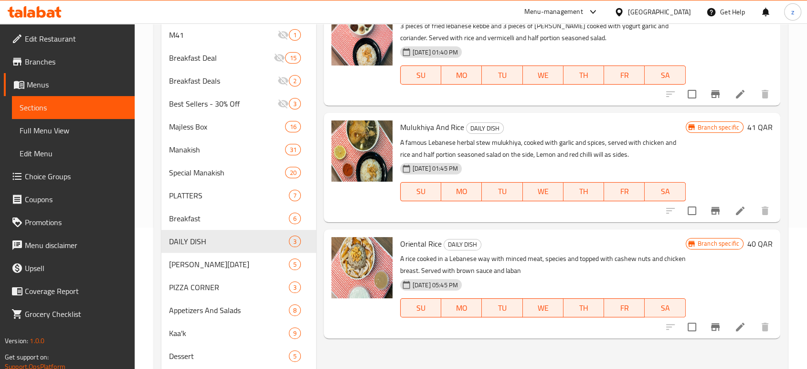
scroll to position [159, 0]
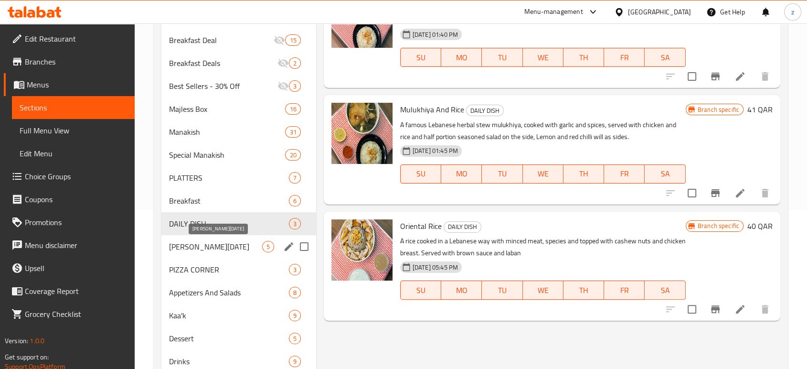
click at [224, 248] on span "[PERSON_NAME][DATE]" at bounding box center [215, 246] width 93 height 11
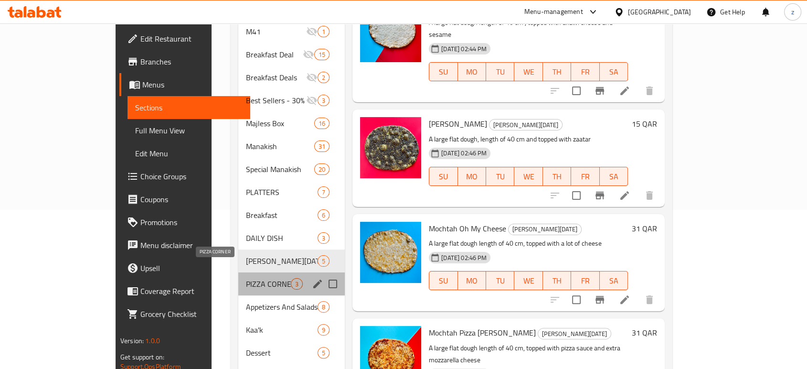
click at [246, 278] on span "PIZZA CORNER" at bounding box center [268, 283] width 45 height 11
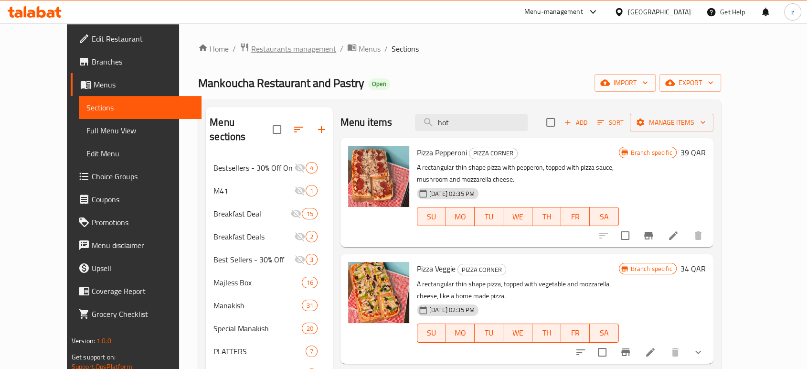
click at [253, 53] on span "Restaurants management" at bounding box center [293, 48] width 85 height 11
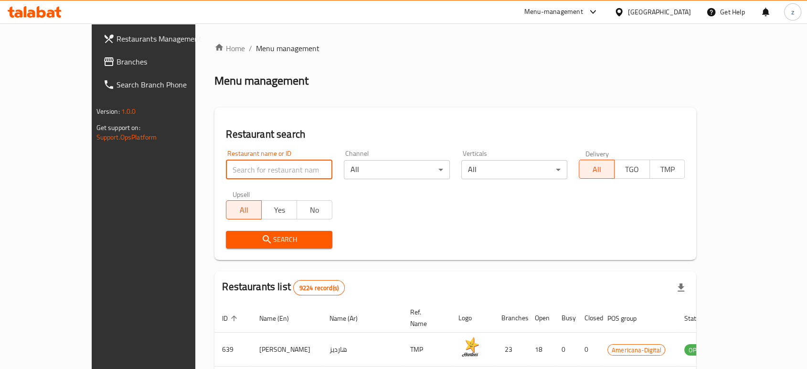
click at [241, 175] on input "search" at bounding box center [279, 169] width 106 height 19
type input "Bake and Take"
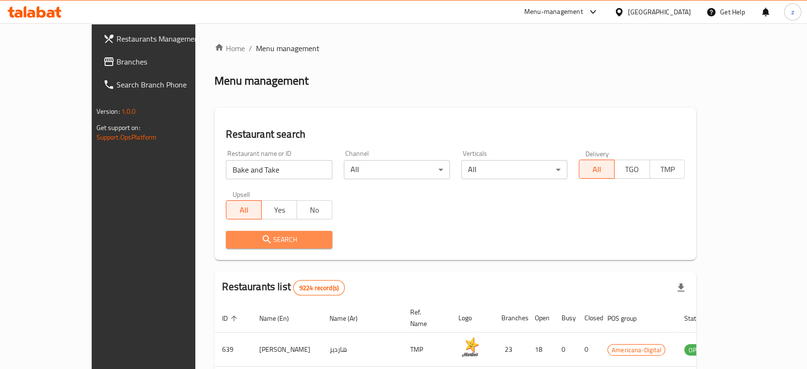
click at [253, 236] on span "Search" at bounding box center [279, 240] width 91 height 12
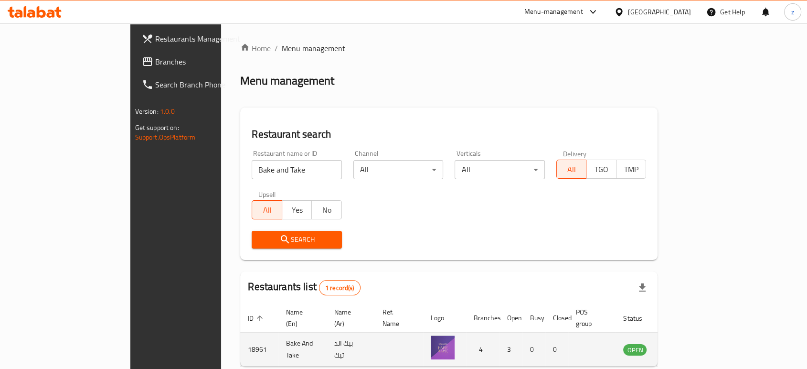
click at [685, 343] on icon "enhanced table" at bounding box center [678, 348] width 11 height 11
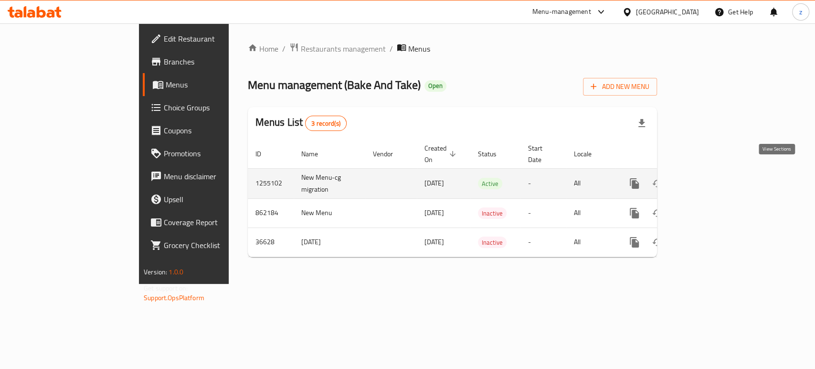
click at [715, 175] on link "enhanced table" at bounding box center [703, 183] width 23 height 23
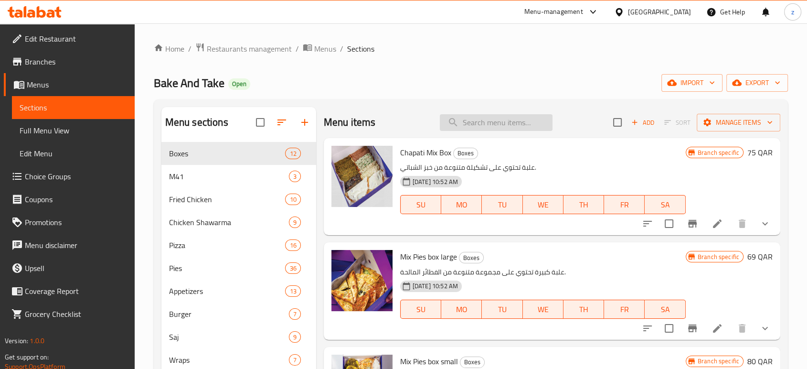
click at [493, 120] on input "search" at bounding box center [496, 122] width 113 height 17
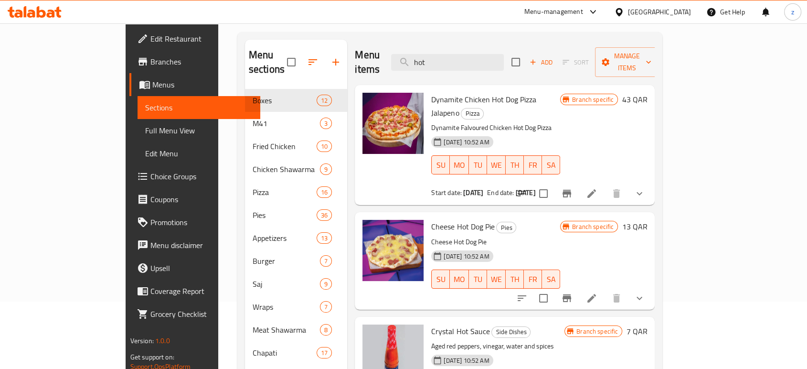
scroll to position [53, 0]
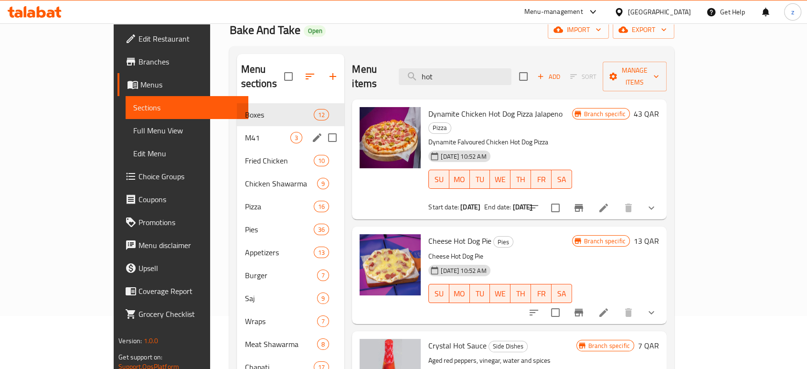
type input "hot"
click at [245, 132] on span "M41" at bounding box center [268, 137] width 46 height 11
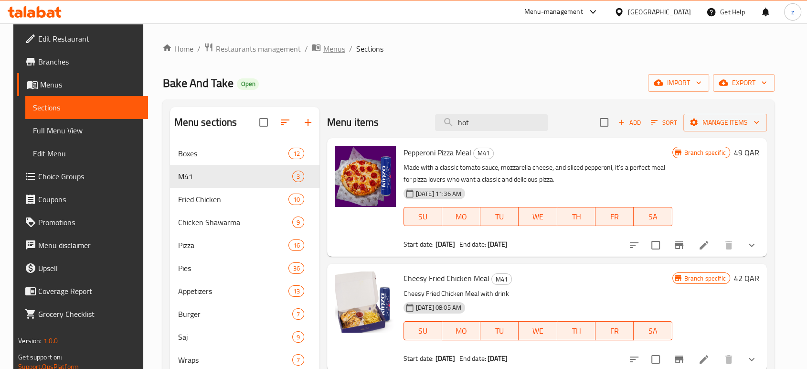
click at [324, 52] on span "Menus" at bounding box center [334, 48] width 22 height 11
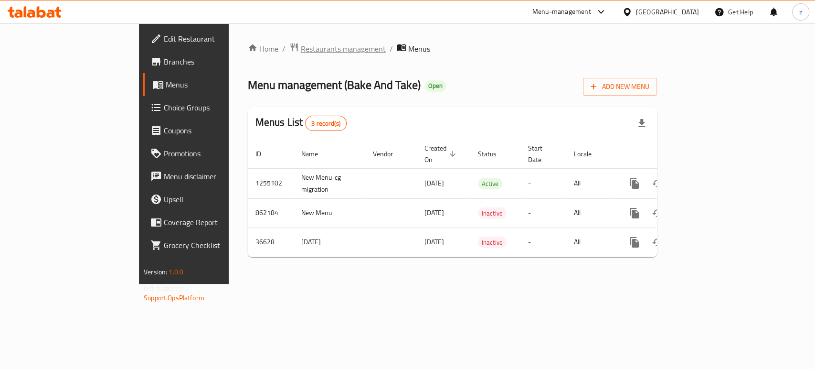
click at [301, 45] on span "Restaurants management" at bounding box center [343, 48] width 85 height 11
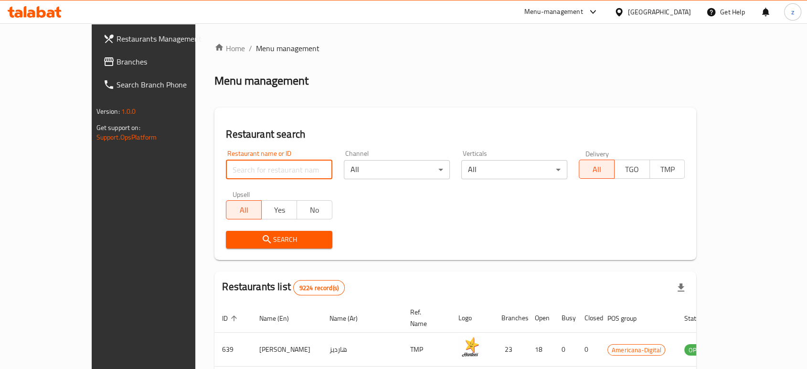
click at [267, 169] on input "search" at bounding box center [279, 169] width 106 height 19
type input "c"
type input "combo"
click at [252, 234] on span "Search" at bounding box center [279, 240] width 91 height 12
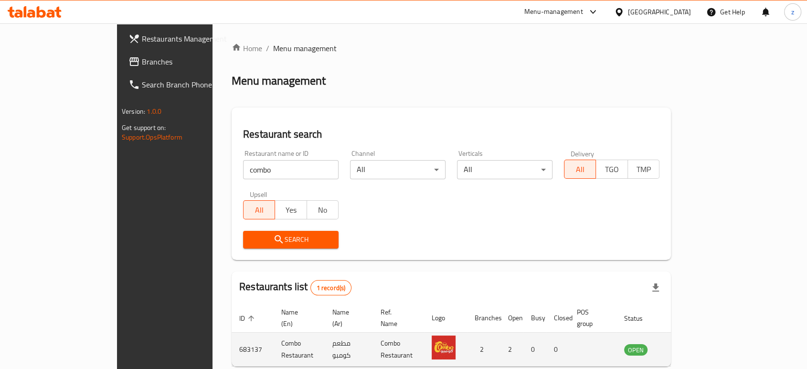
click at [685, 346] on icon "enhanced table" at bounding box center [680, 350] width 11 height 8
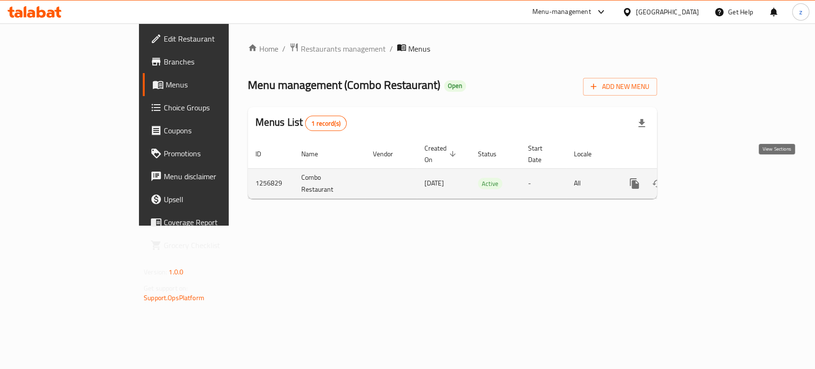
click at [709, 178] on icon "enhanced table" at bounding box center [703, 183] width 11 height 11
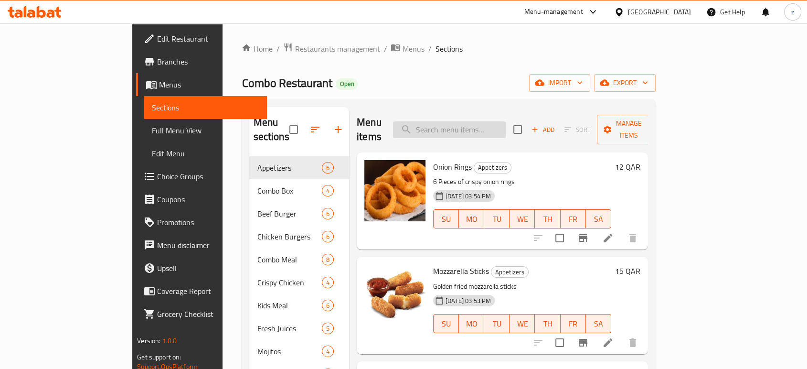
click at [476, 122] on input "search" at bounding box center [449, 129] width 113 height 17
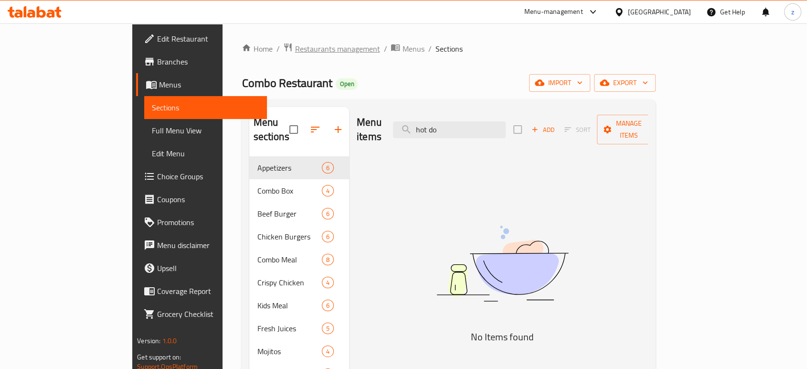
type input "hot do"
click at [295, 45] on span "Restaurants management" at bounding box center [337, 48] width 85 height 11
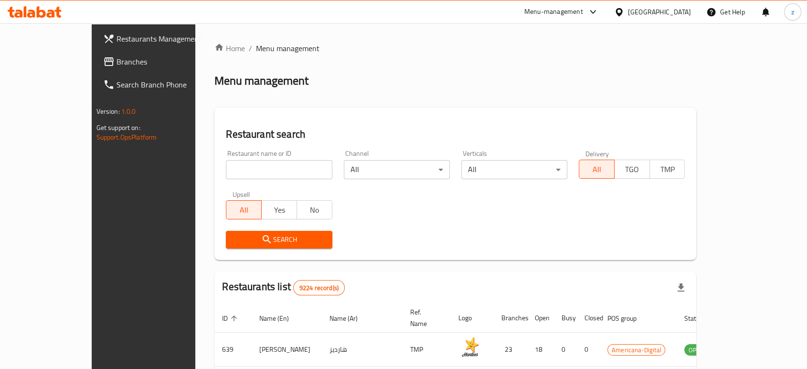
click at [230, 166] on input "search" at bounding box center [279, 169] width 106 height 19
type input "CRUNCHY"
click at [234, 241] on span "Search" at bounding box center [279, 240] width 91 height 12
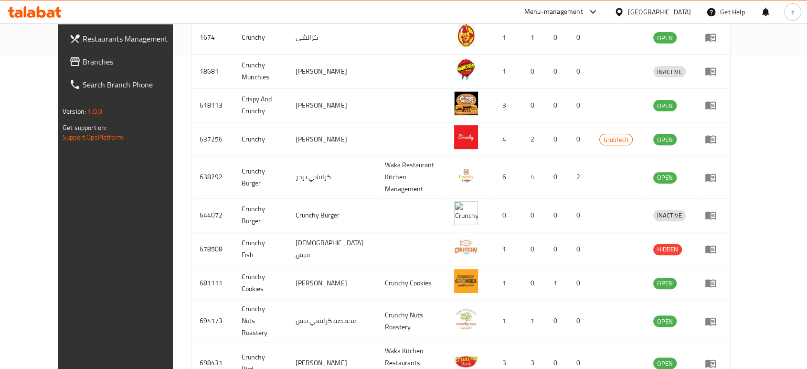
scroll to position [318, 0]
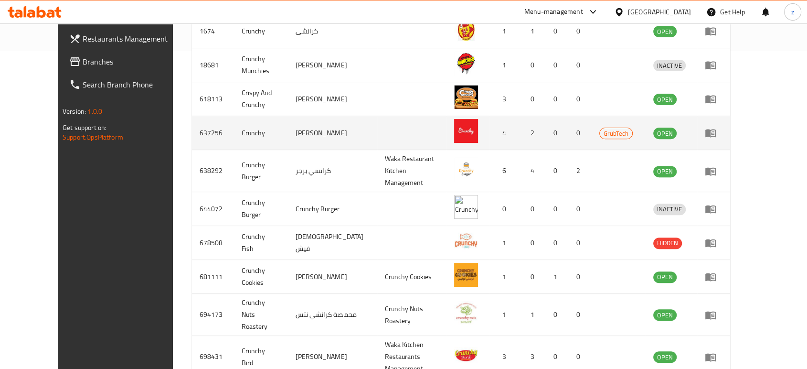
click at [716, 127] on icon "enhanced table" at bounding box center [710, 132] width 11 height 11
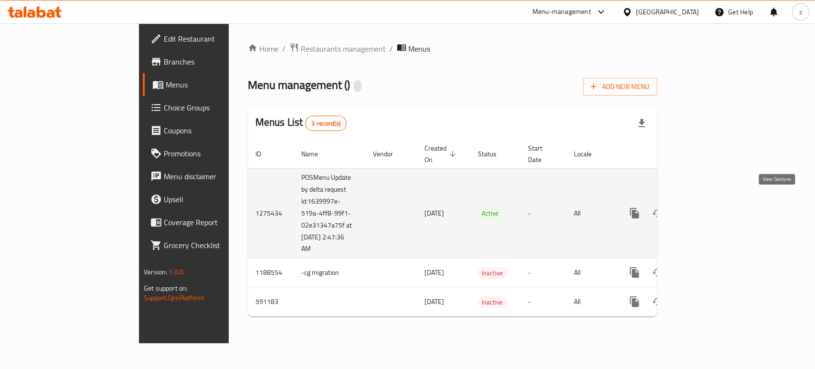
click at [715, 202] on link "enhanced table" at bounding box center [703, 213] width 23 height 23
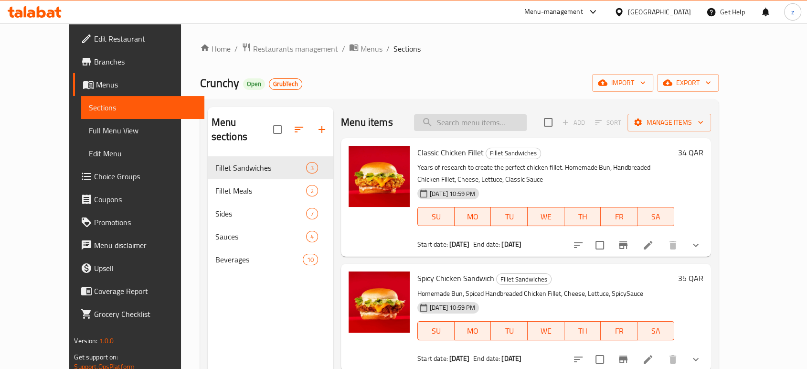
click at [495, 122] on input "search" at bounding box center [470, 122] width 113 height 17
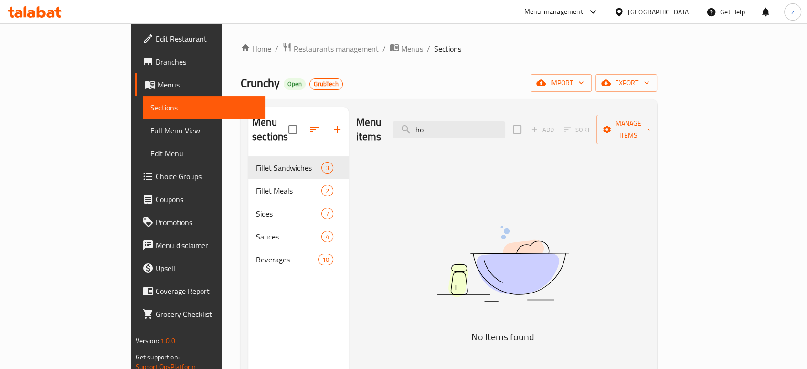
type input "h"
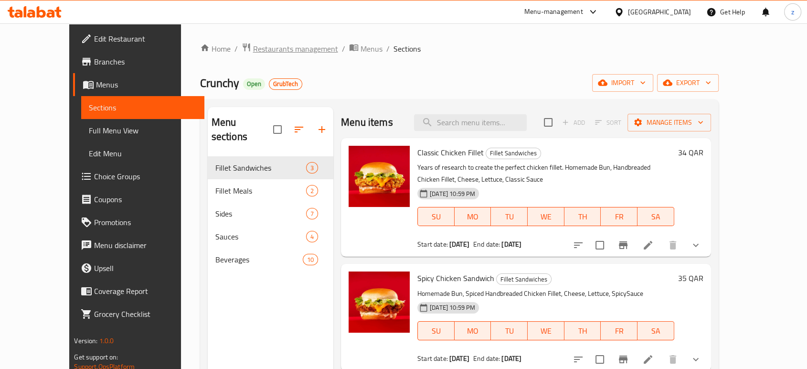
click at [264, 51] on span "Restaurants management" at bounding box center [295, 48] width 85 height 11
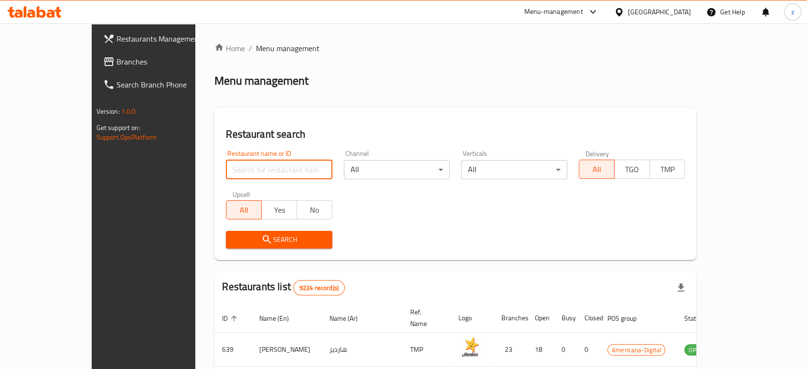
click at [255, 165] on input "search" at bounding box center [279, 169] width 106 height 19
